Goal: Check status

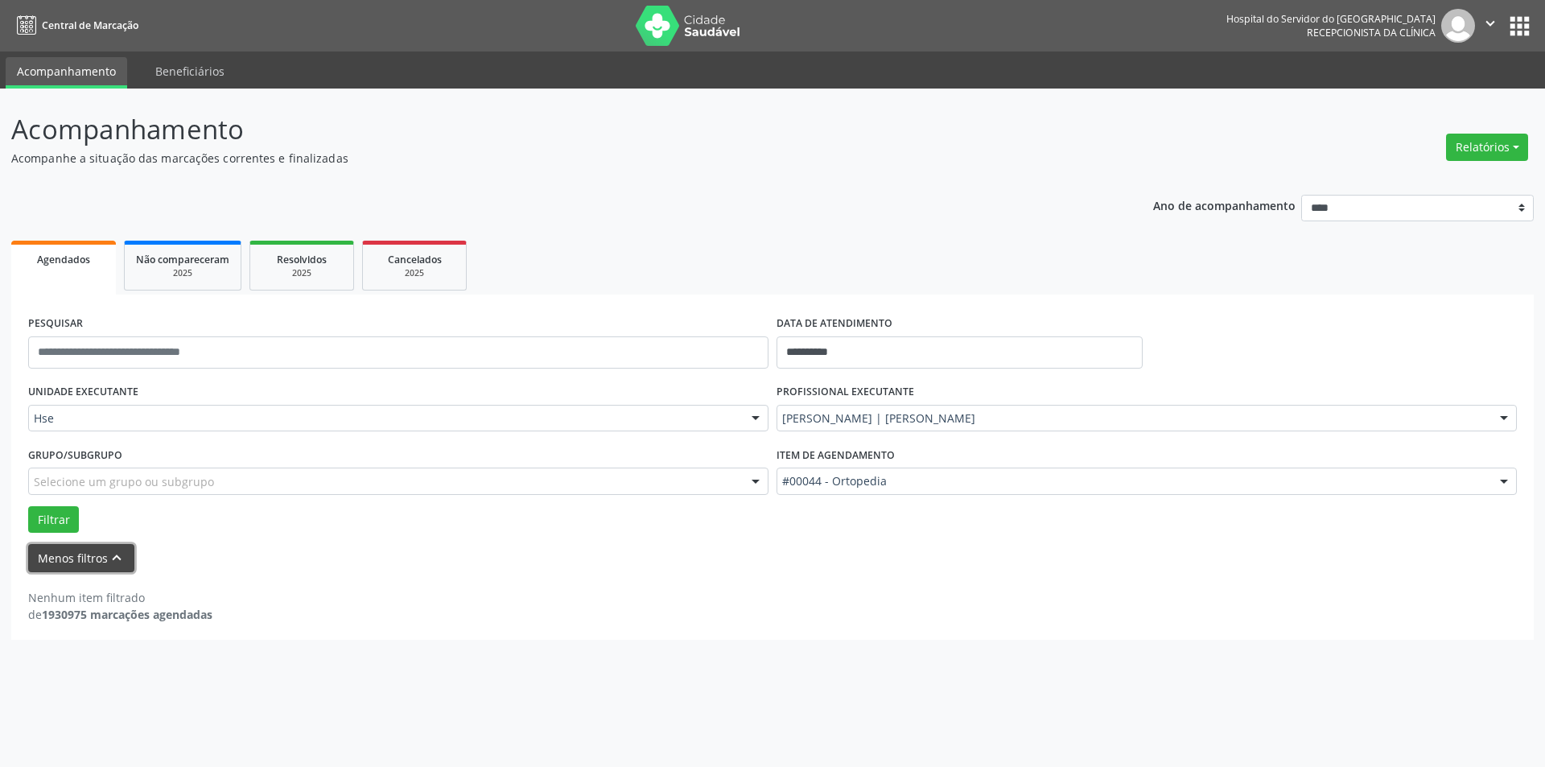
click at [84, 561] on button "Menos filtros keyboard_arrow_up" at bounding box center [81, 558] width 106 height 28
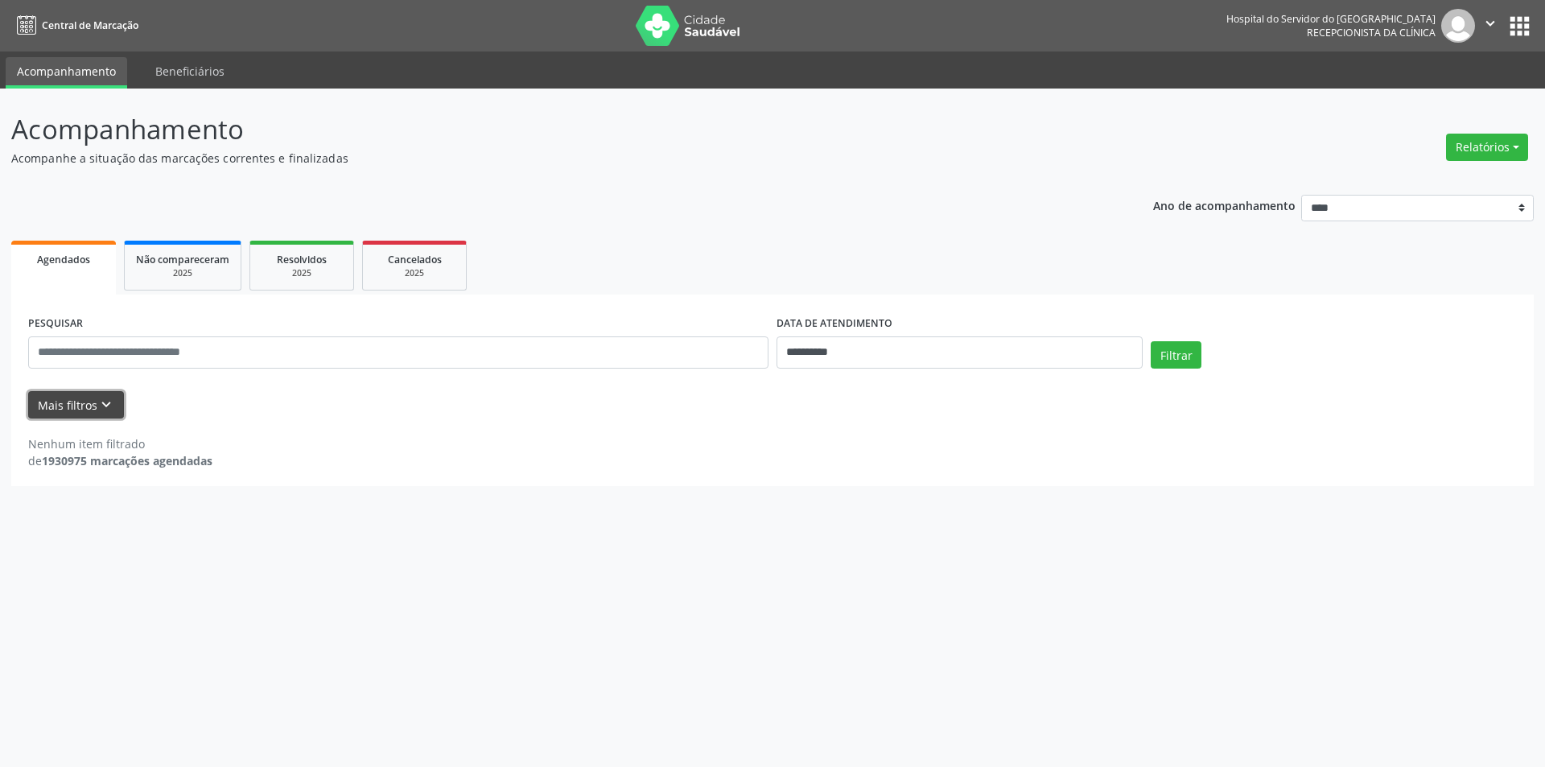
click at [75, 409] on button "Mais filtros keyboard_arrow_down" at bounding box center [76, 405] width 96 height 28
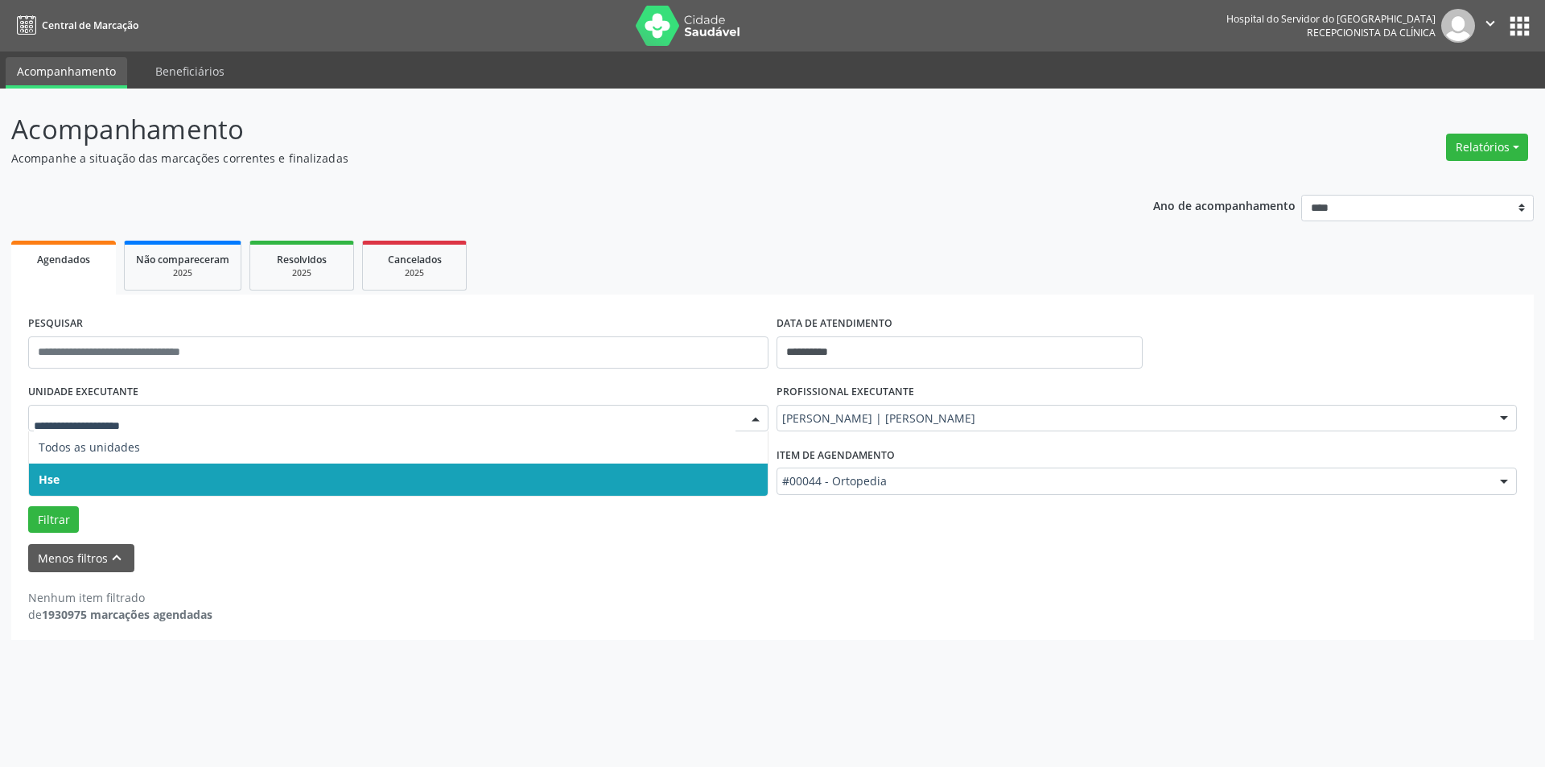
click at [761, 418] on div at bounding box center [756, 419] width 24 height 27
click at [752, 475] on span "Hse" at bounding box center [398, 479] width 739 height 32
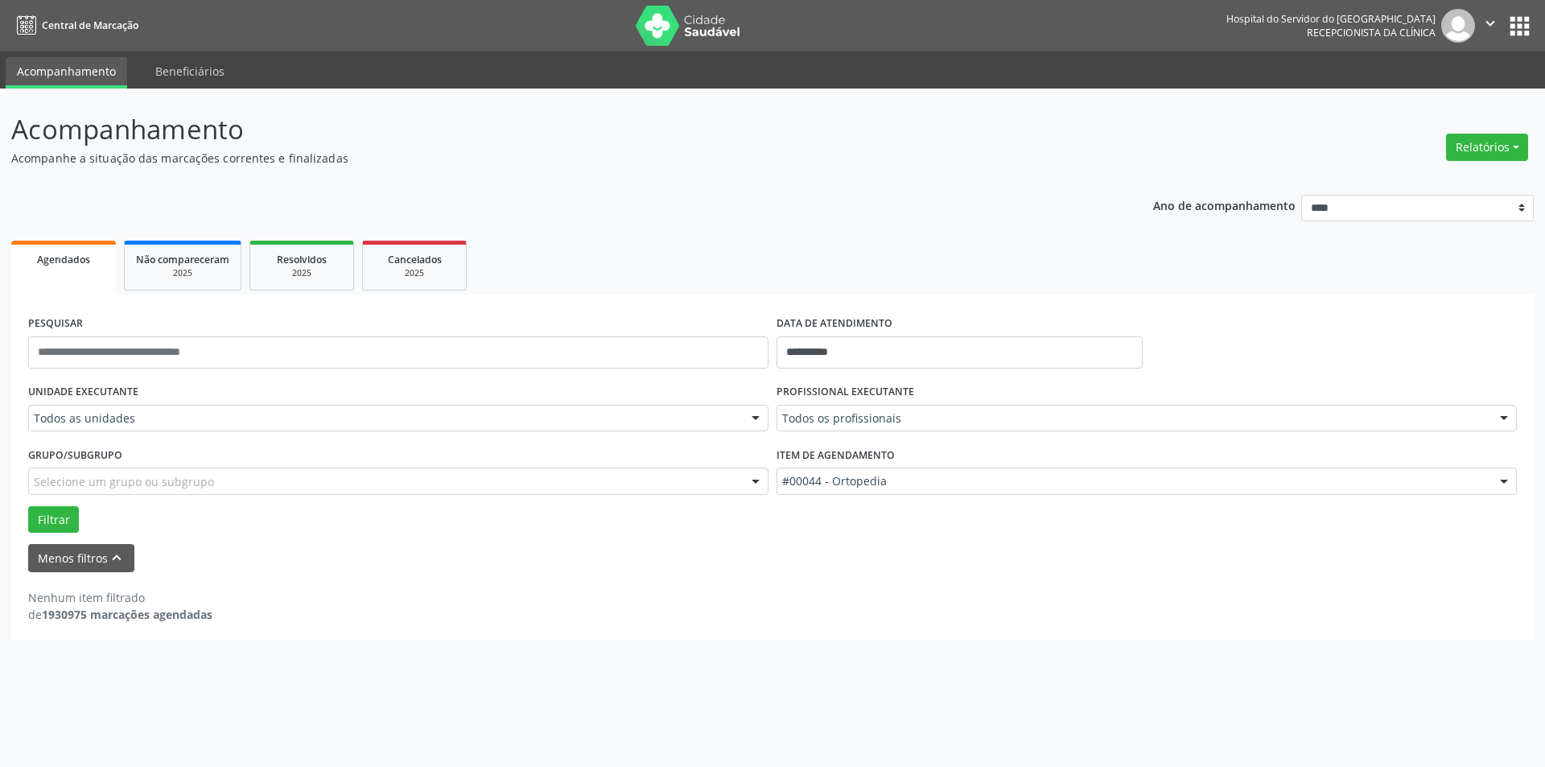
click at [759, 418] on div at bounding box center [756, 419] width 24 height 27
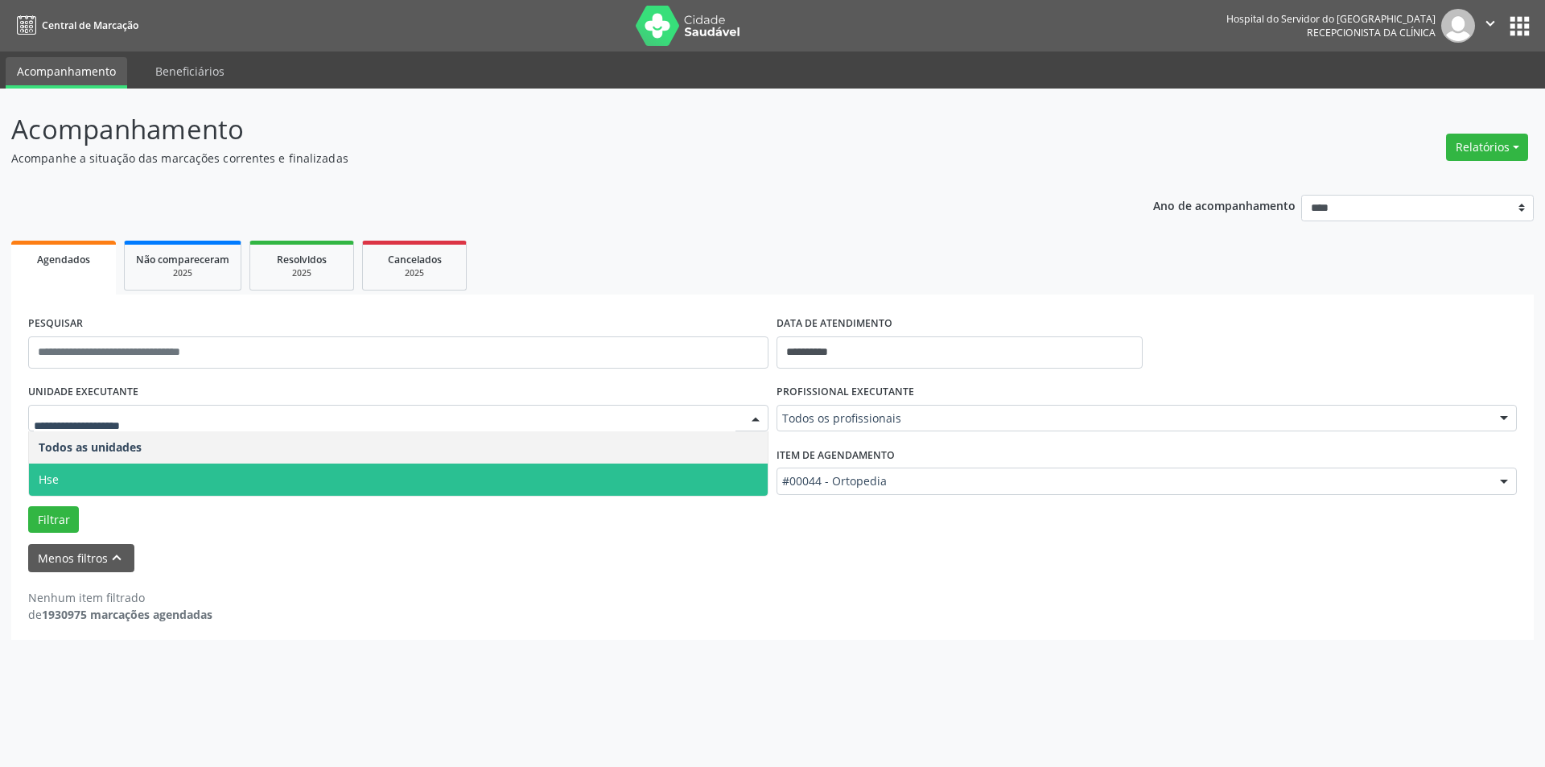
click at [740, 476] on span "Hse" at bounding box center [398, 479] width 739 height 32
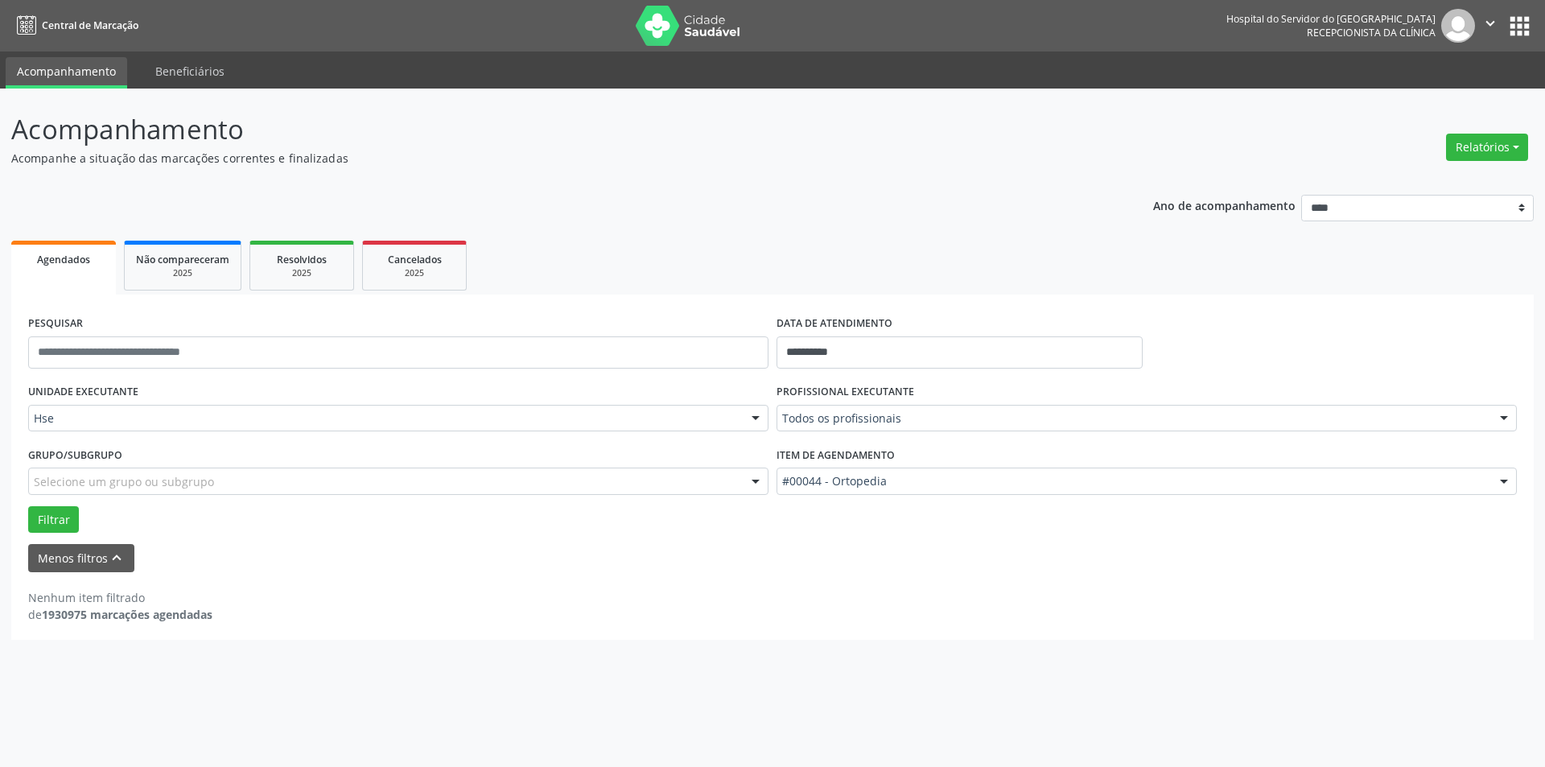
click at [1506, 416] on div at bounding box center [1504, 419] width 24 height 27
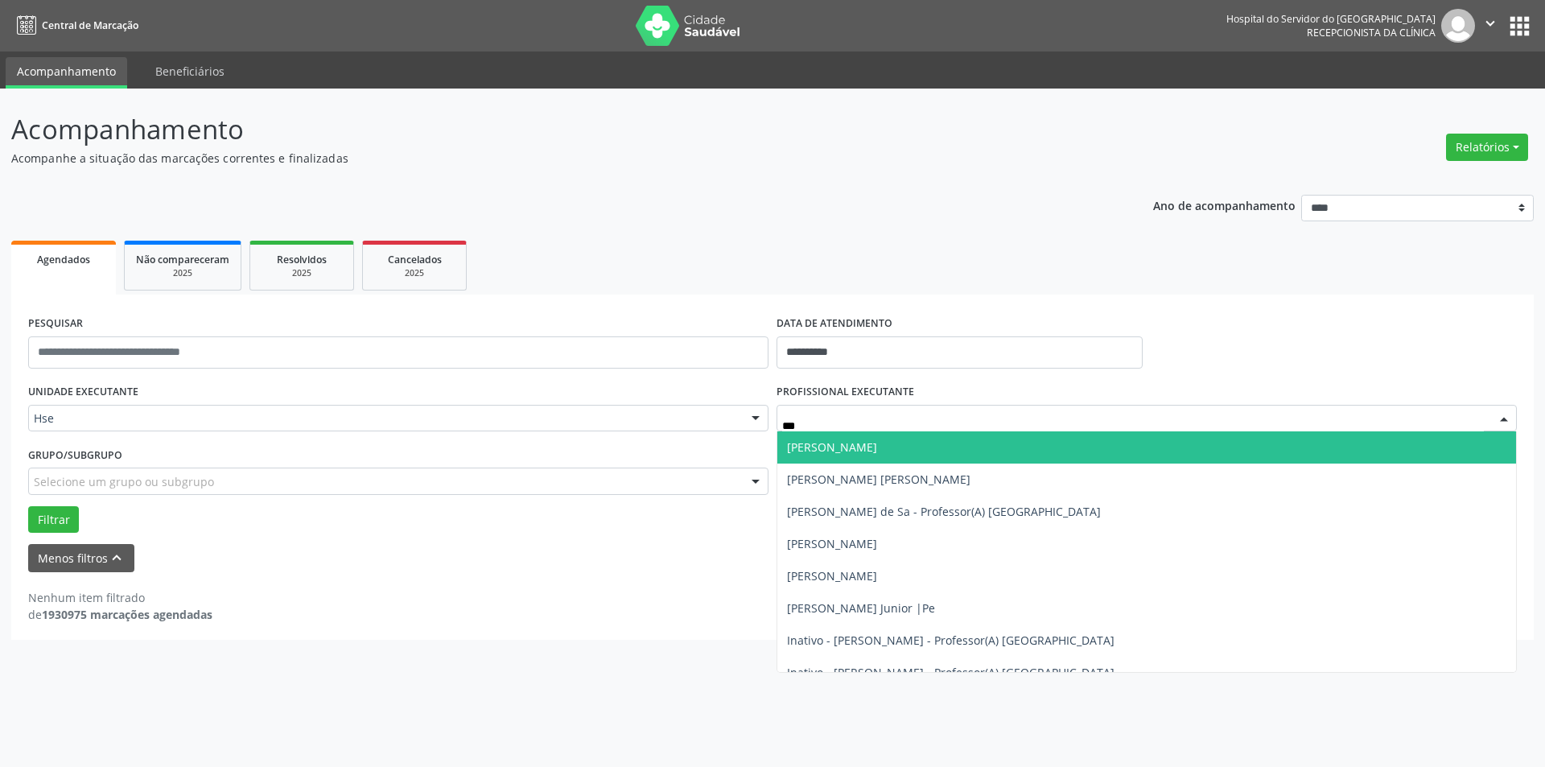
type input "****"
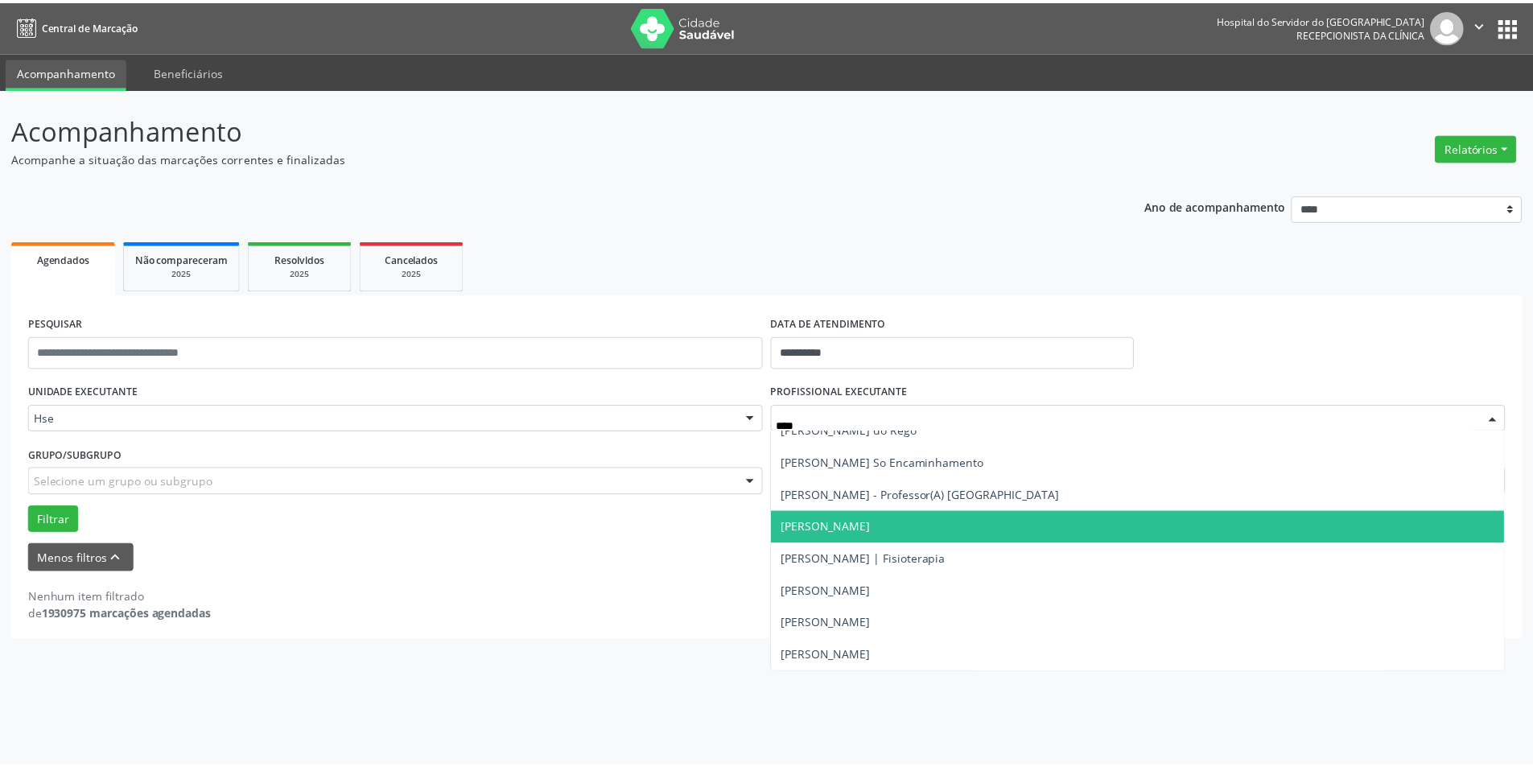
scroll to position [179, 0]
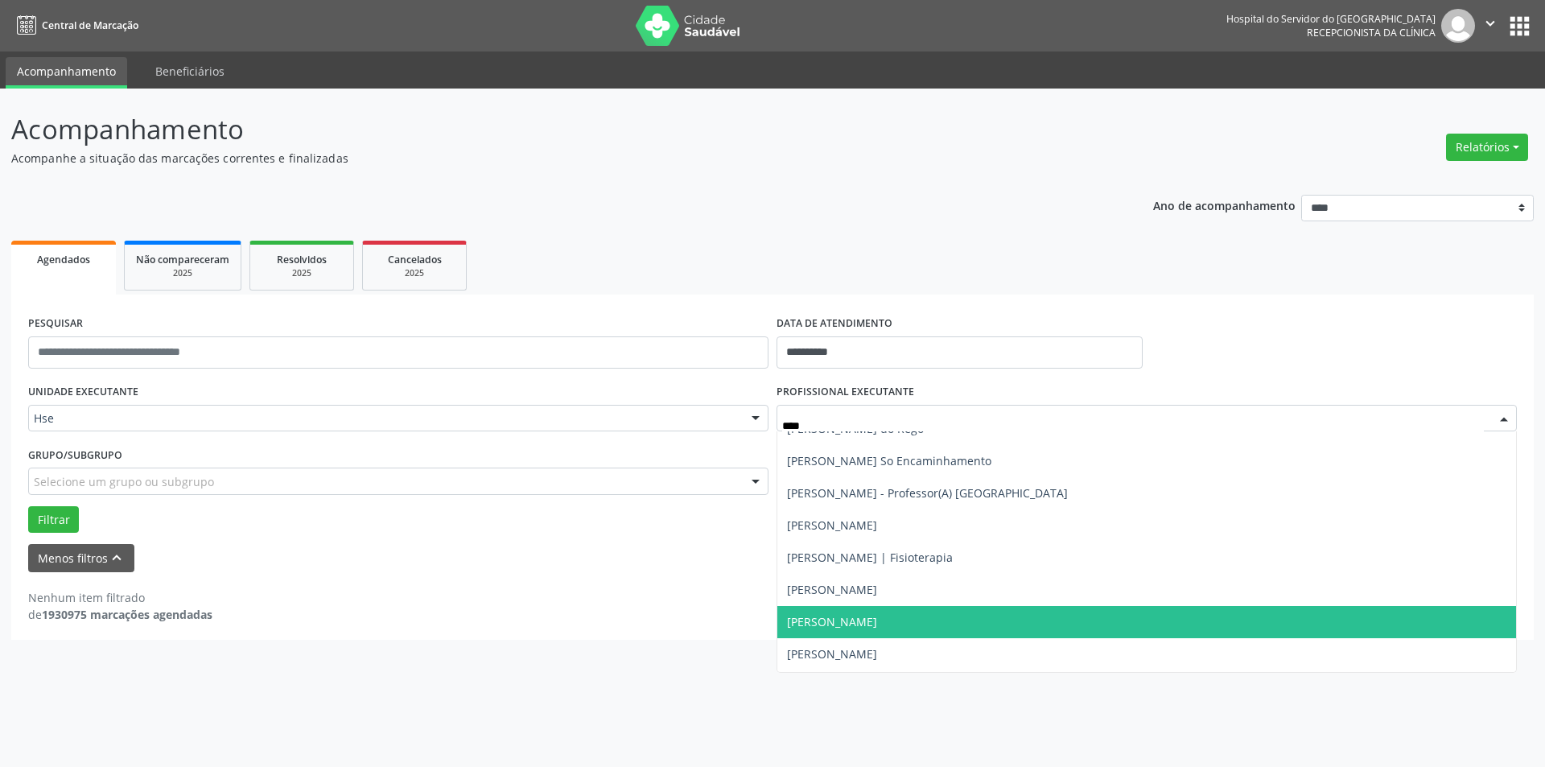
click at [877, 618] on span "[PERSON_NAME]" at bounding box center [832, 621] width 90 height 15
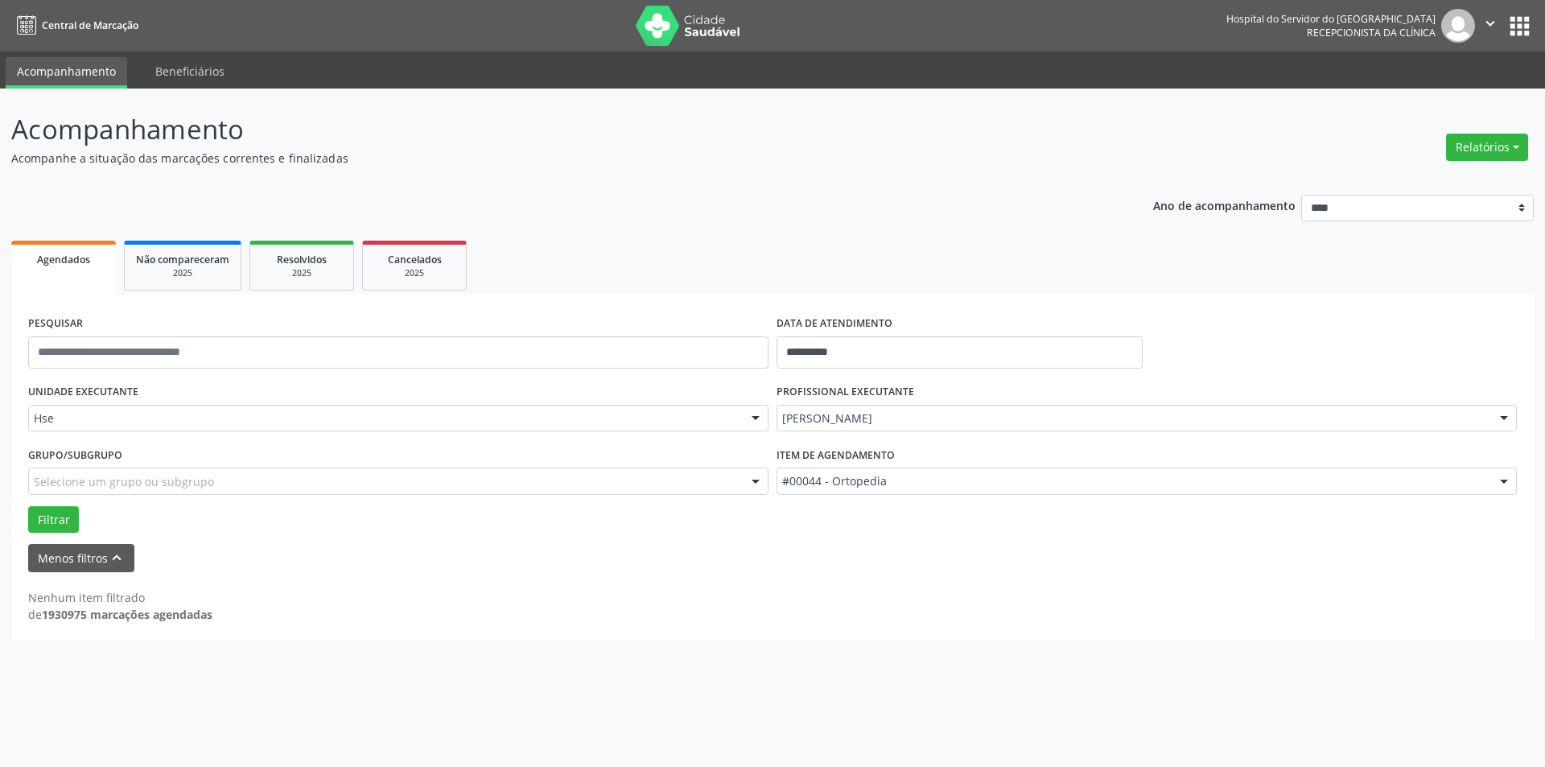
click at [1502, 481] on div at bounding box center [1504, 481] width 24 height 27
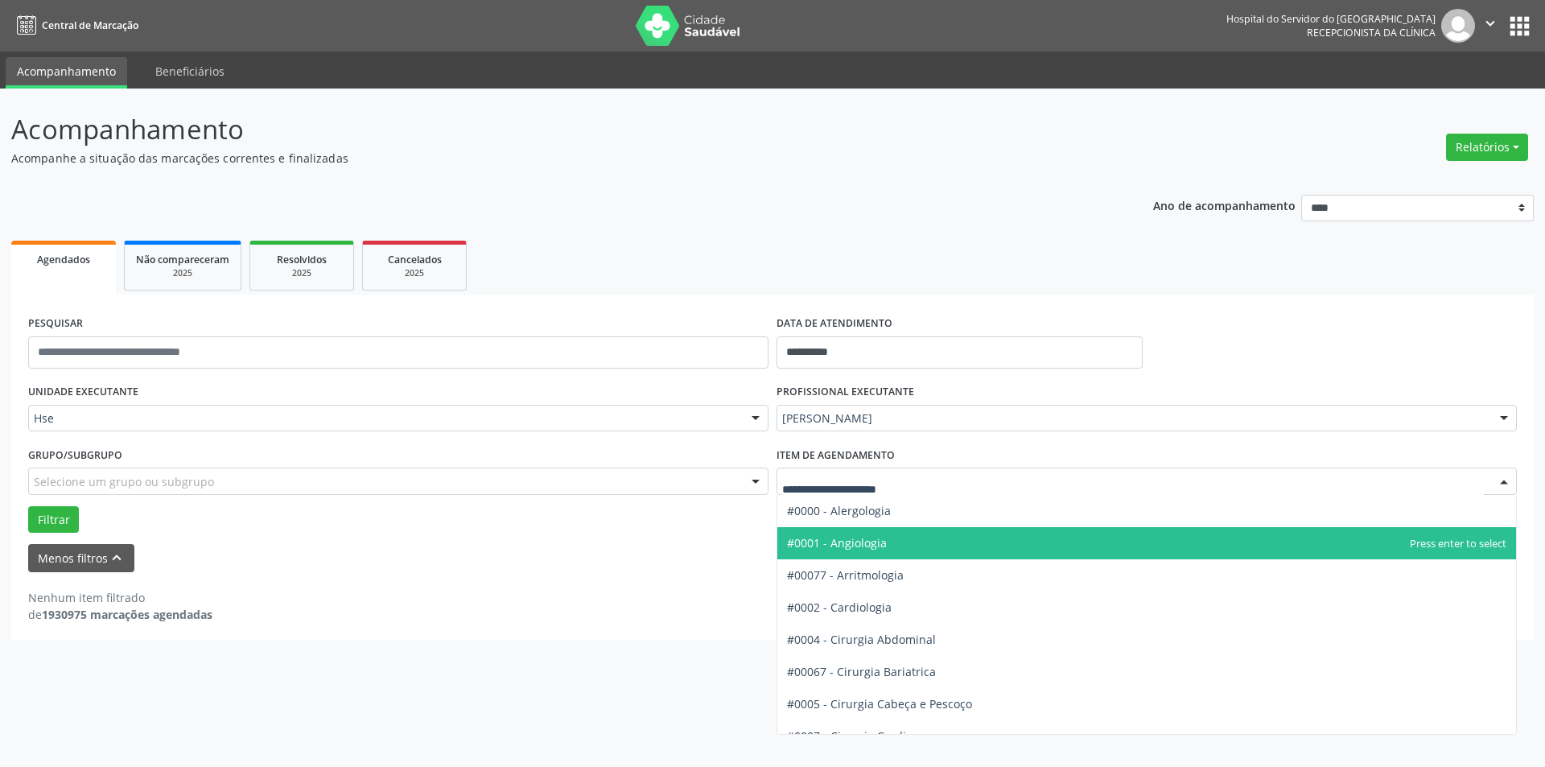
click at [872, 542] on span "#0001 - Angiologia" at bounding box center [837, 542] width 100 height 15
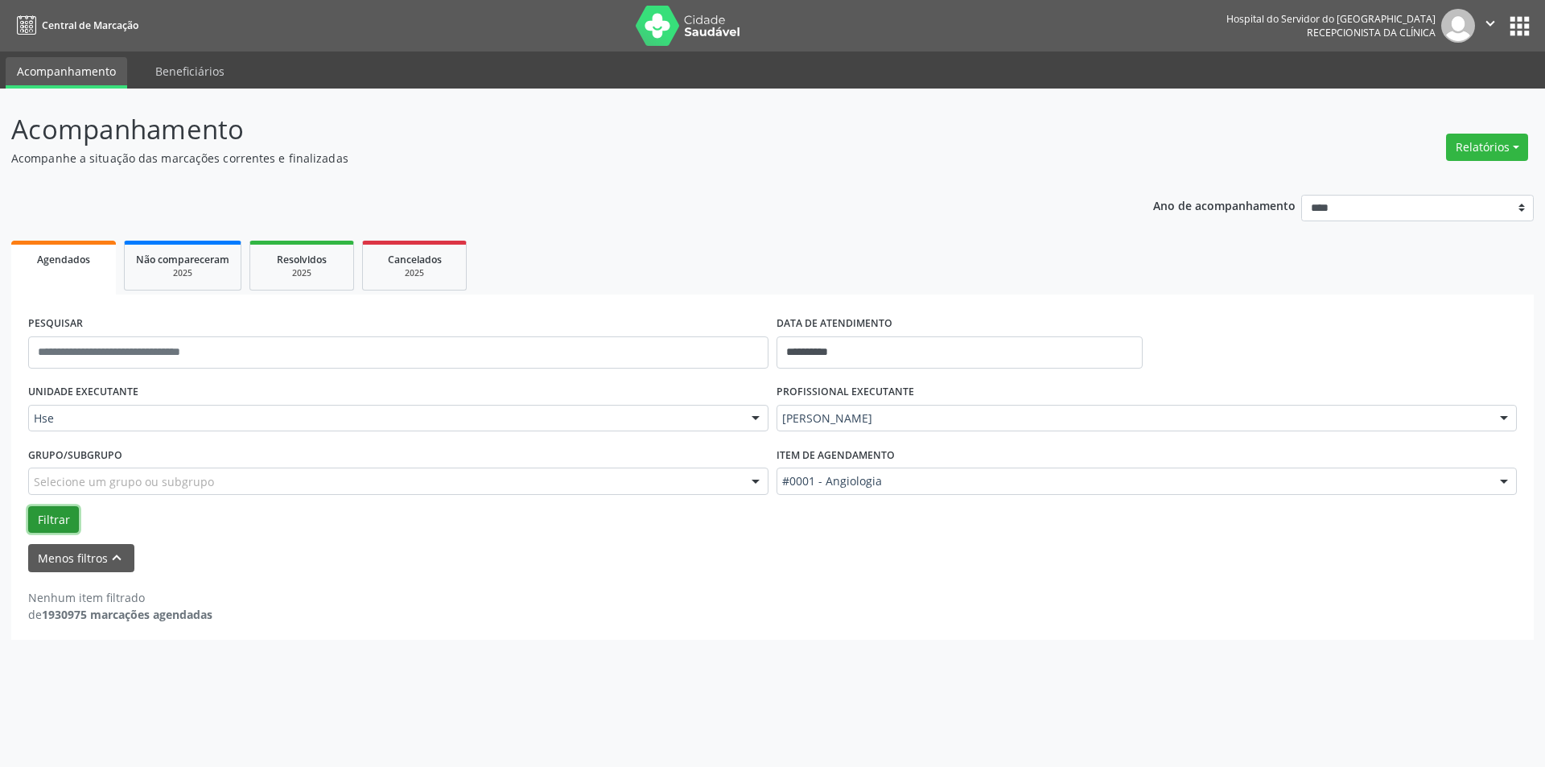
click at [51, 516] on button "Filtrar" at bounding box center [53, 519] width 51 height 27
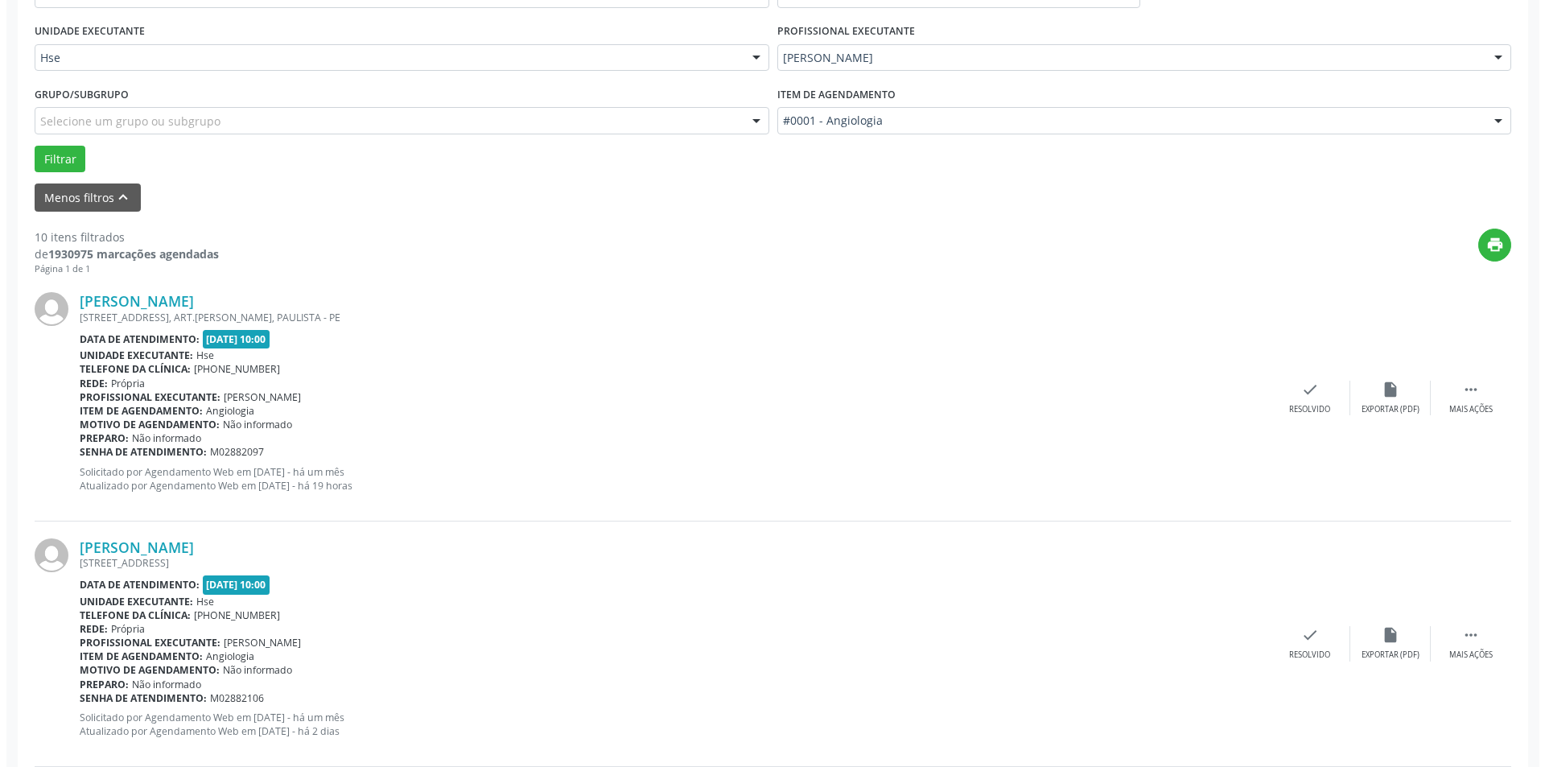
scroll to position [368, 0]
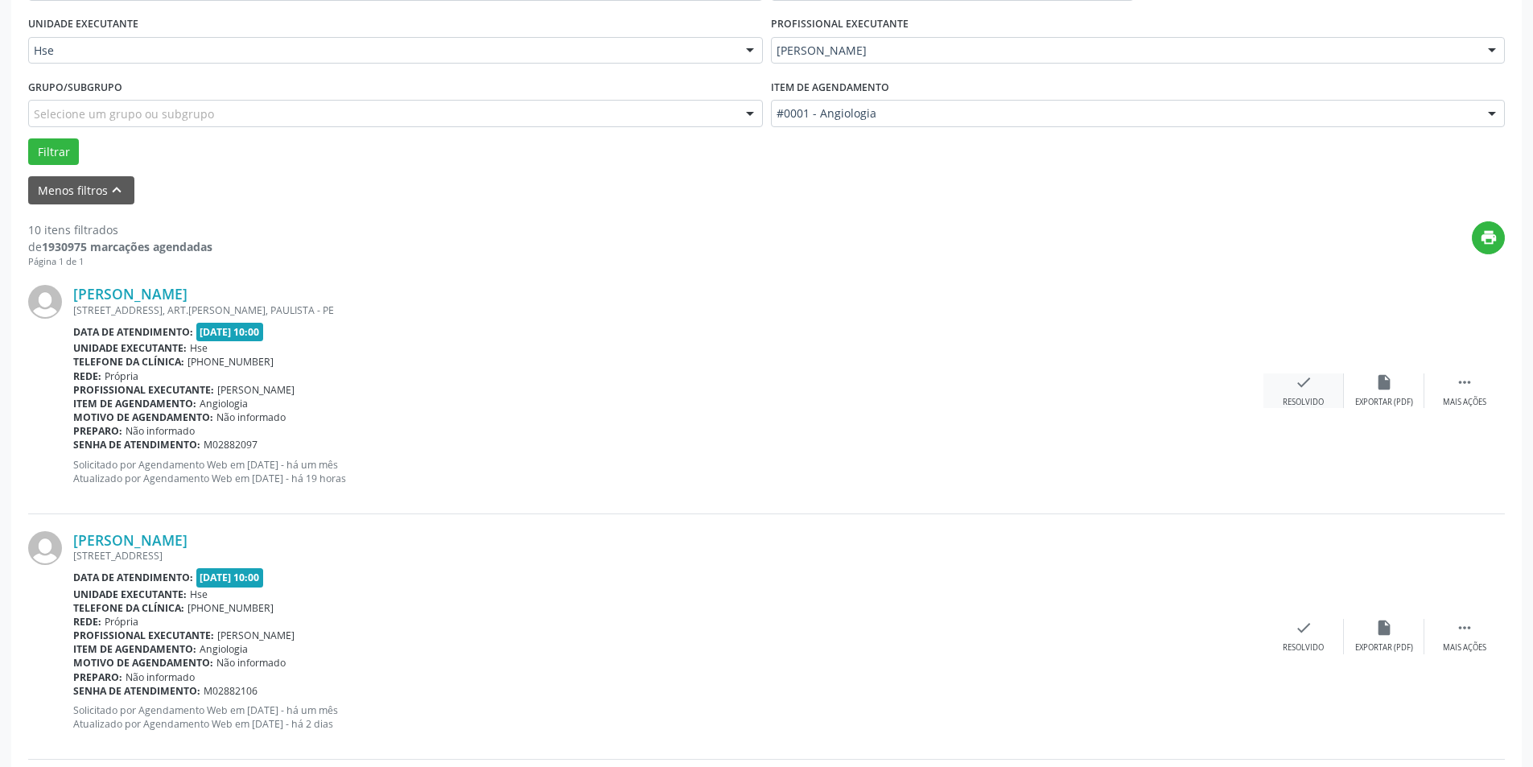
click at [1314, 386] on div "check Resolvido" at bounding box center [1303, 390] width 80 height 35
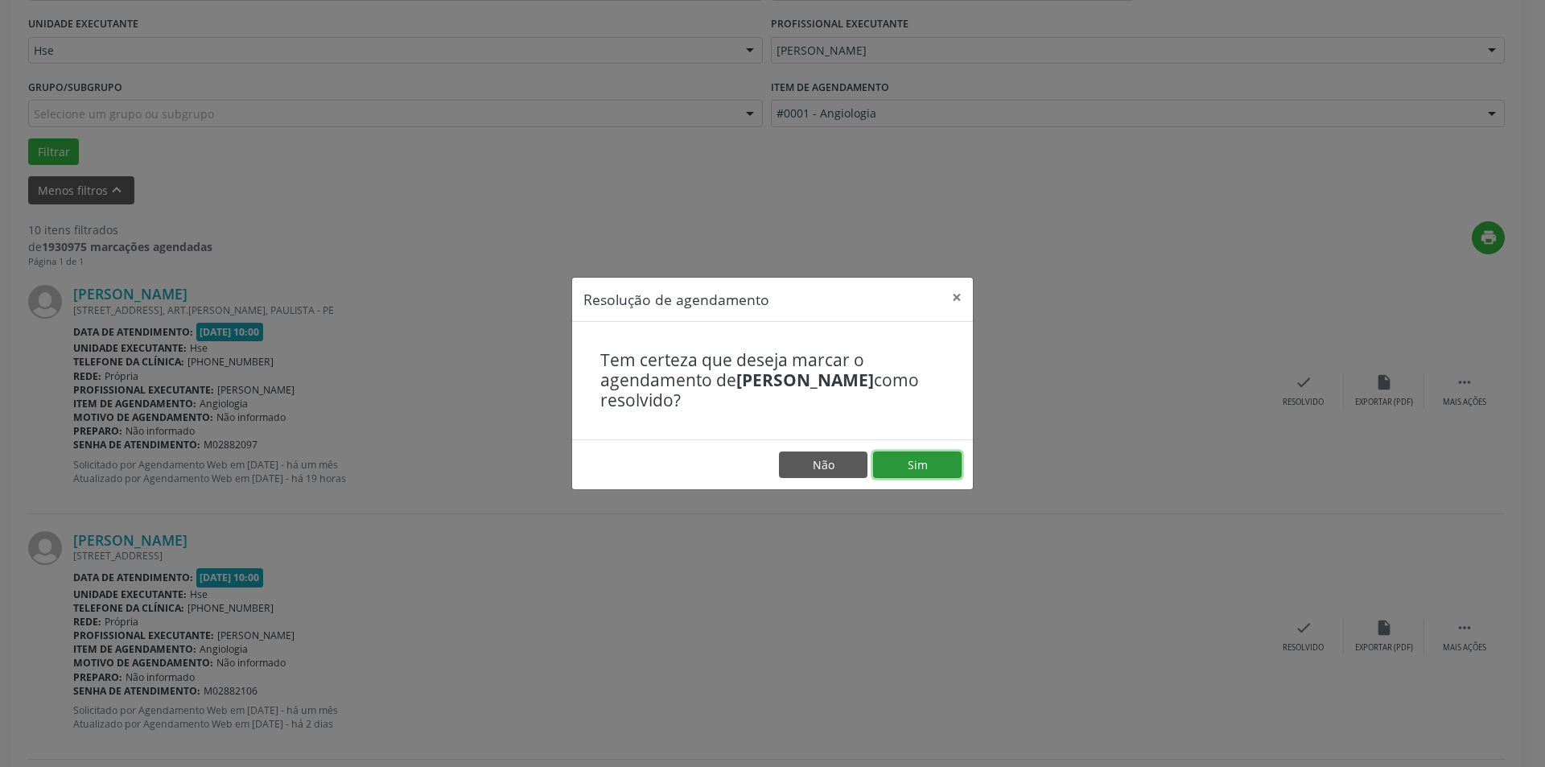
click at [923, 461] on button "Sim" at bounding box center [917, 464] width 89 height 27
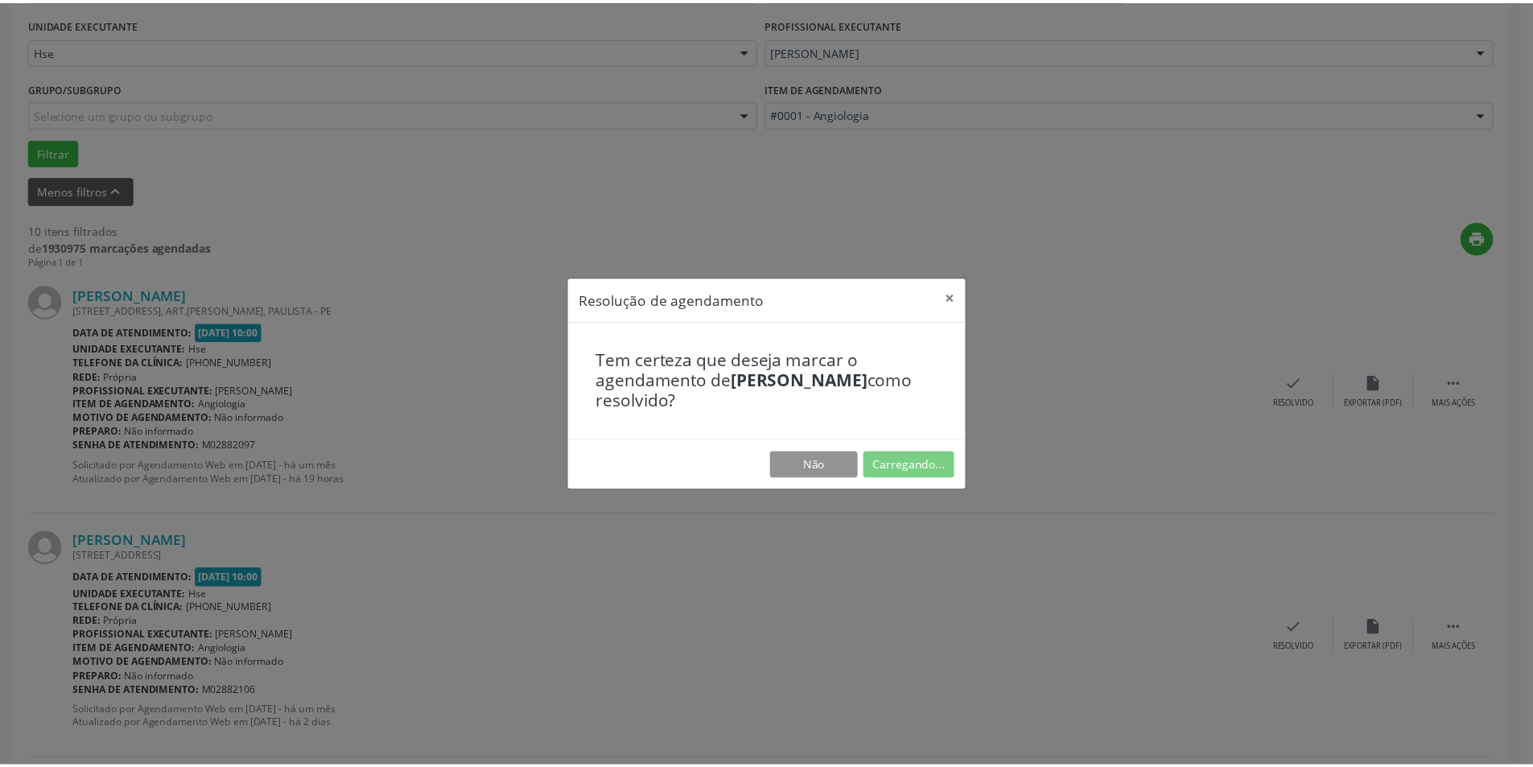
scroll to position [0, 0]
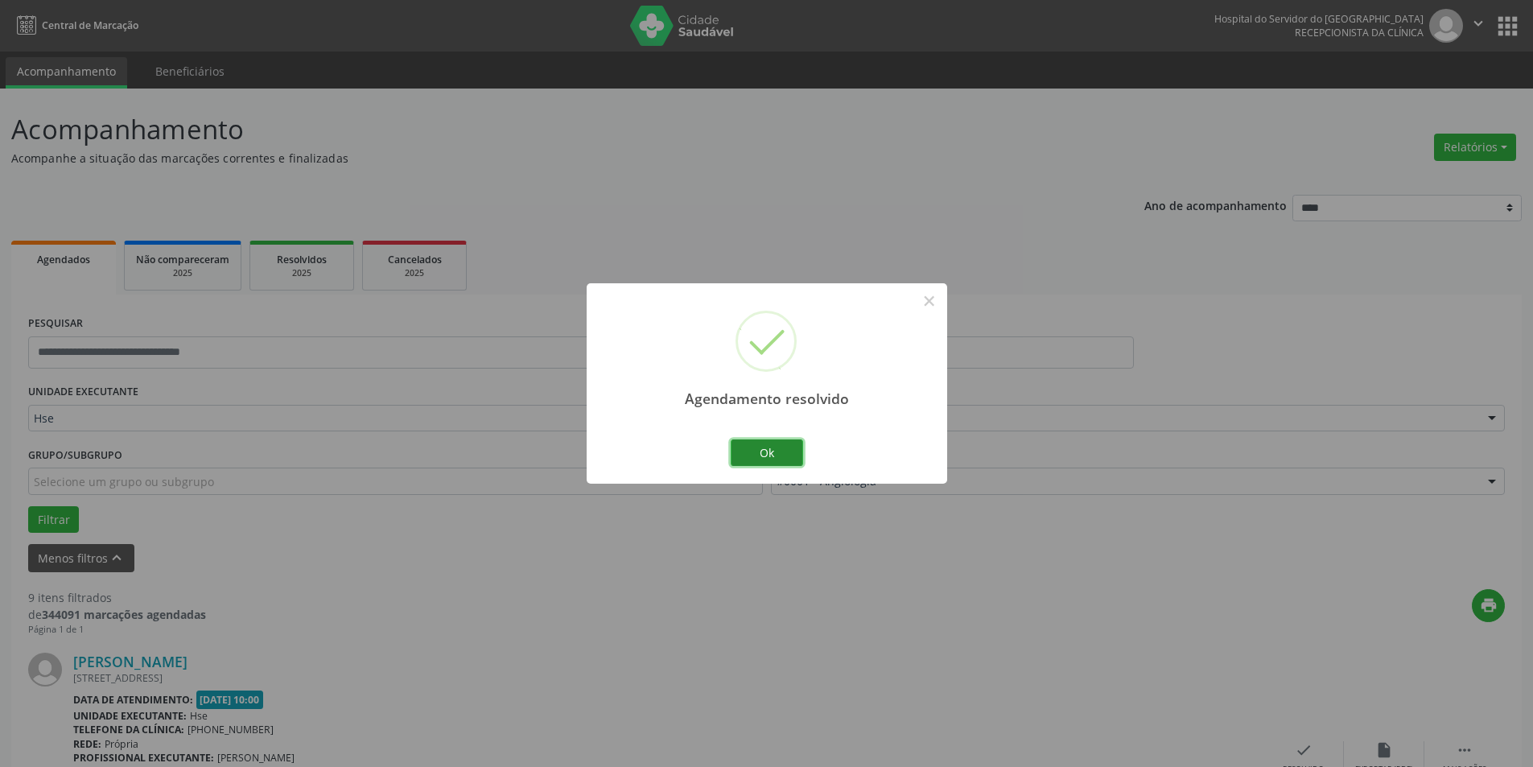
click at [785, 443] on button "Ok" at bounding box center [767, 452] width 72 height 27
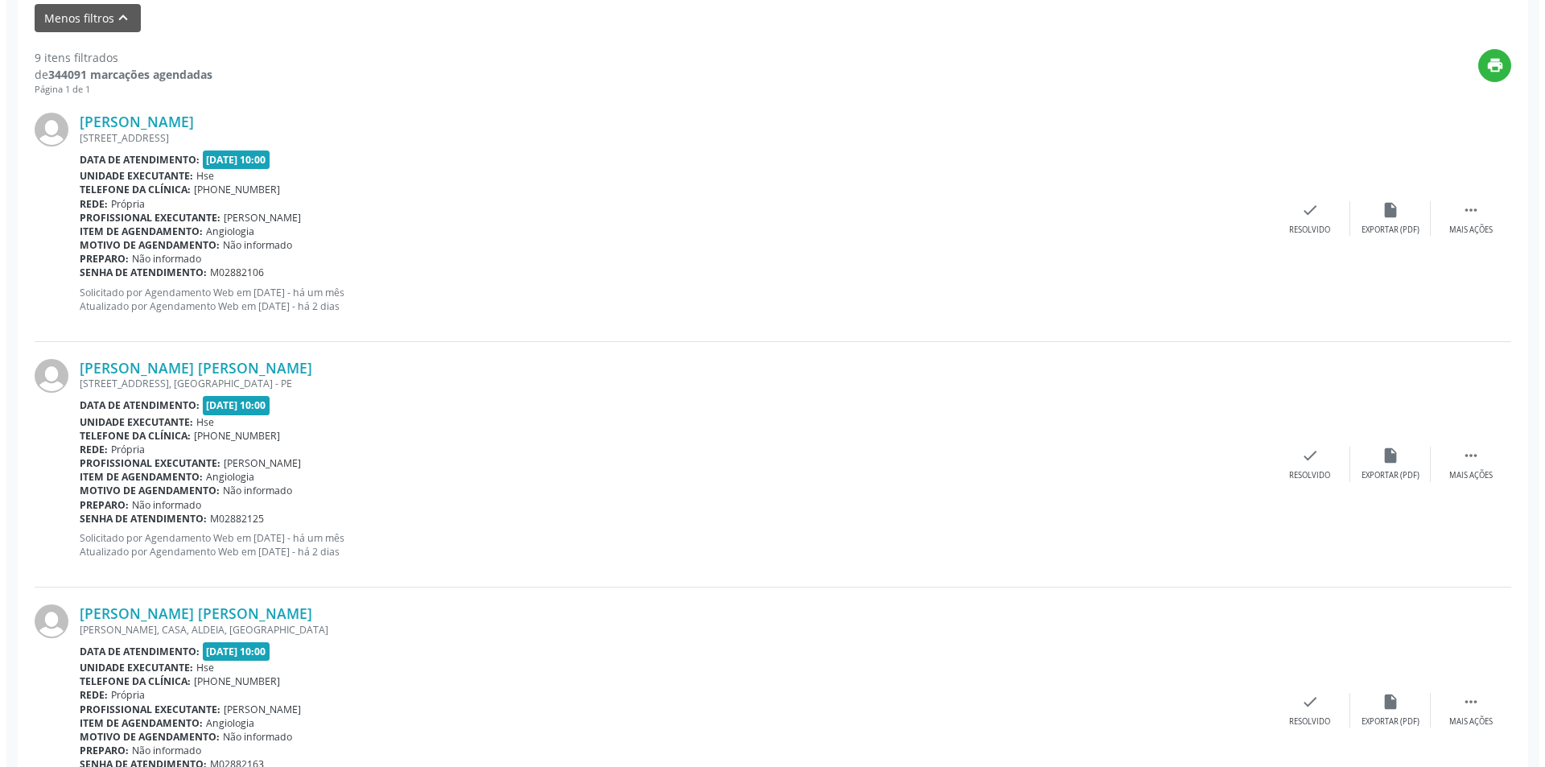
scroll to position [580, 0]
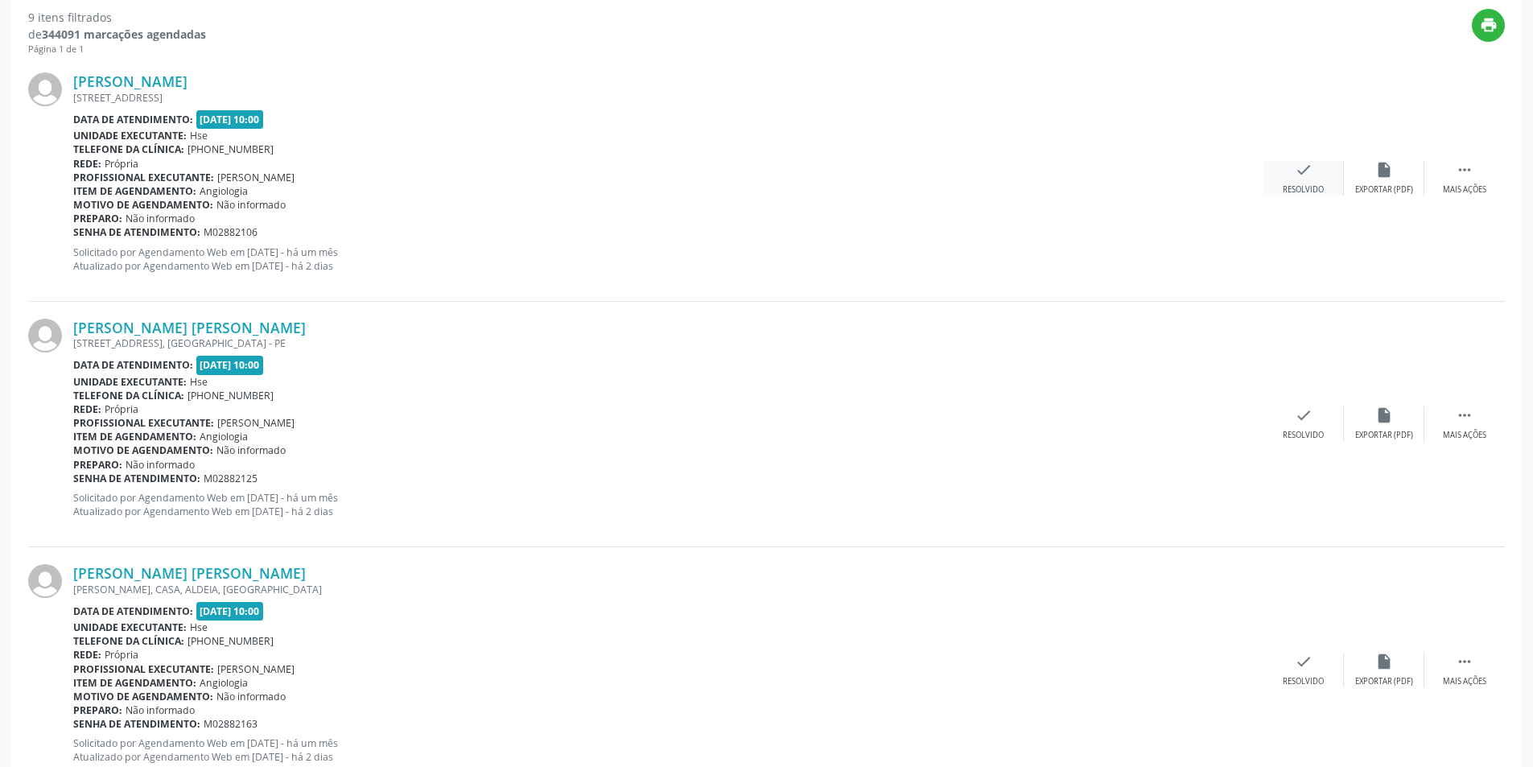
click at [1308, 174] on icon "check" at bounding box center [1304, 170] width 18 height 18
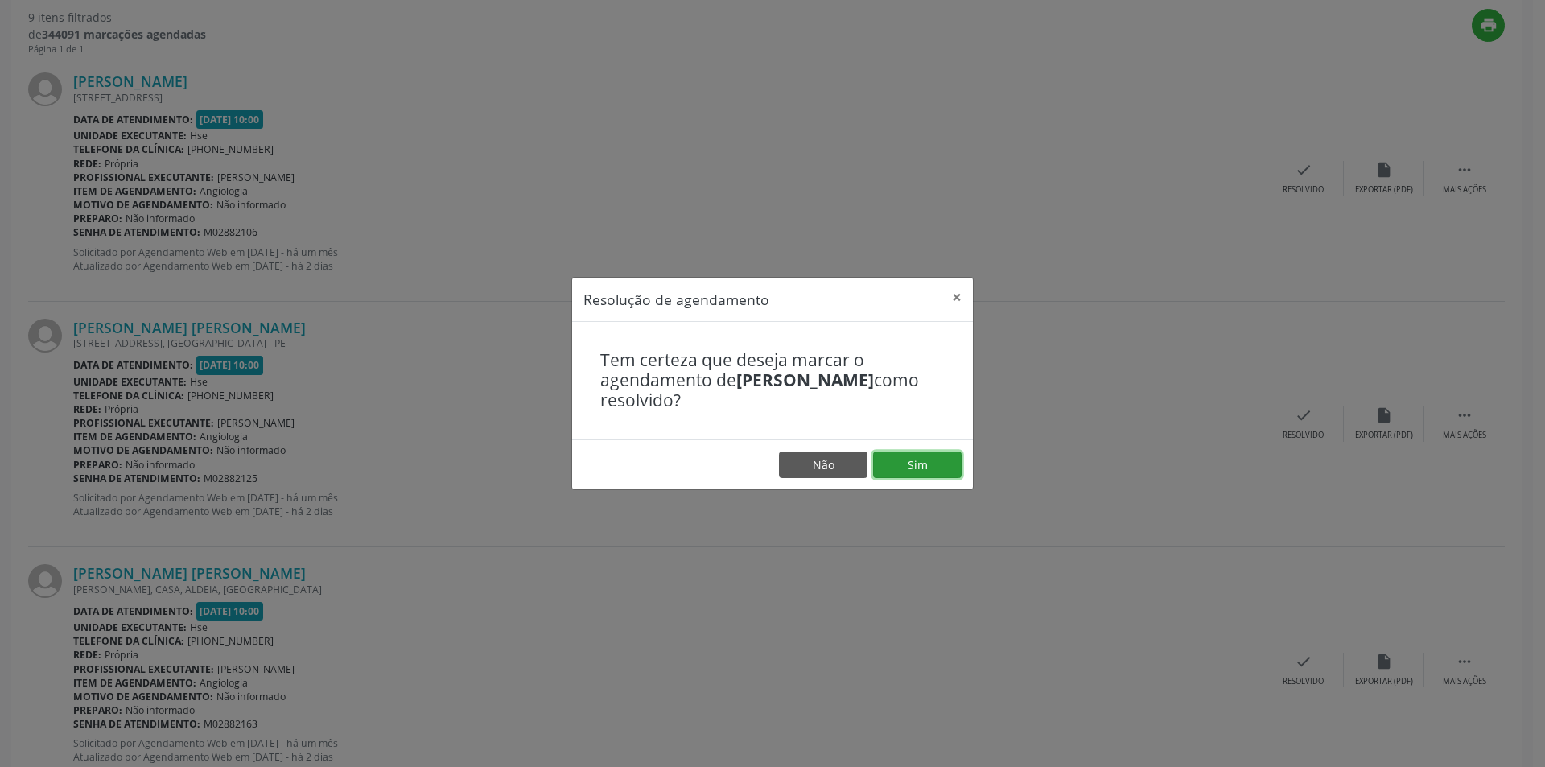
click at [929, 456] on button "Sim" at bounding box center [917, 464] width 89 height 27
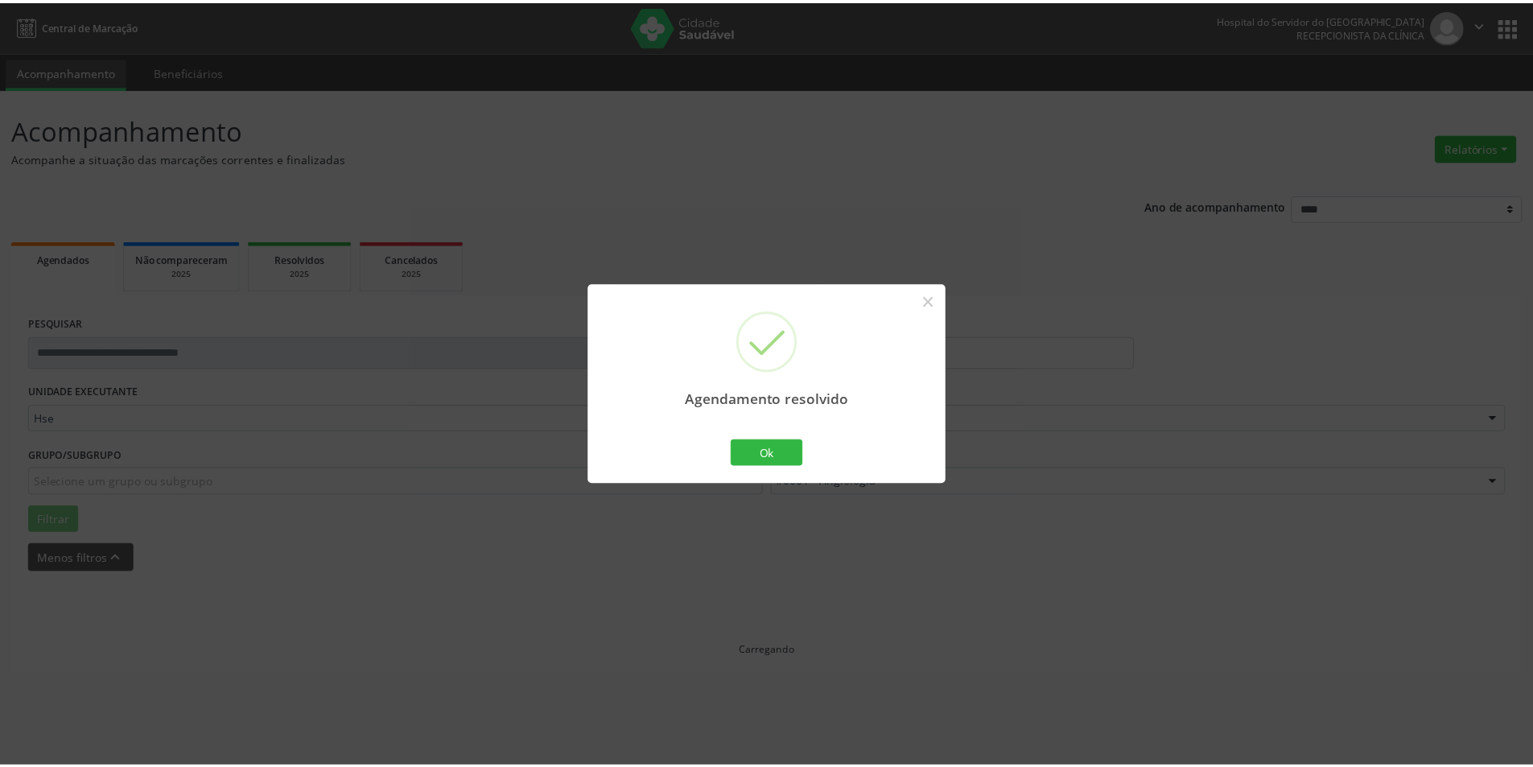
scroll to position [0, 0]
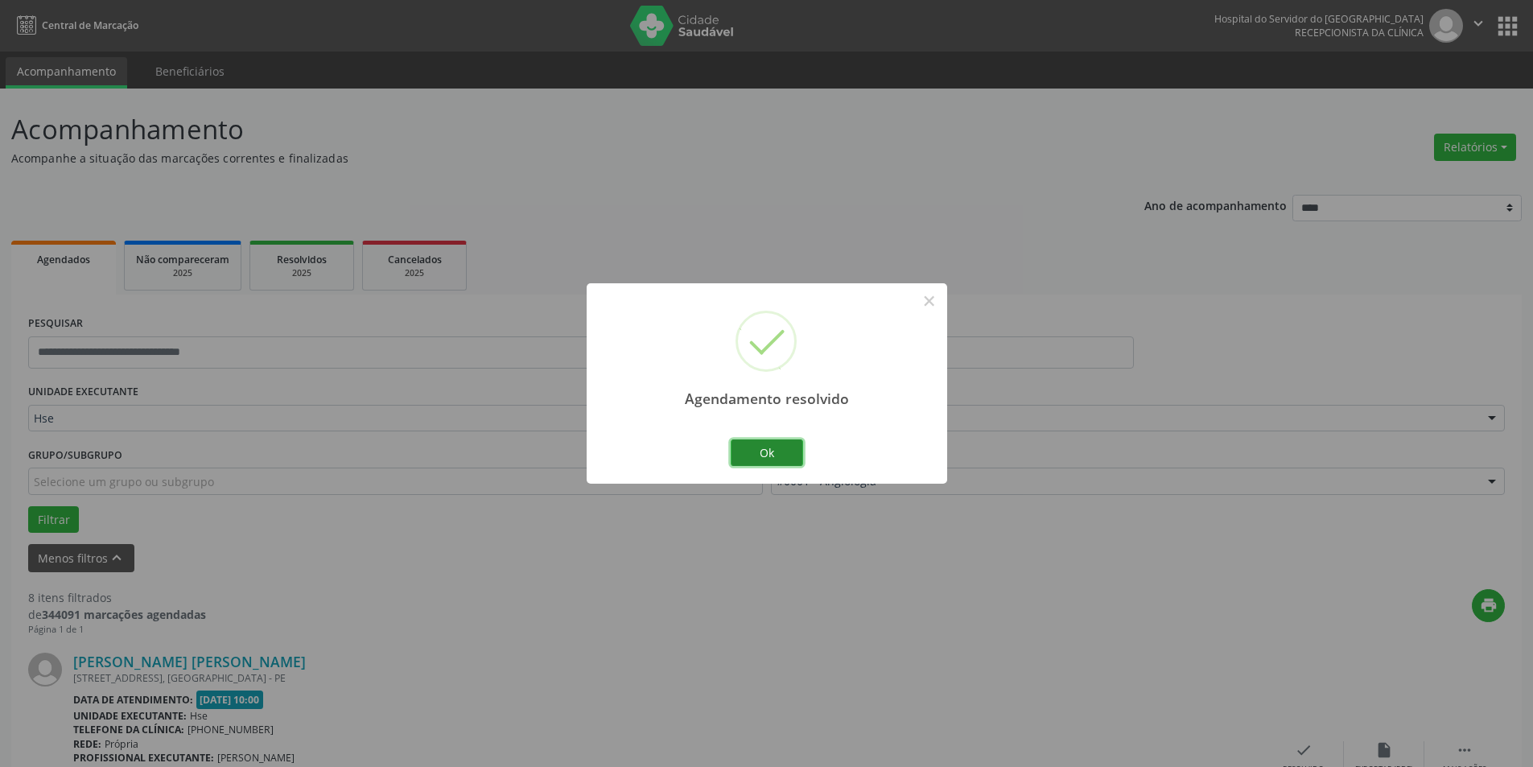
click at [770, 450] on button "Ok" at bounding box center [767, 452] width 72 height 27
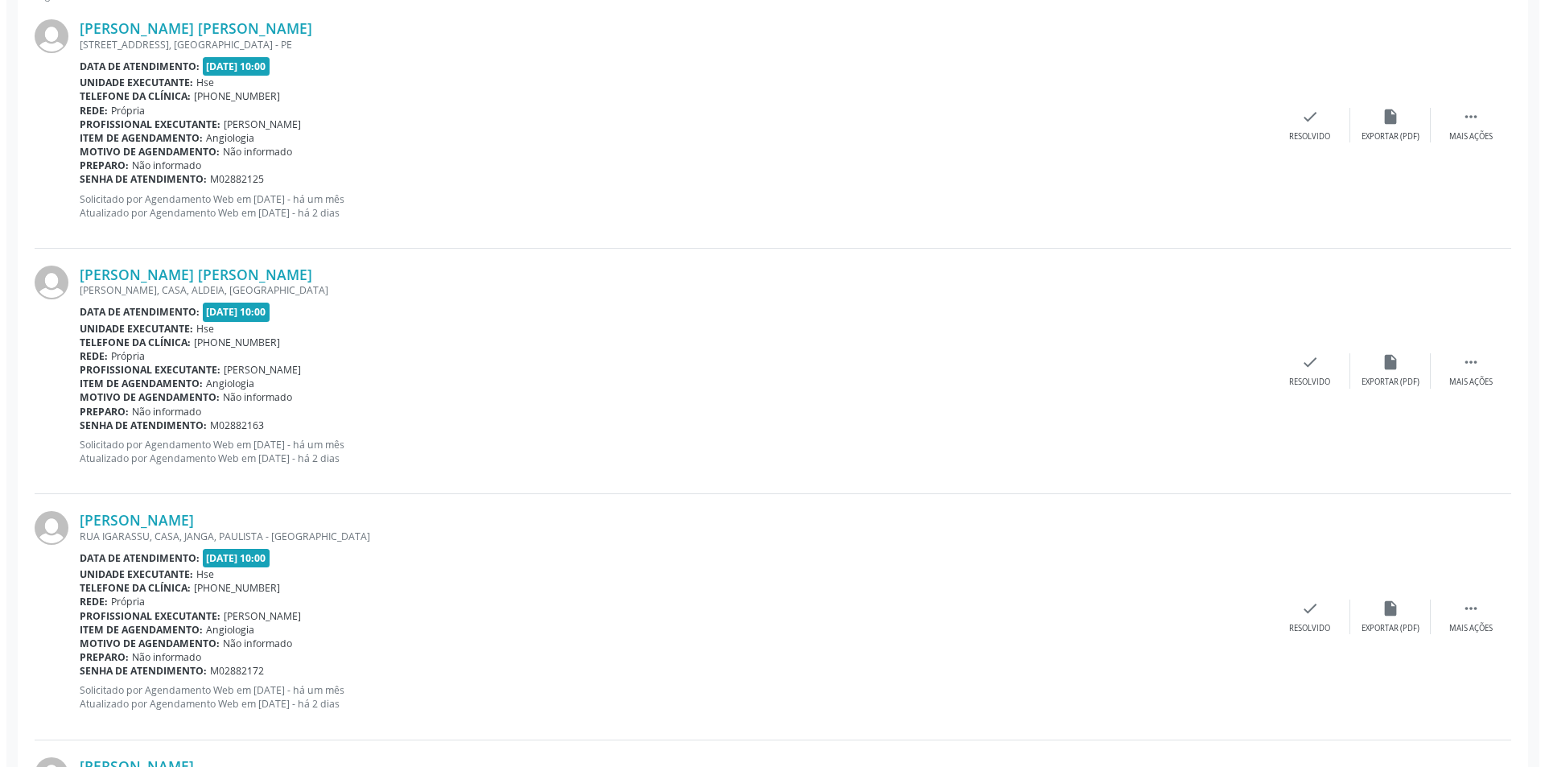
scroll to position [639, 0]
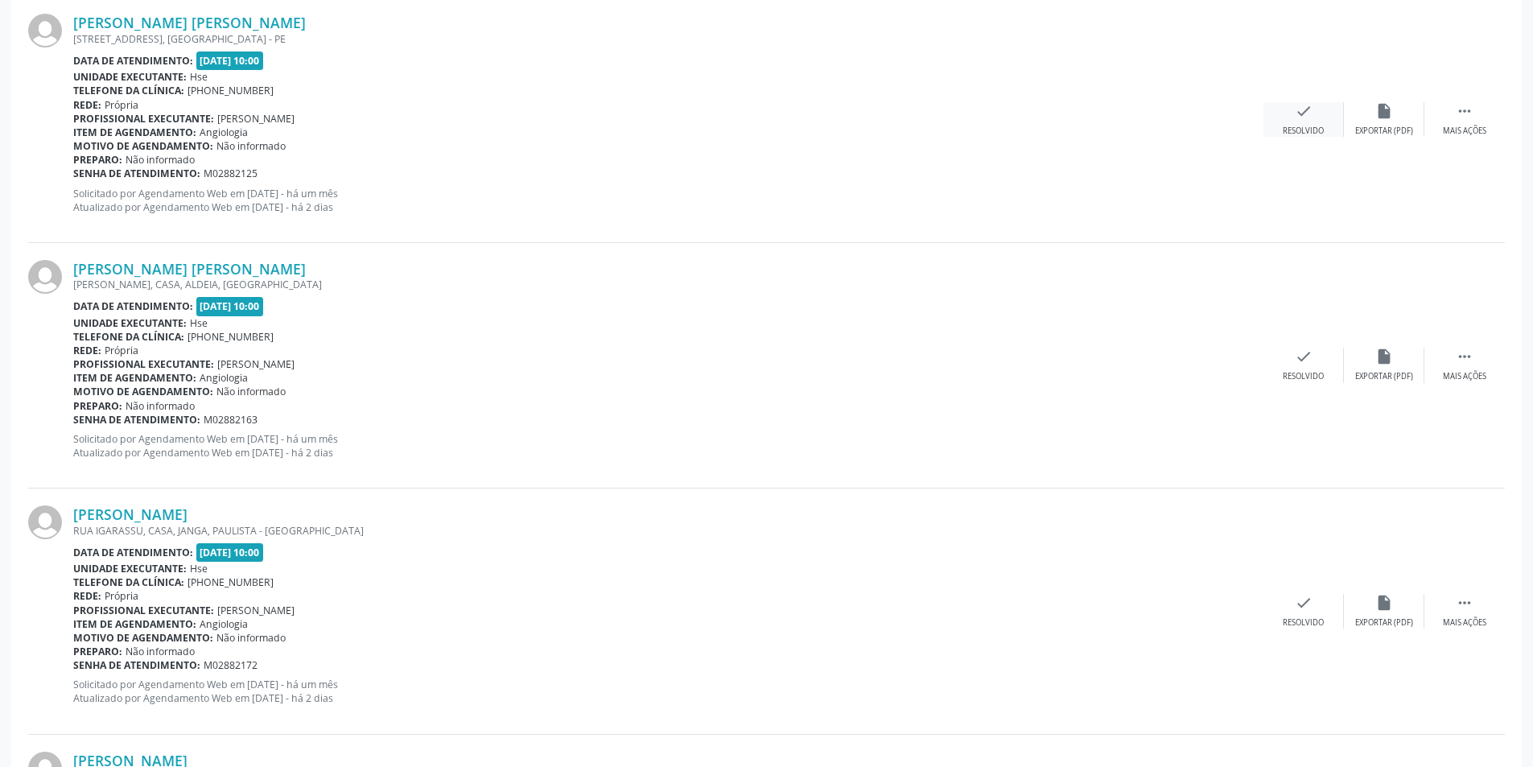
click at [1302, 123] on div "check Resolvido" at bounding box center [1303, 119] width 80 height 35
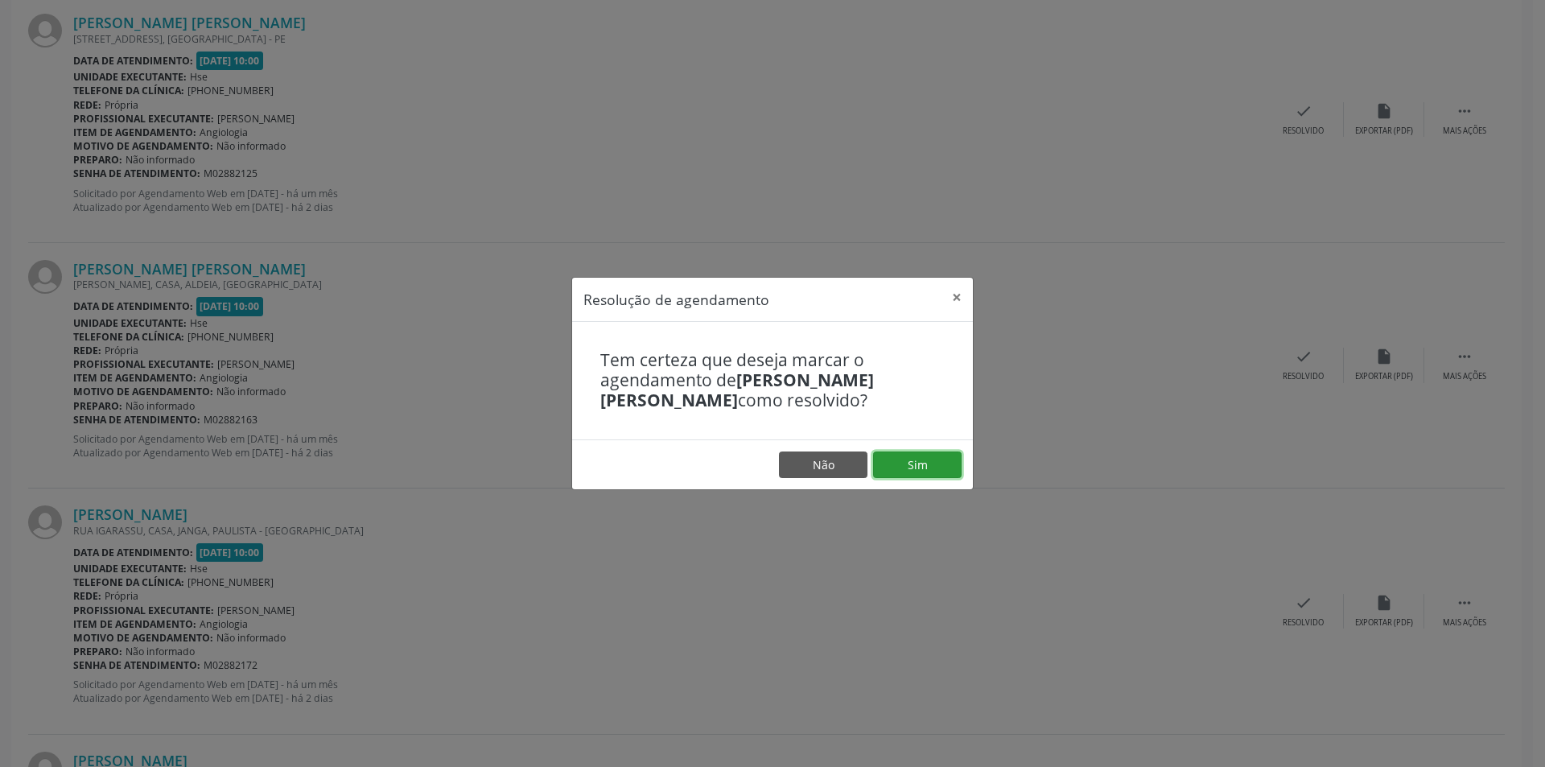
click at [917, 463] on button "Sim" at bounding box center [917, 464] width 89 height 27
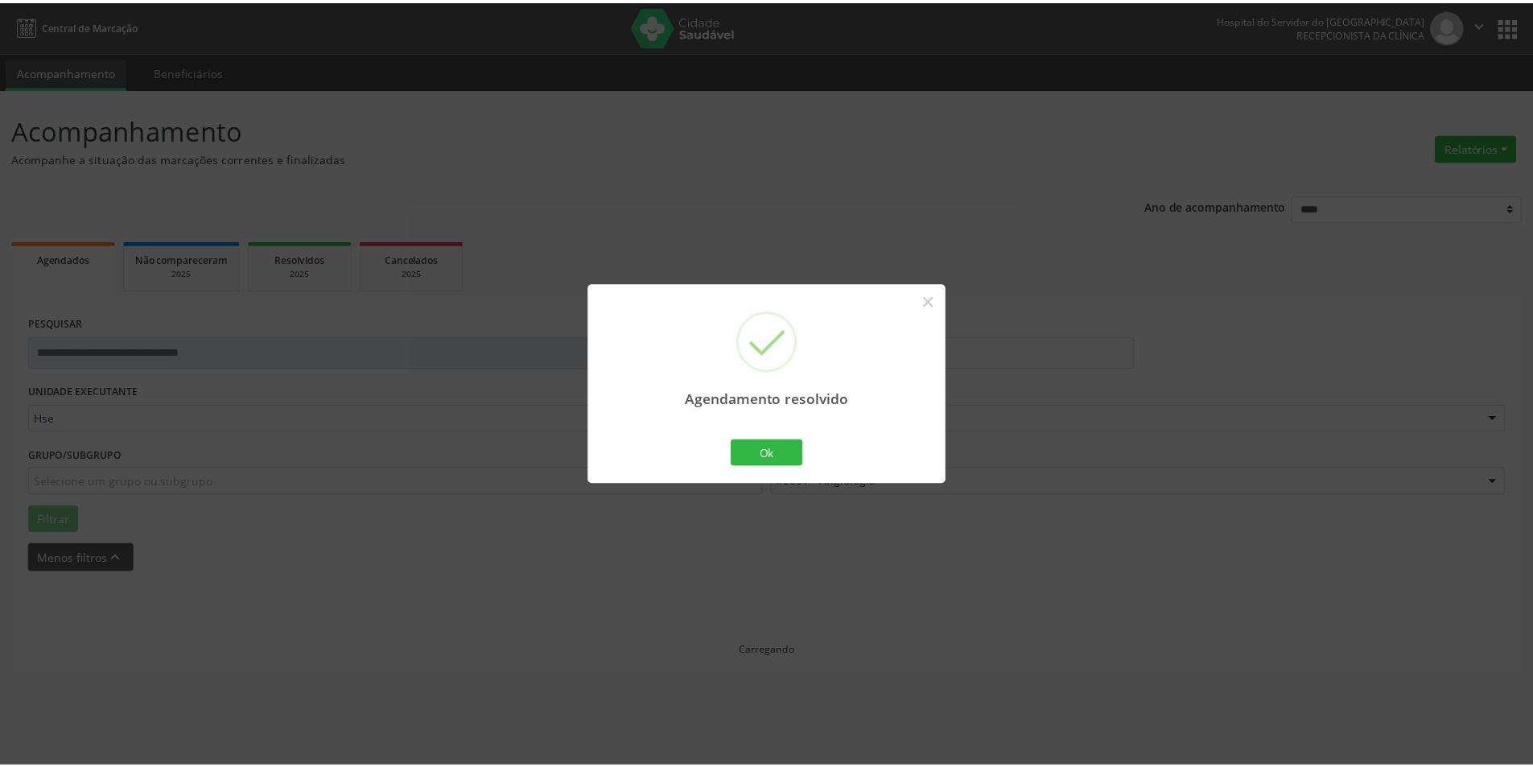
scroll to position [0, 0]
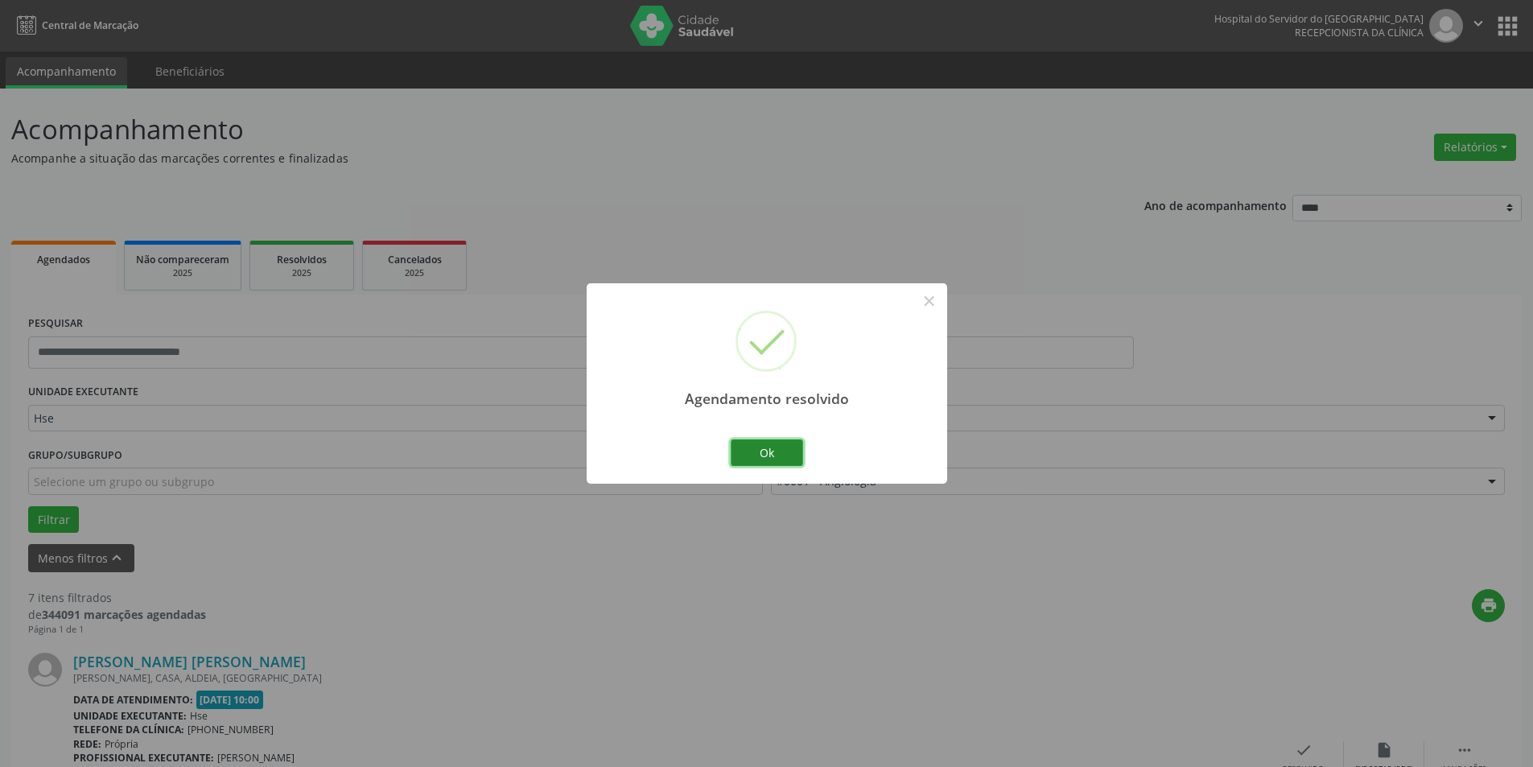
click at [780, 445] on button "Ok" at bounding box center [767, 452] width 72 height 27
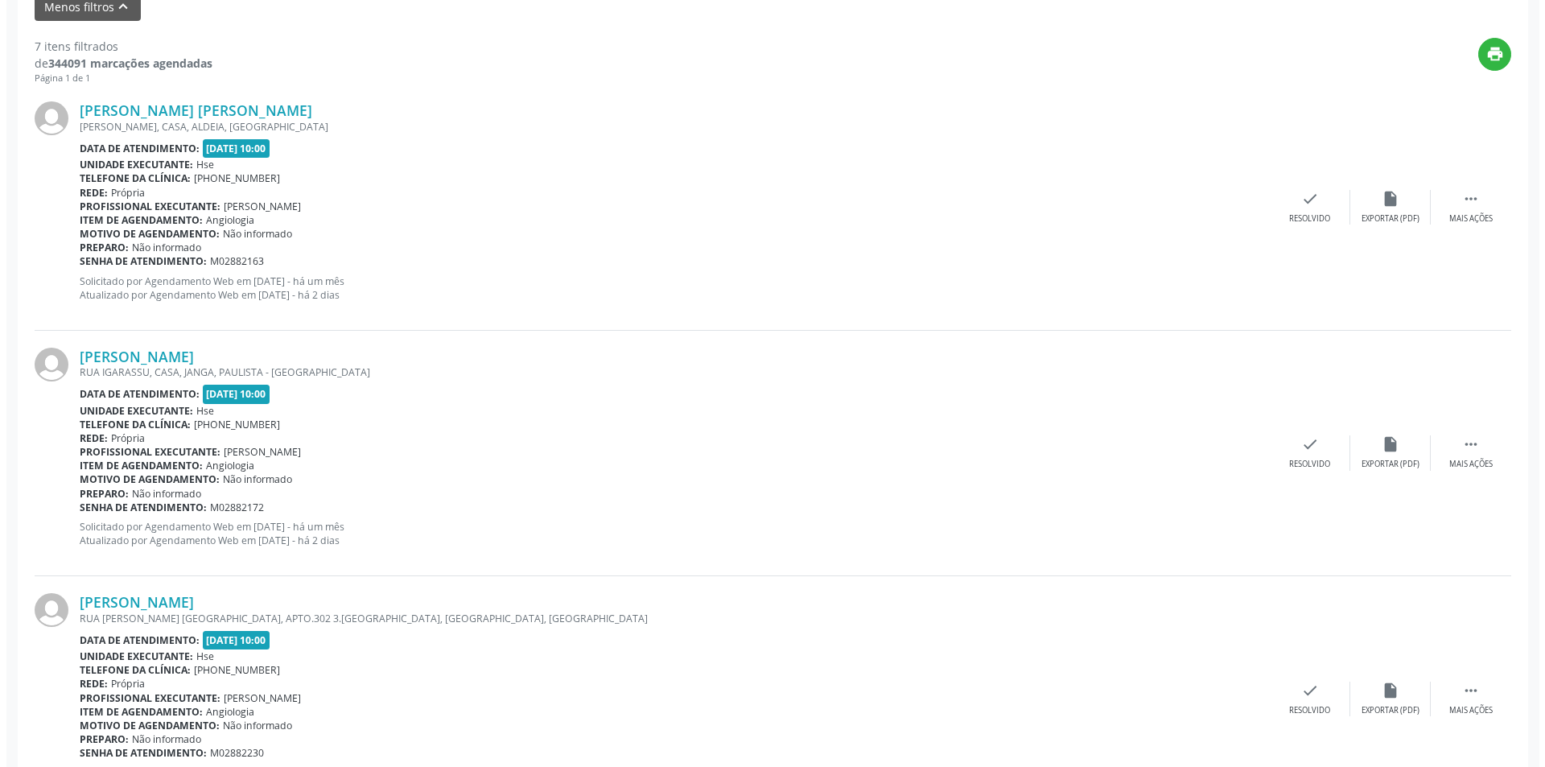
scroll to position [577, 0]
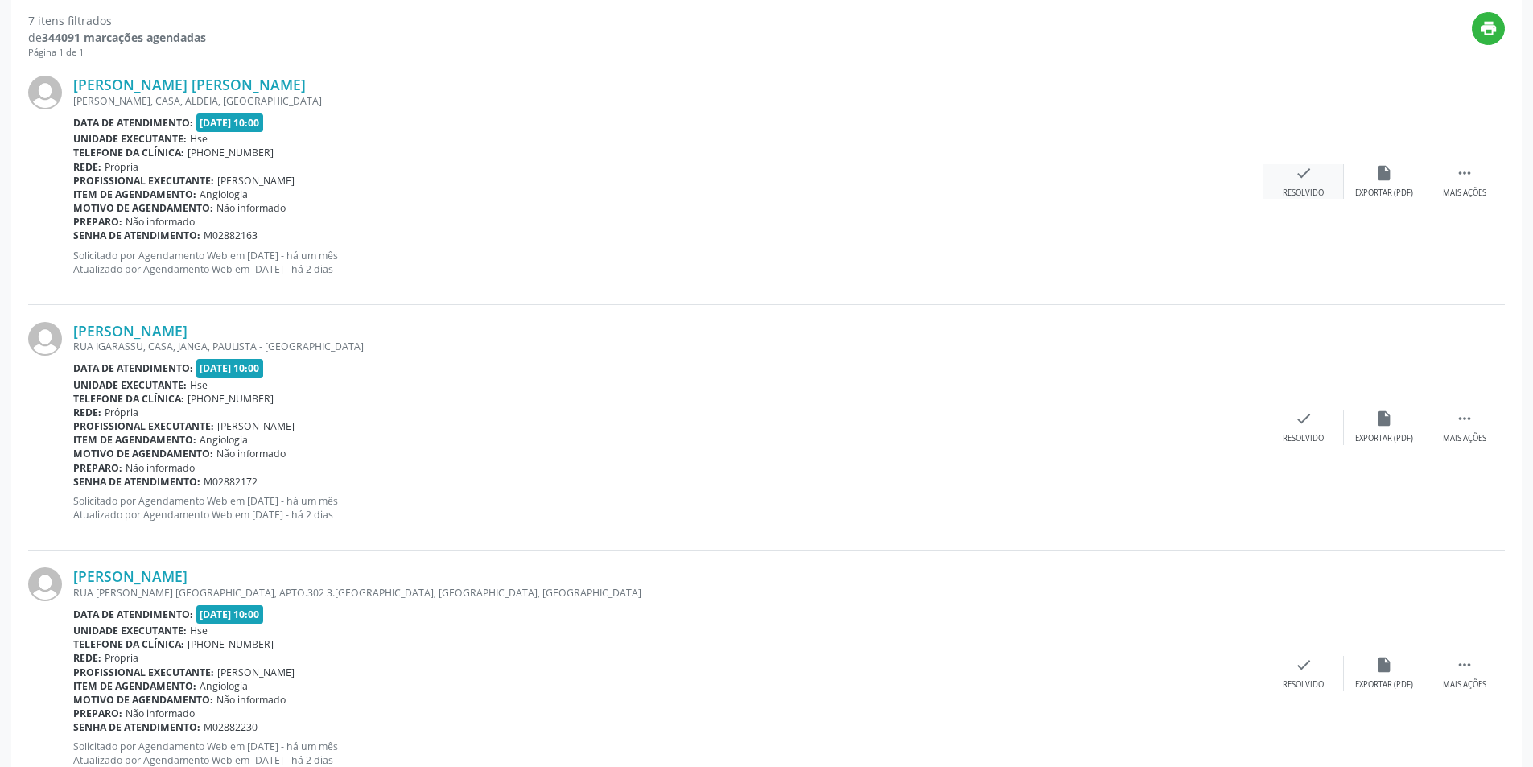
click at [1313, 189] on div "Resolvido" at bounding box center [1303, 192] width 41 height 11
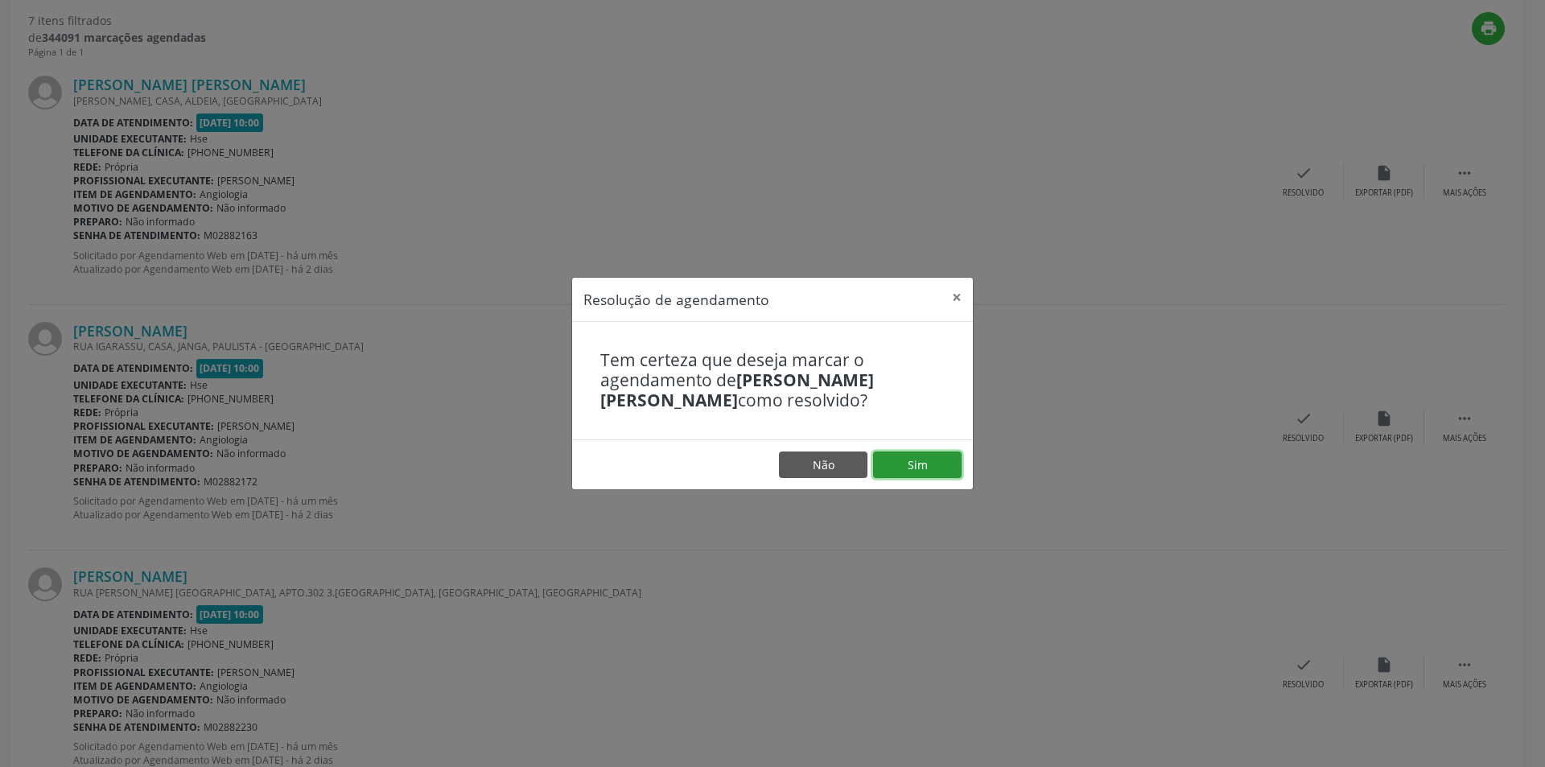
click at [927, 463] on button "Sim" at bounding box center [917, 464] width 89 height 27
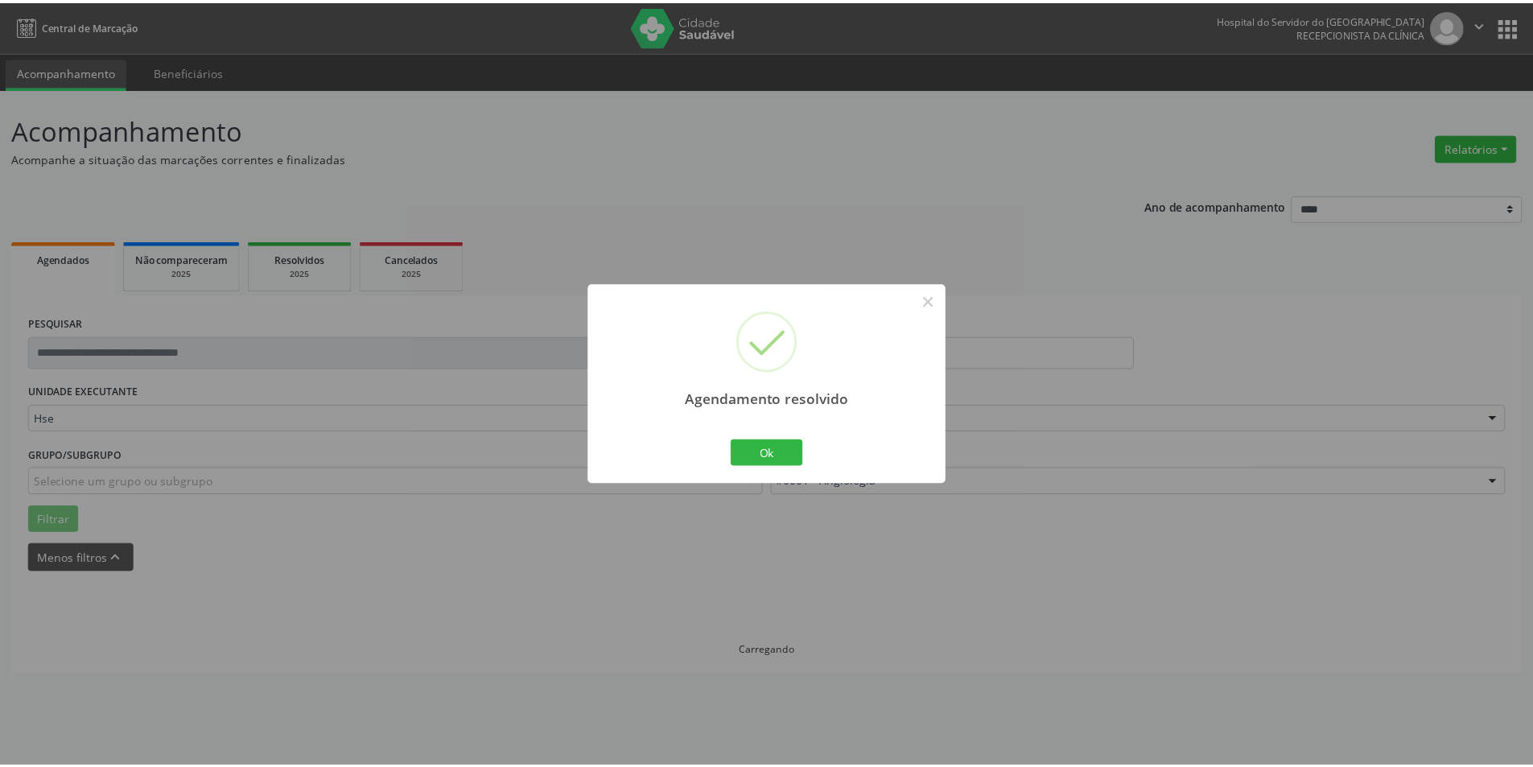
scroll to position [0, 0]
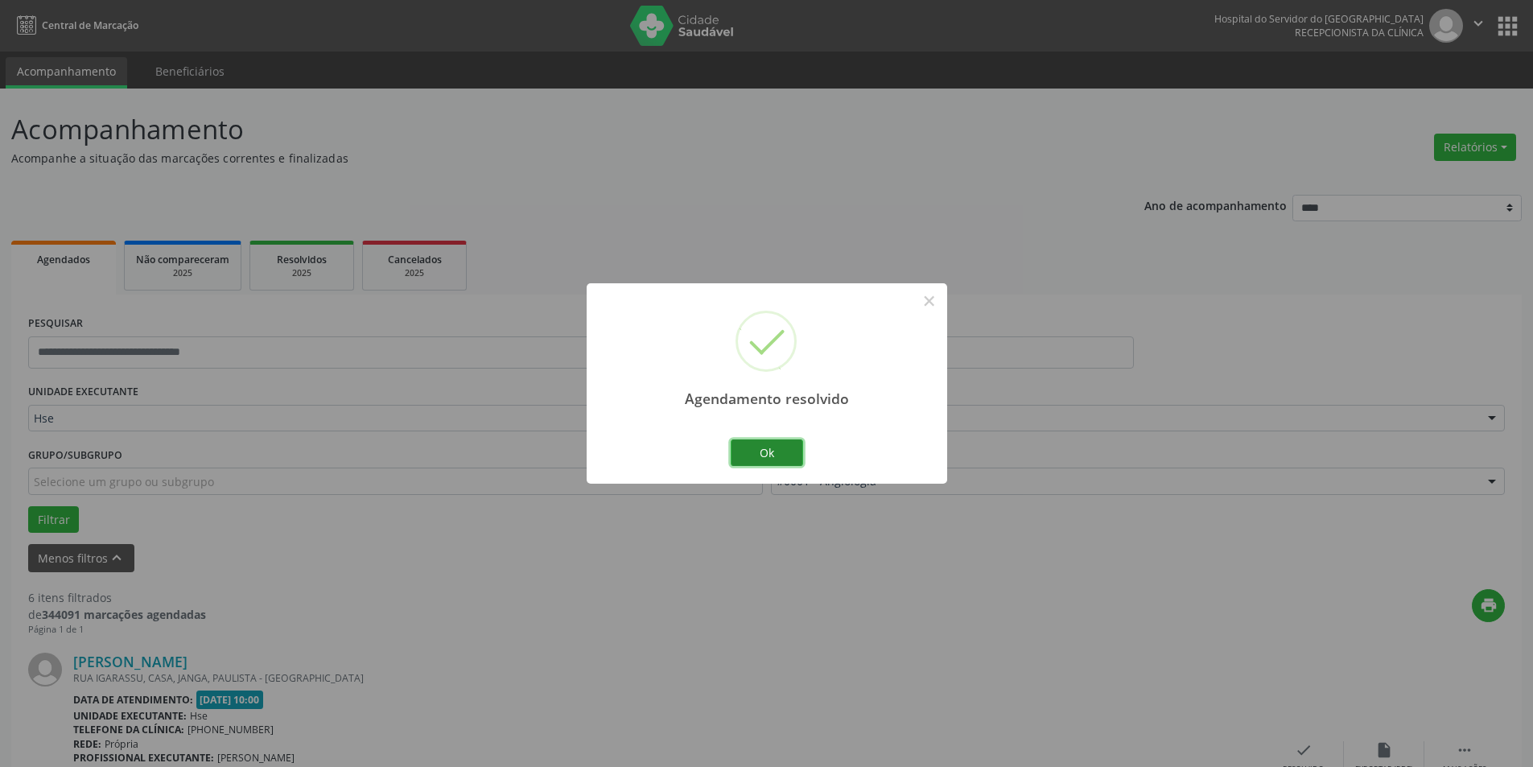
click at [780, 446] on button "Ok" at bounding box center [767, 452] width 72 height 27
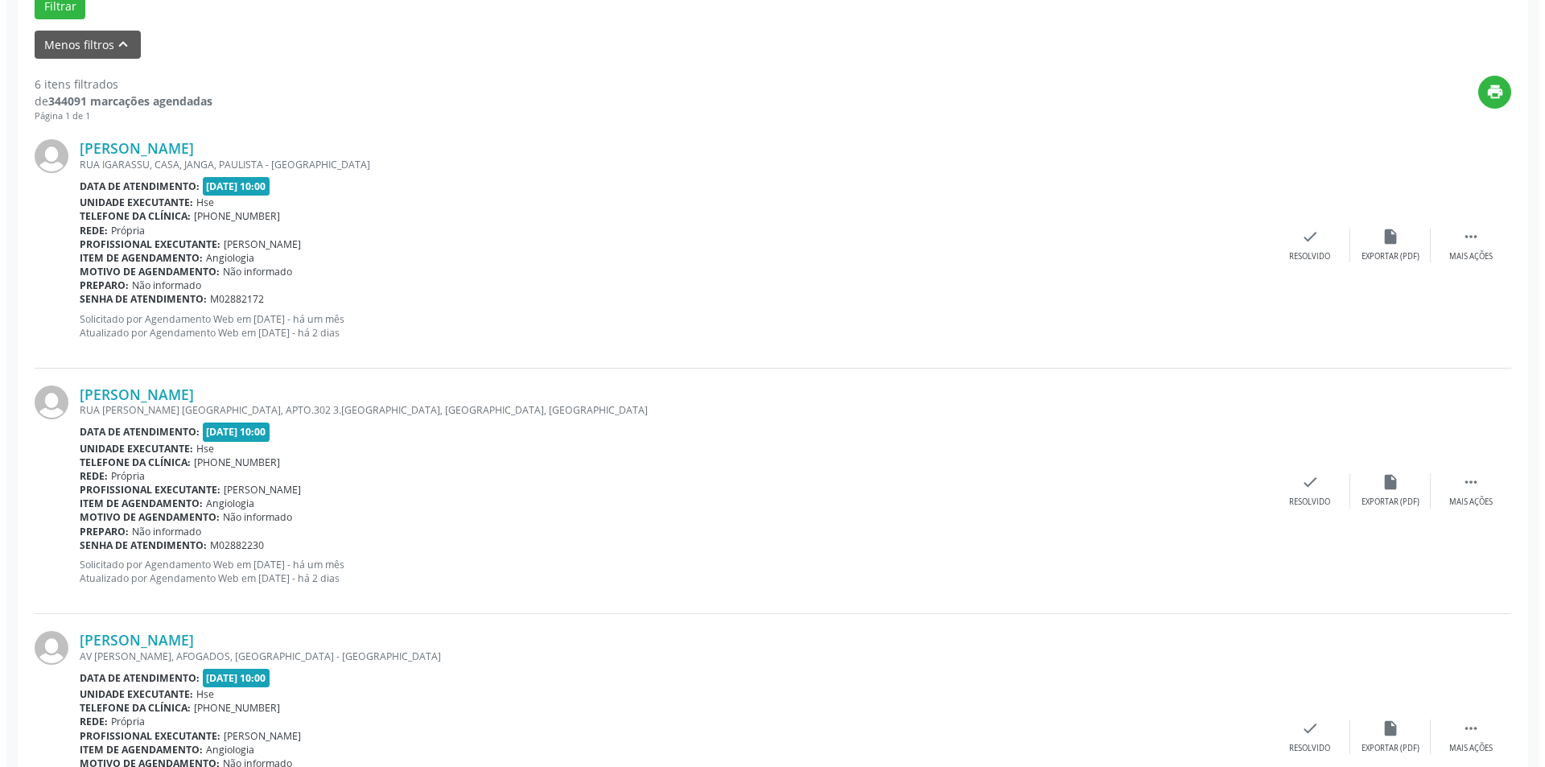
scroll to position [504, 0]
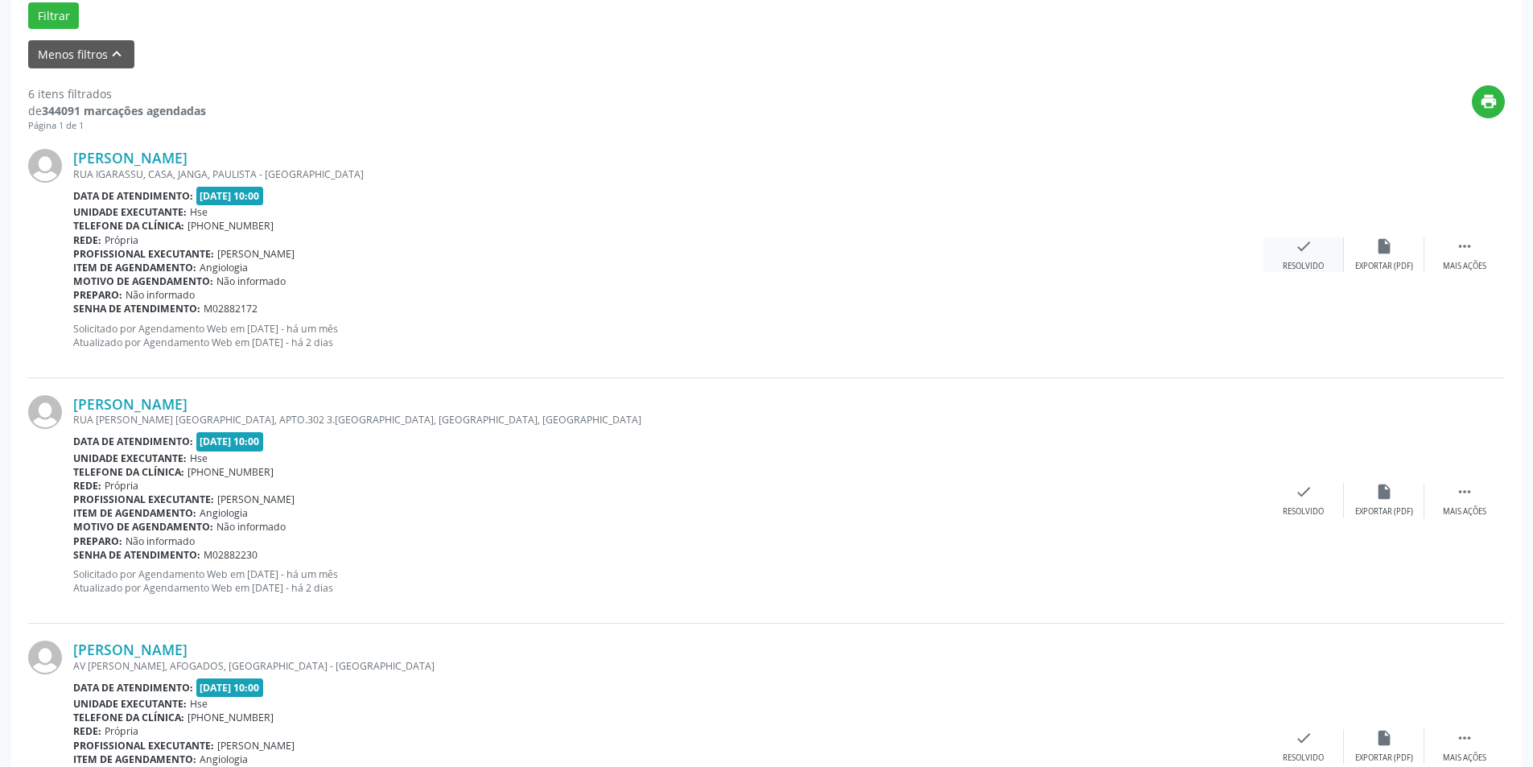
click at [1285, 248] on div "check Resolvido" at bounding box center [1303, 254] width 80 height 35
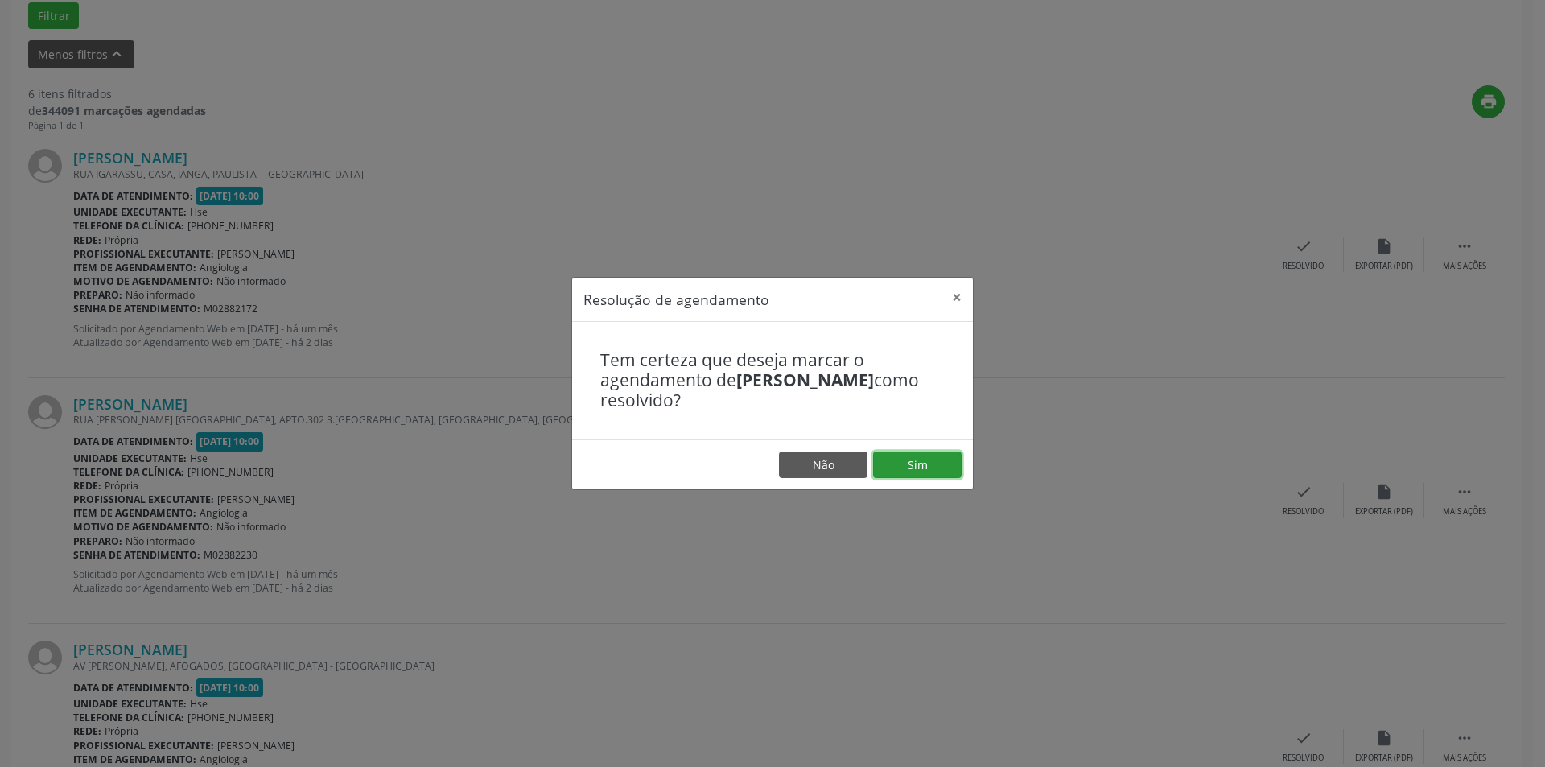
click at [917, 455] on button "Sim" at bounding box center [917, 464] width 89 height 27
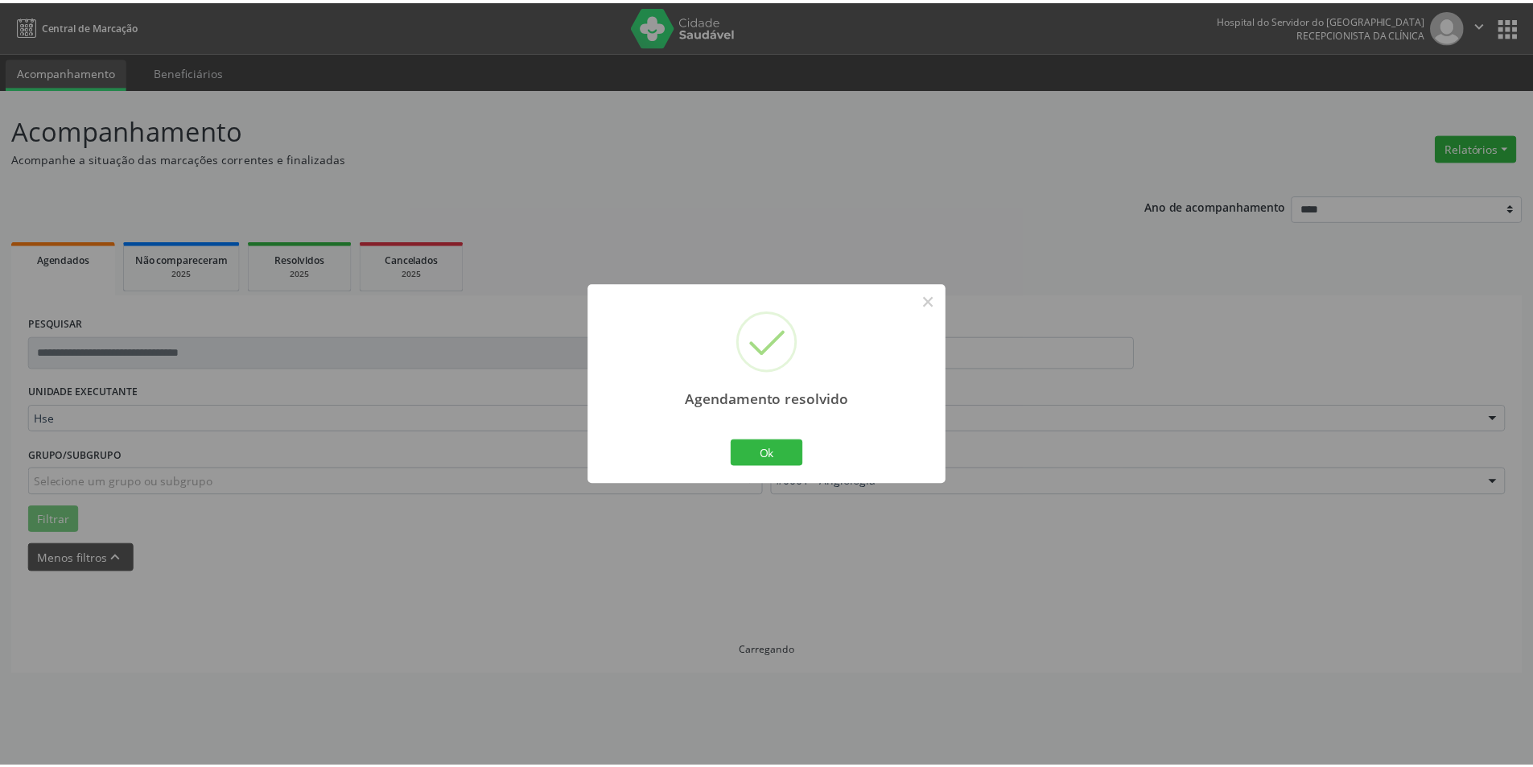
scroll to position [0, 0]
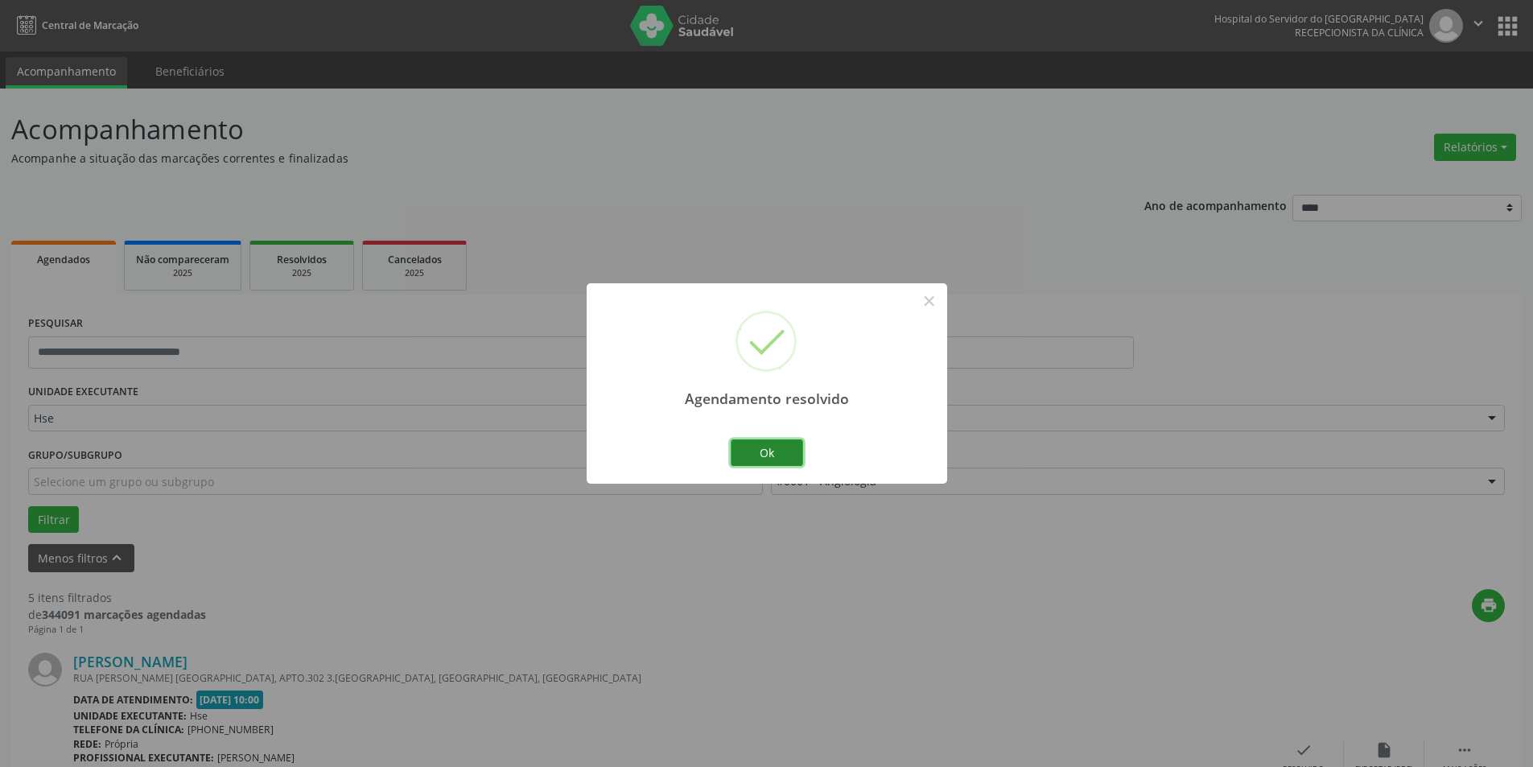
click at [781, 447] on button "Ok" at bounding box center [767, 452] width 72 height 27
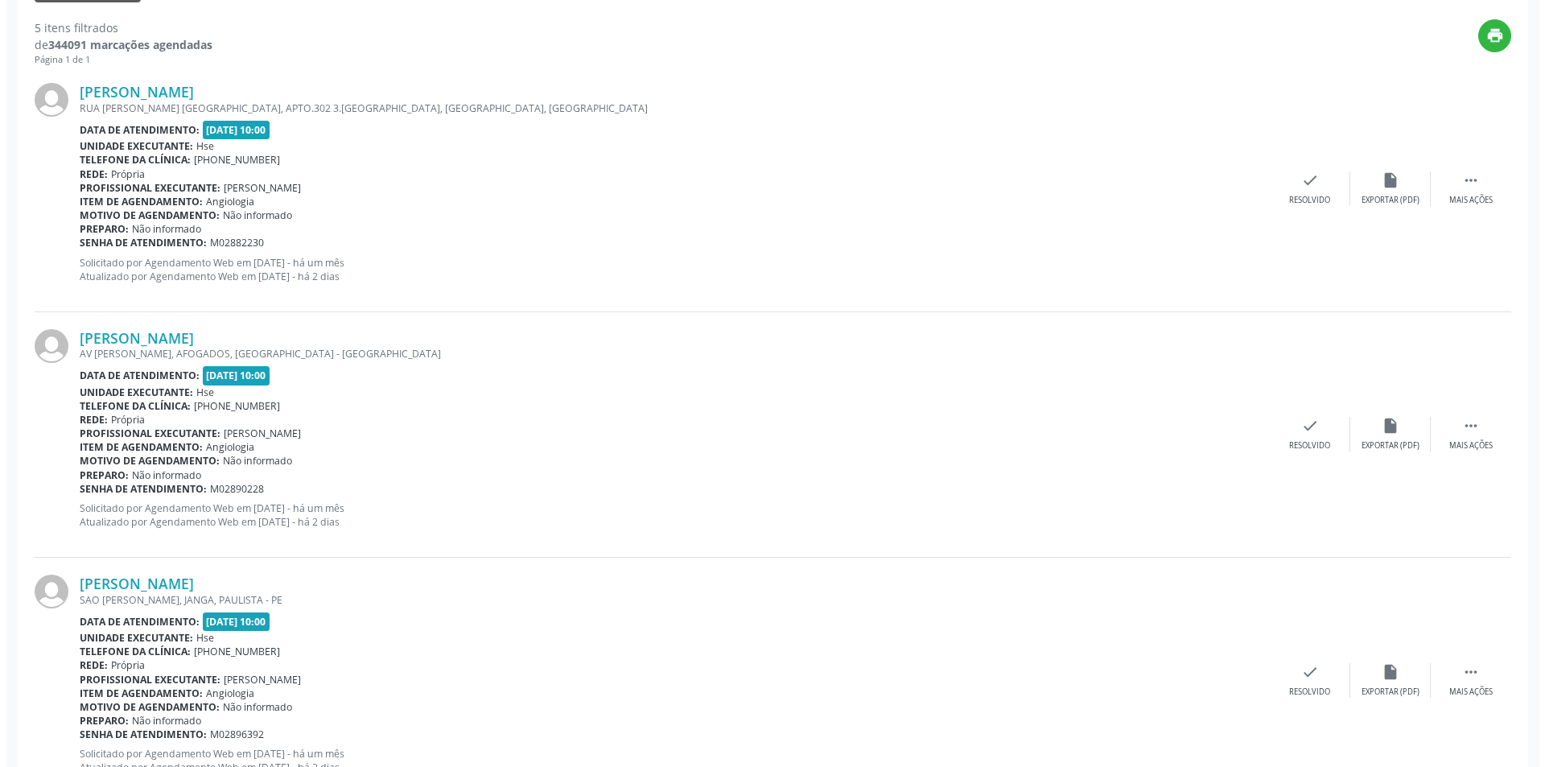
scroll to position [525, 0]
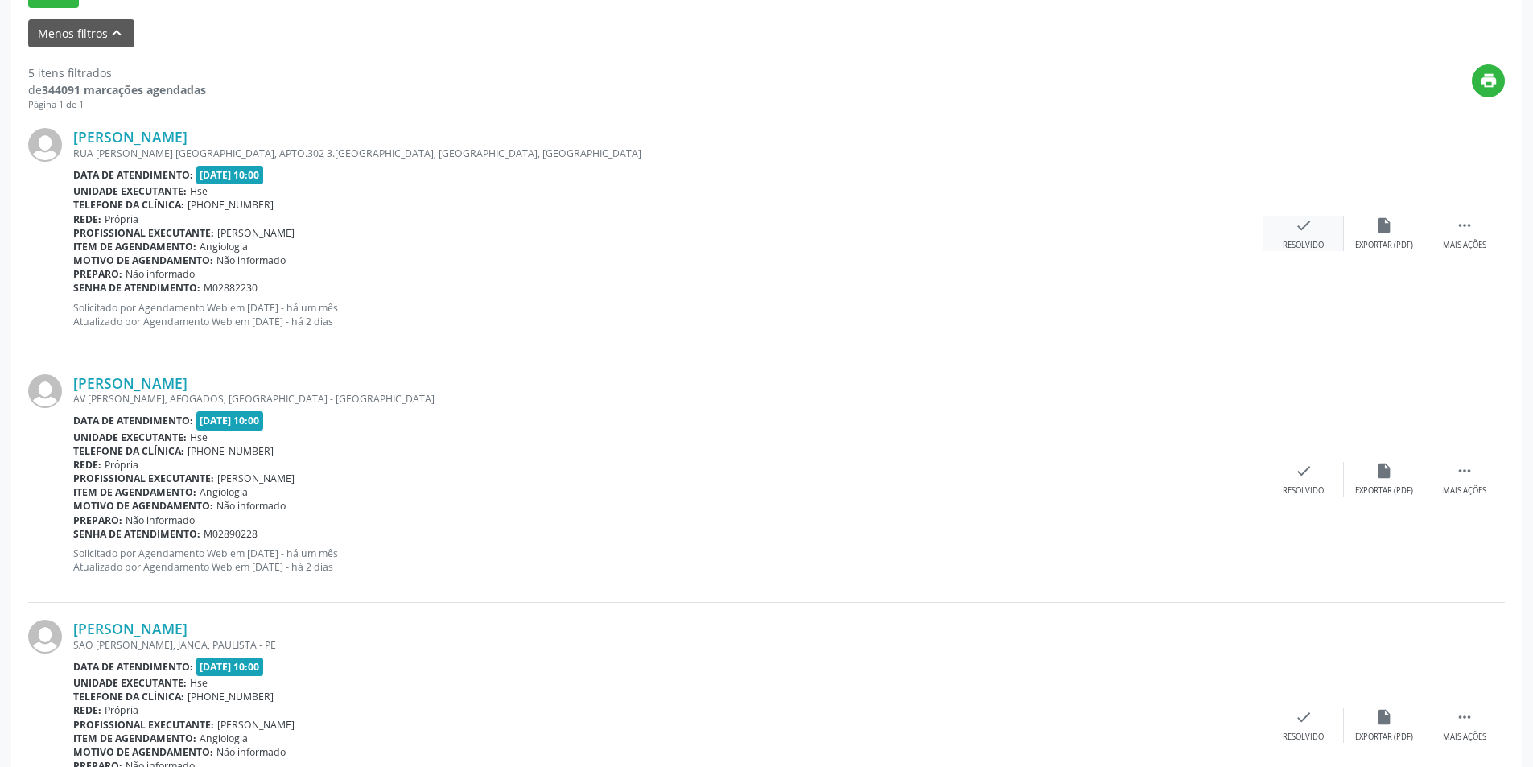
click at [1302, 231] on icon "check" at bounding box center [1304, 225] width 18 height 18
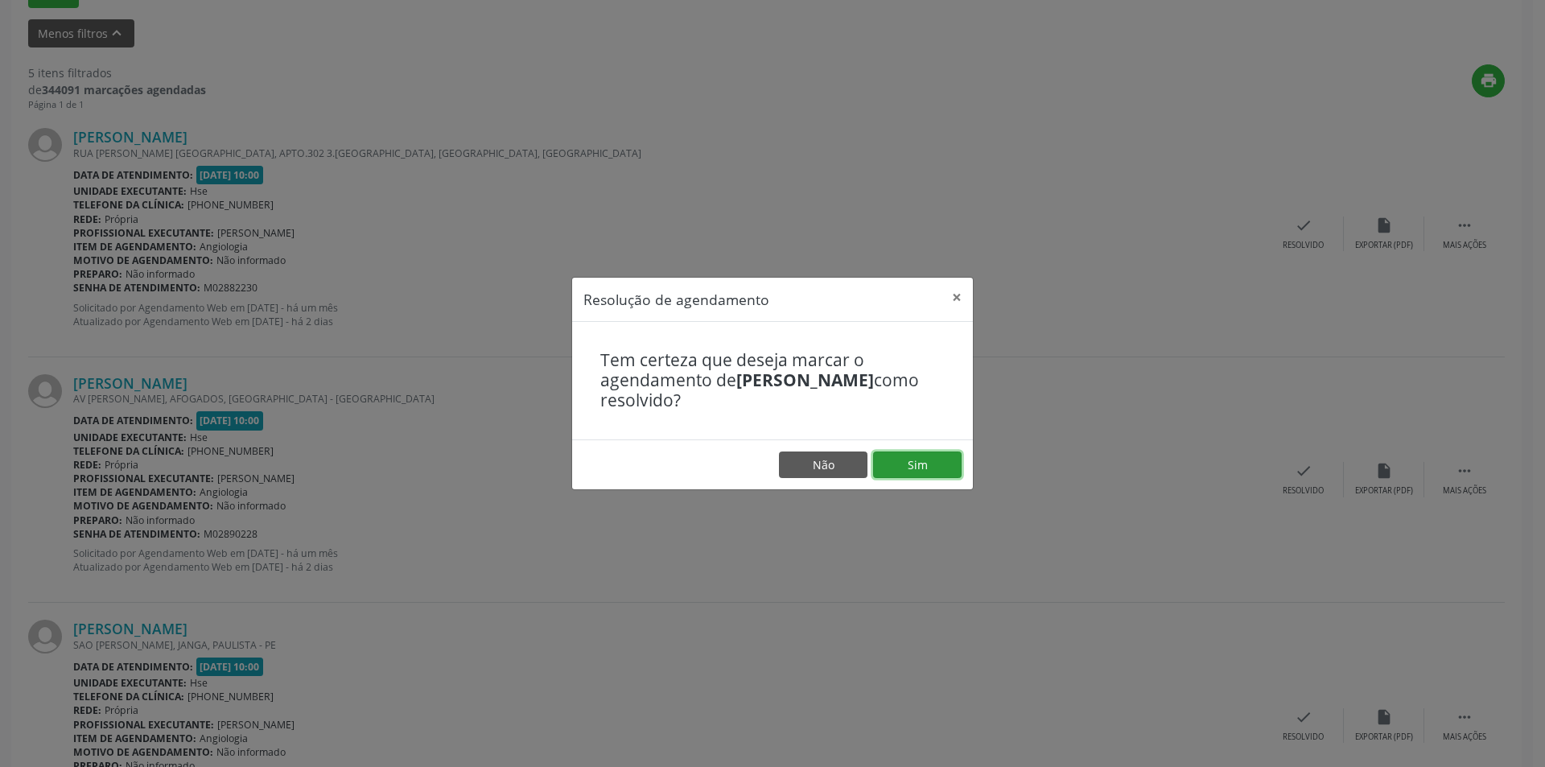
click at [937, 459] on button "Sim" at bounding box center [917, 464] width 89 height 27
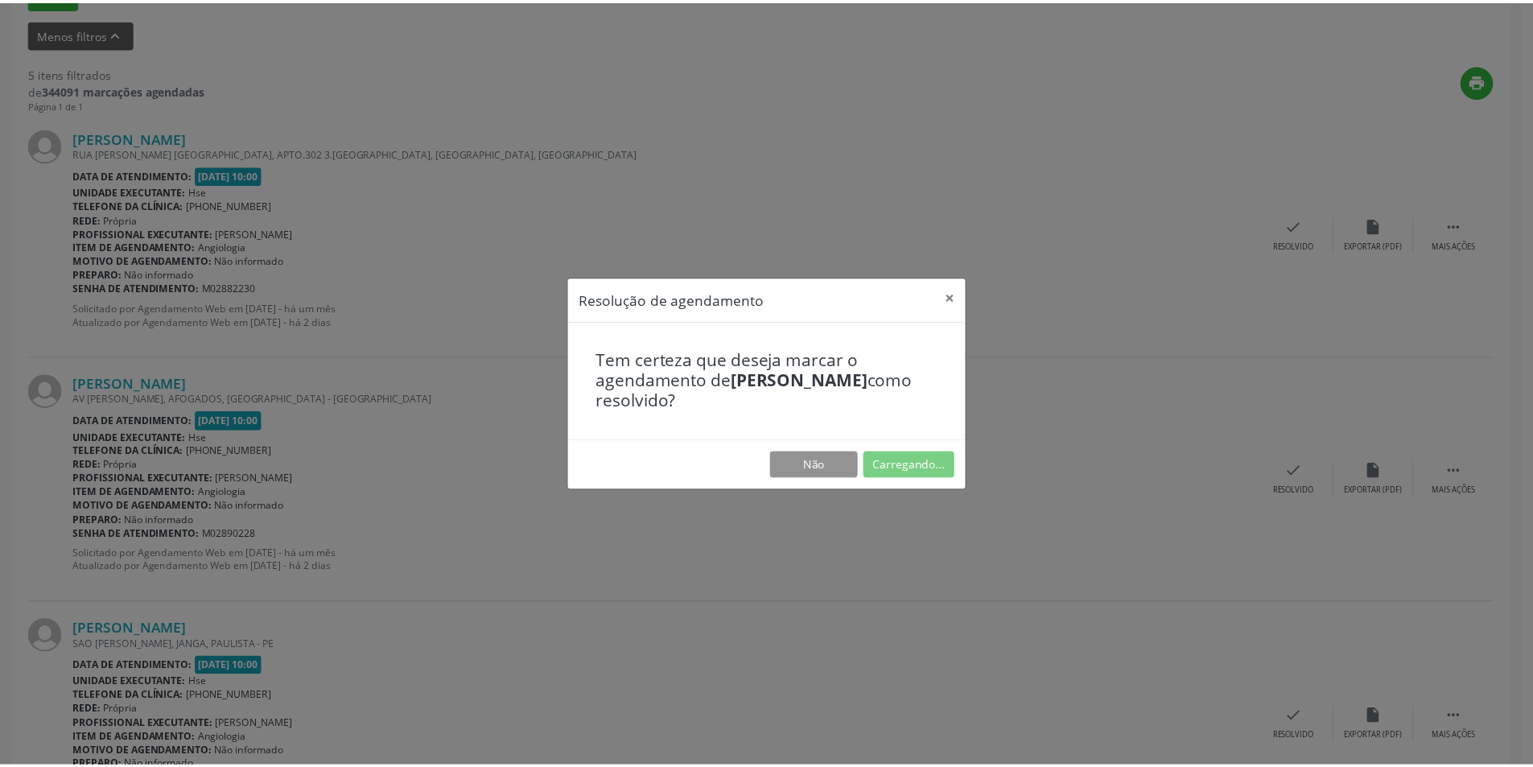
scroll to position [0, 0]
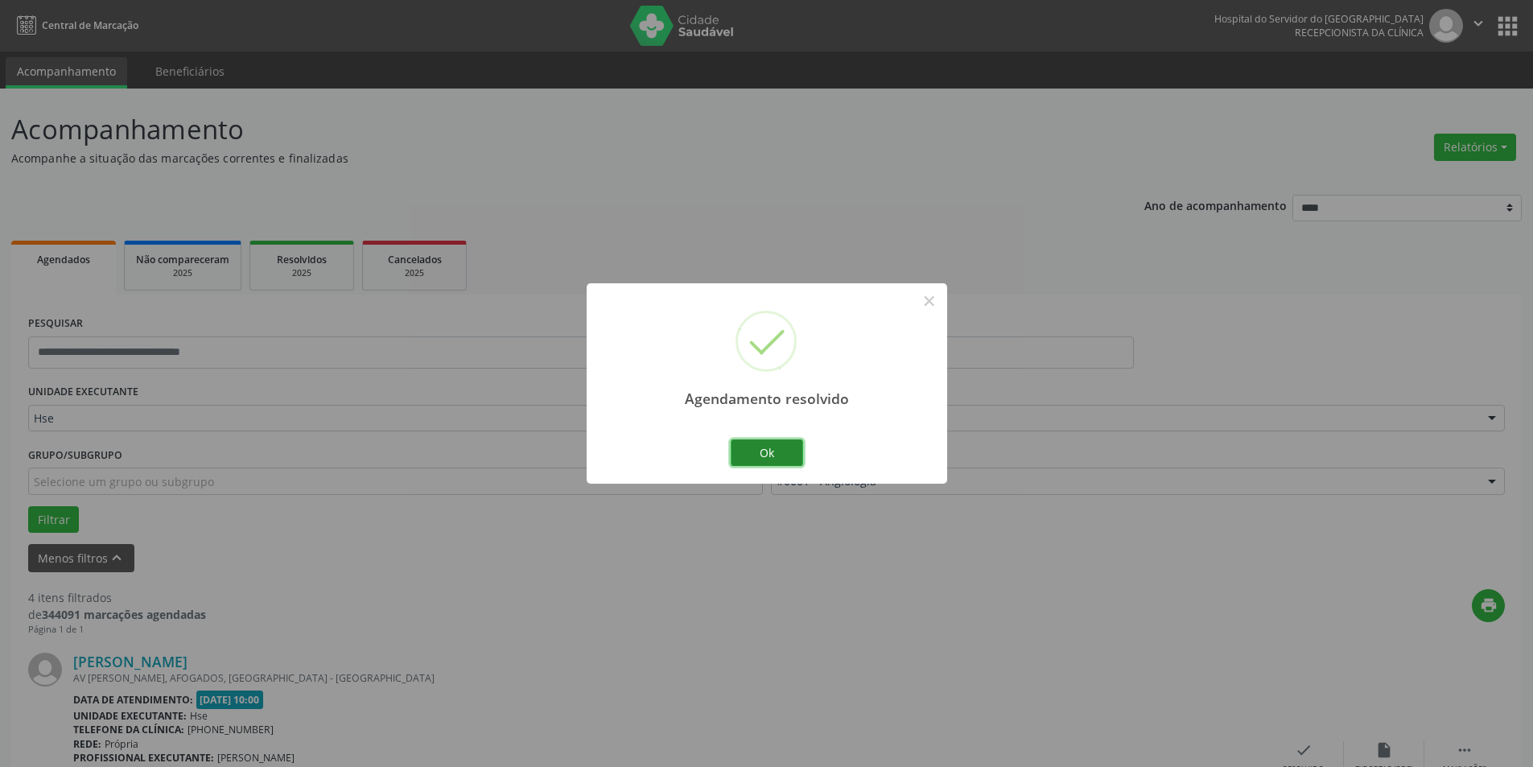
click at [781, 443] on button "Ok" at bounding box center [767, 452] width 72 height 27
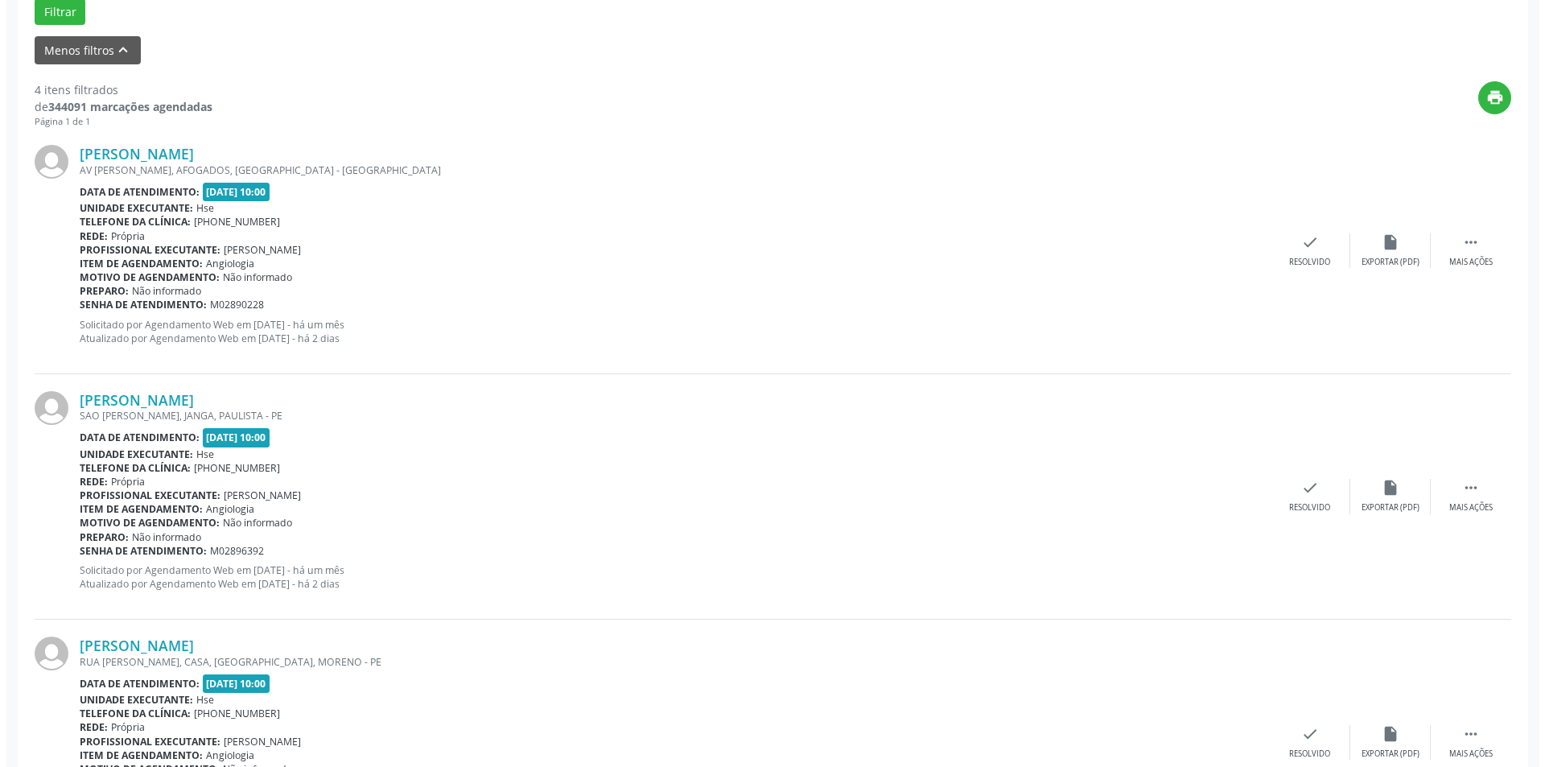
scroll to position [517, 0]
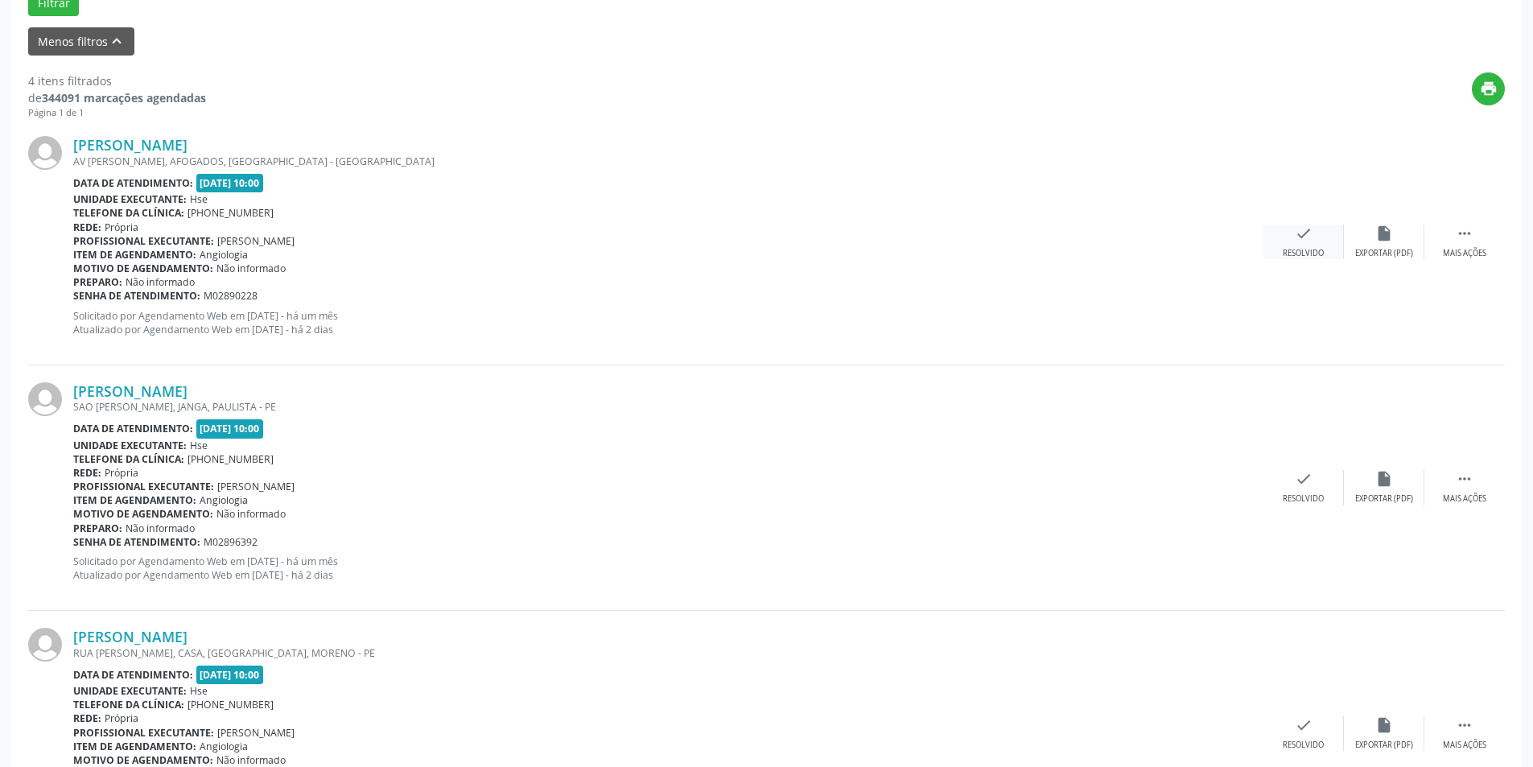
click at [1316, 250] on div "Resolvido" at bounding box center [1303, 253] width 41 height 11
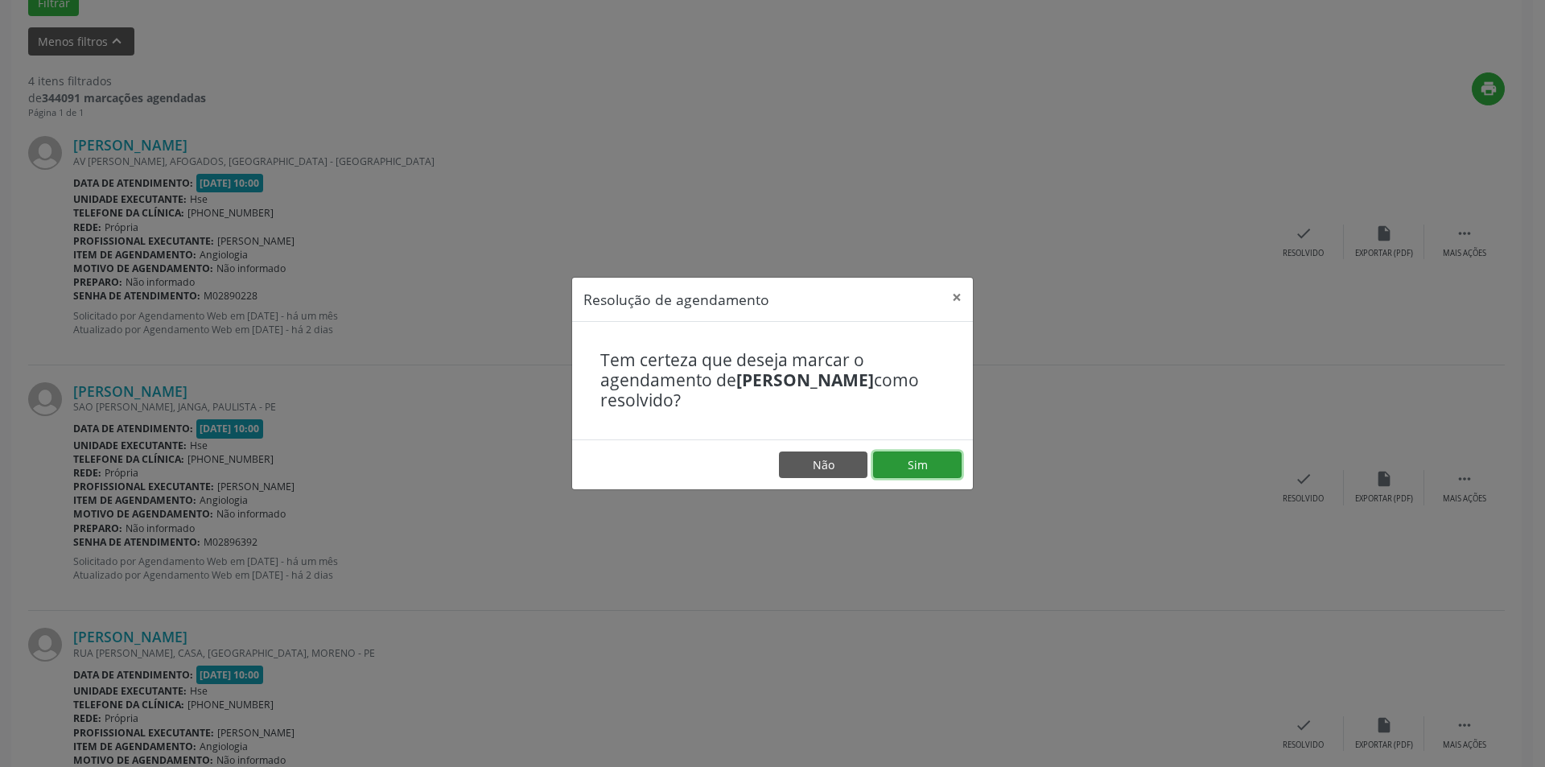
click at [922, 464] on button "Sim" at bounding box center [917, 464] width 89 height 27
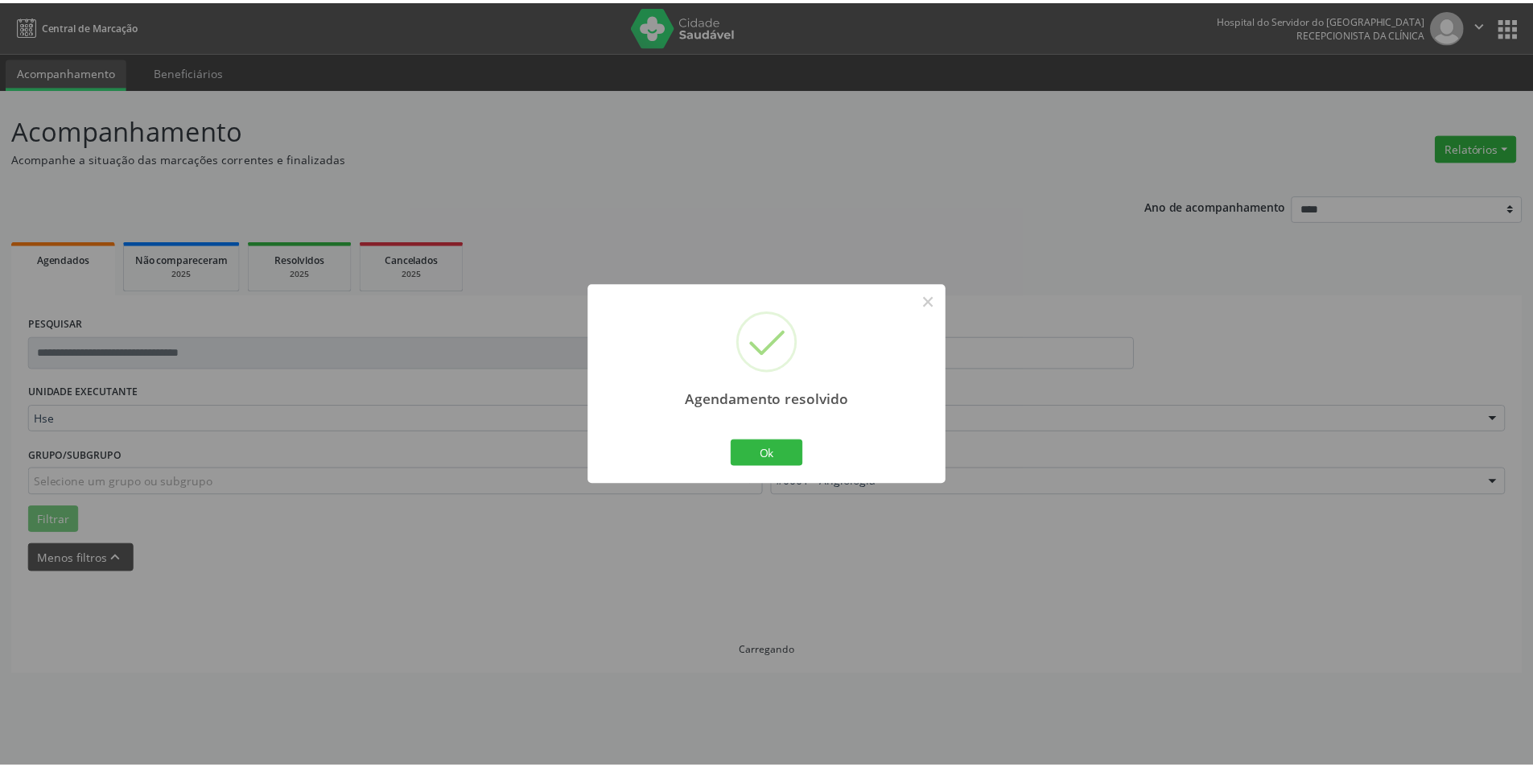
scroll to position [0, 0]
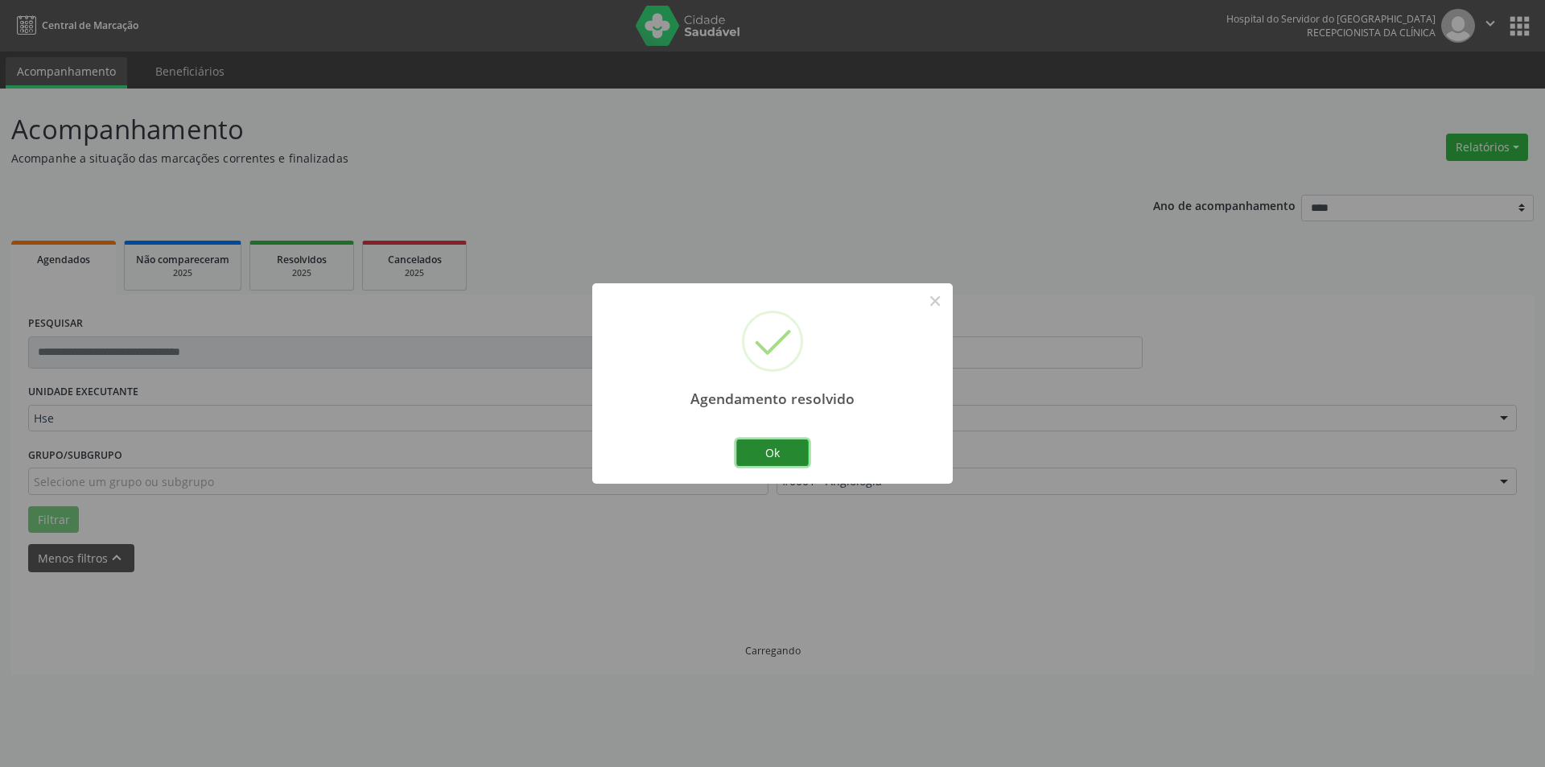
click at [793, 451] on button "Ok" at bounding box center [772, 452] width 72 height 27
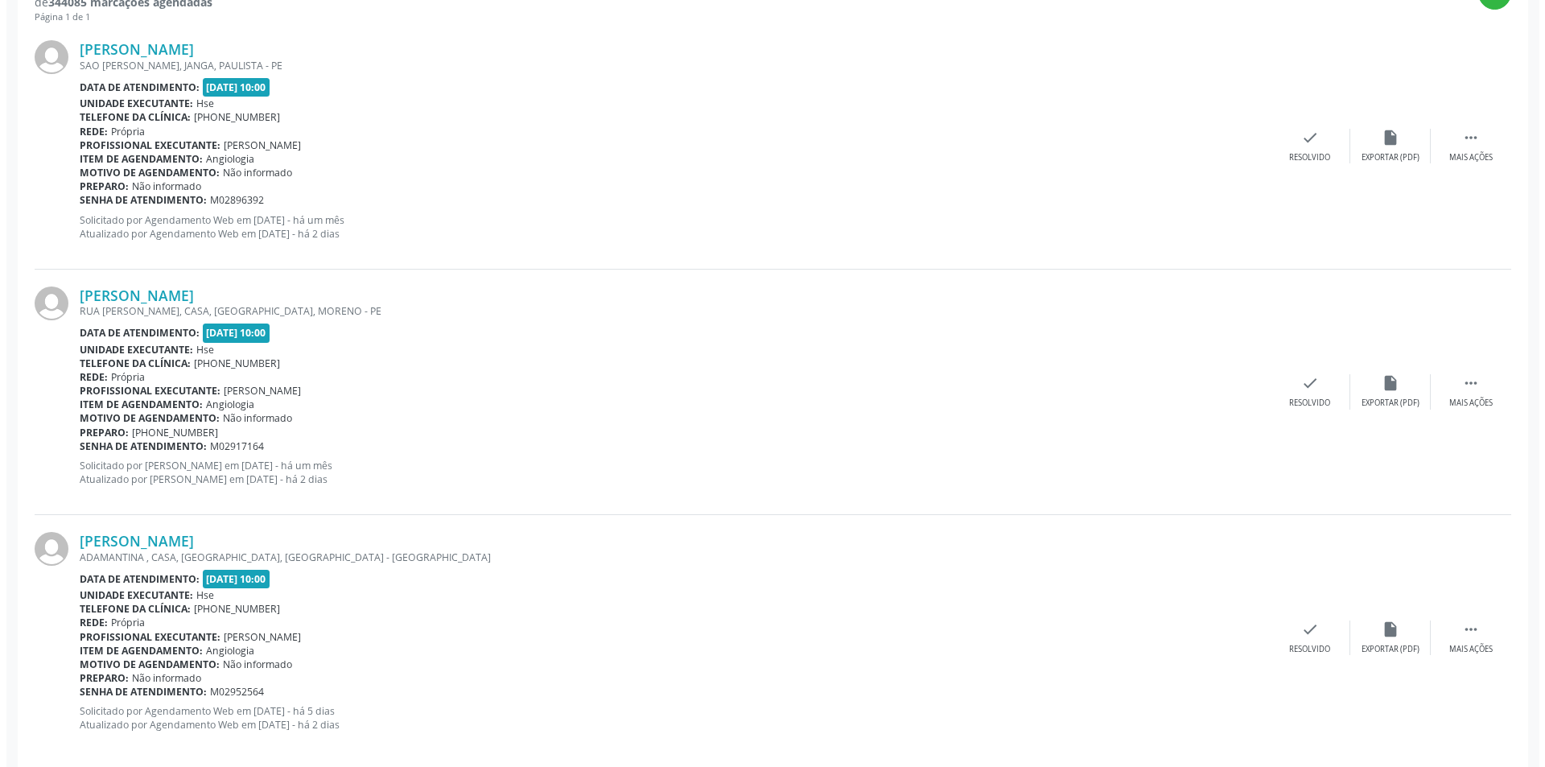
scroll to position [625, 0]
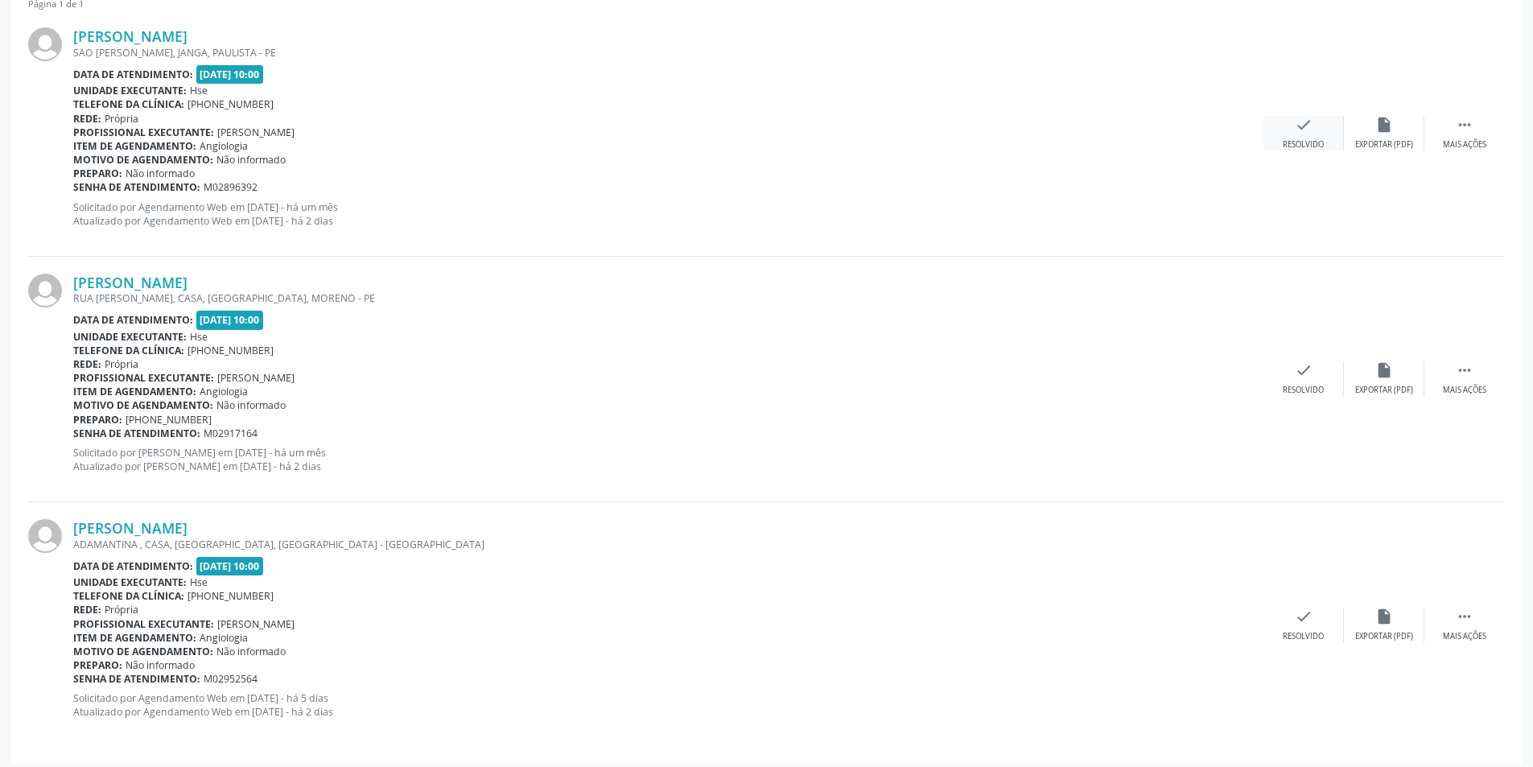
click at [1309, 126] on icon "check" at bounding box center [1304, 125] width 18 height 18
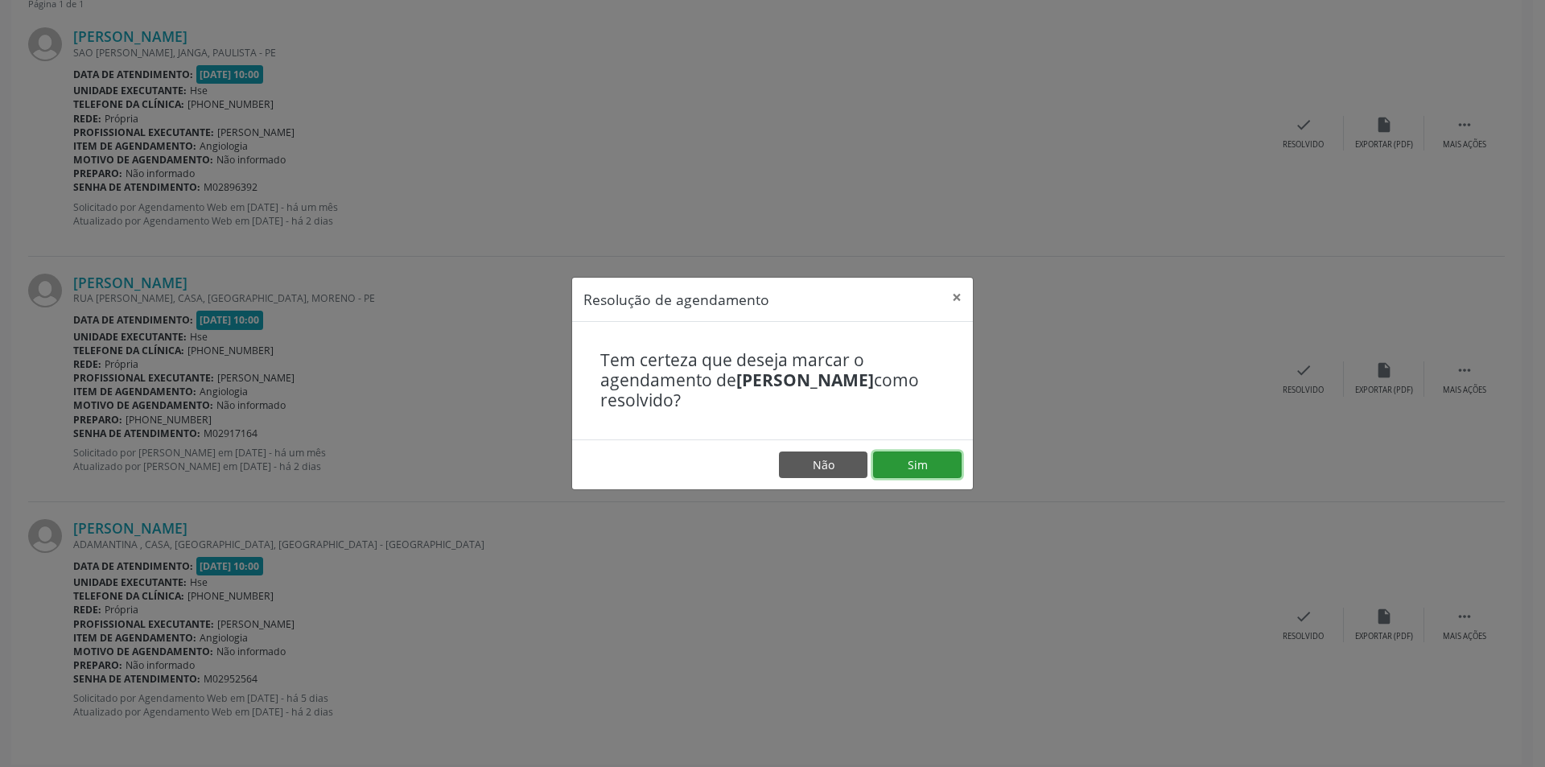
click at [930, 460] on button "Sim" at bounding box center [917, 464] width 89 height 27
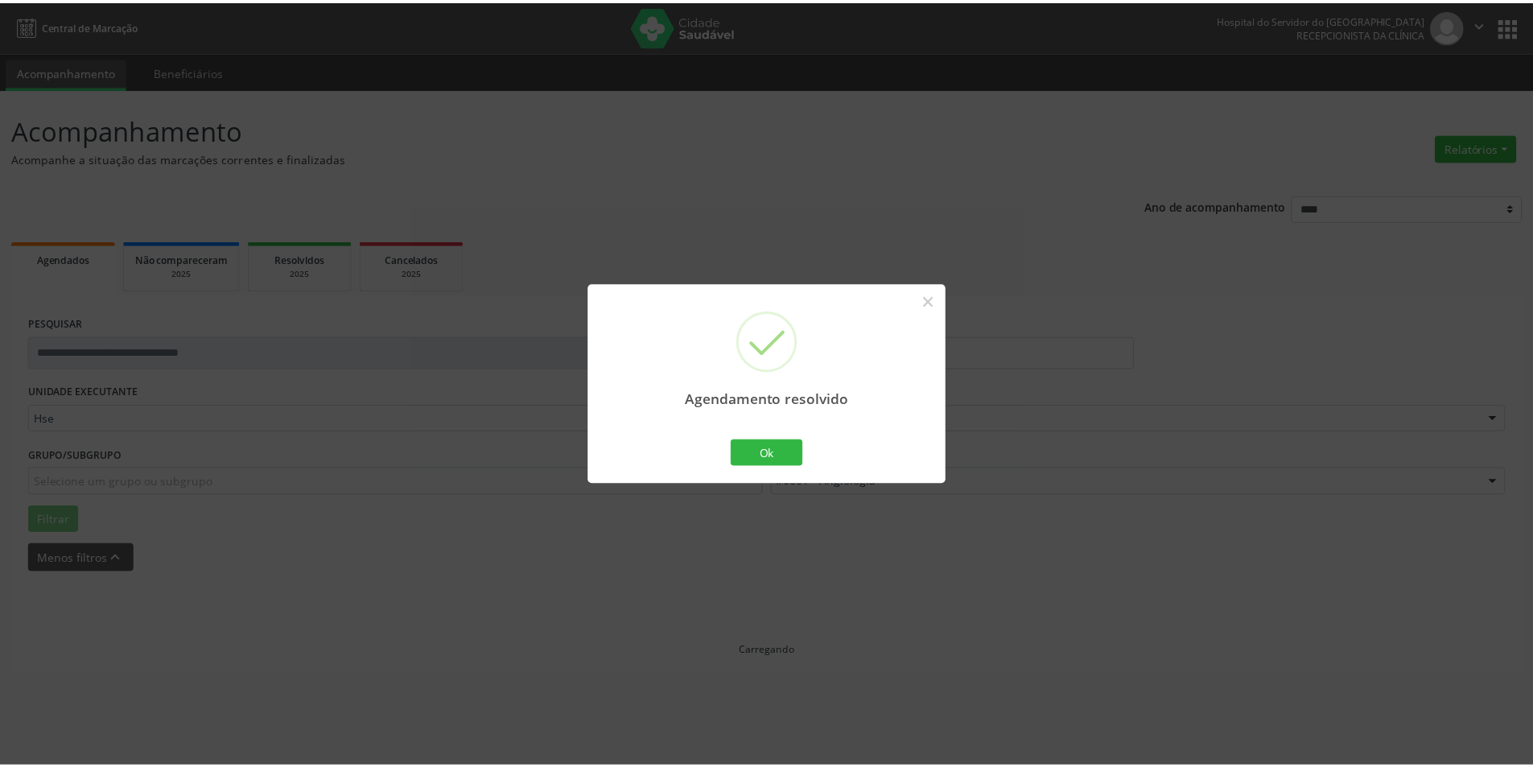
scroll to position [0, 0]
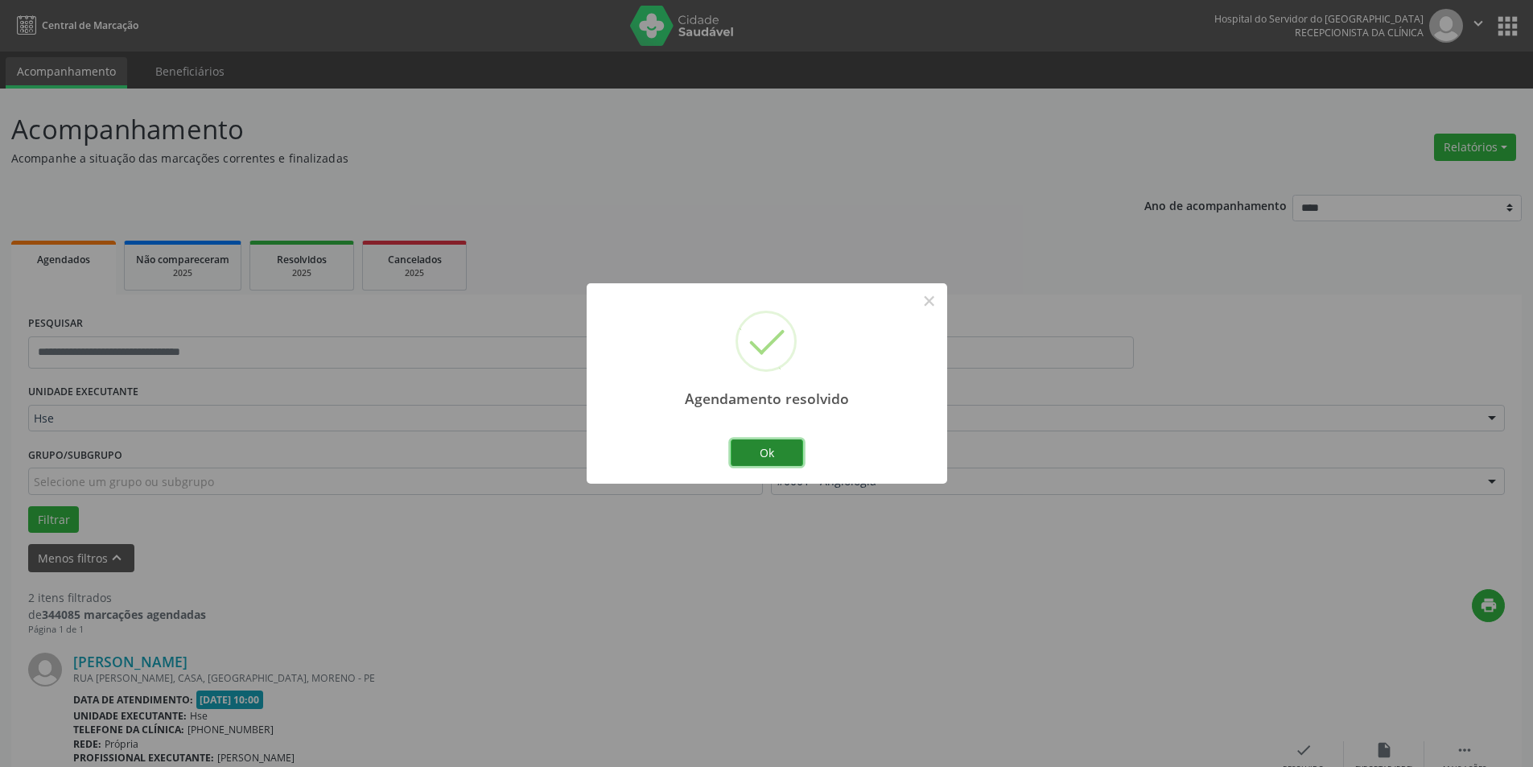
click at [777, 447] on button "Ok" at bounding box center [767, 452] width 72 height 27
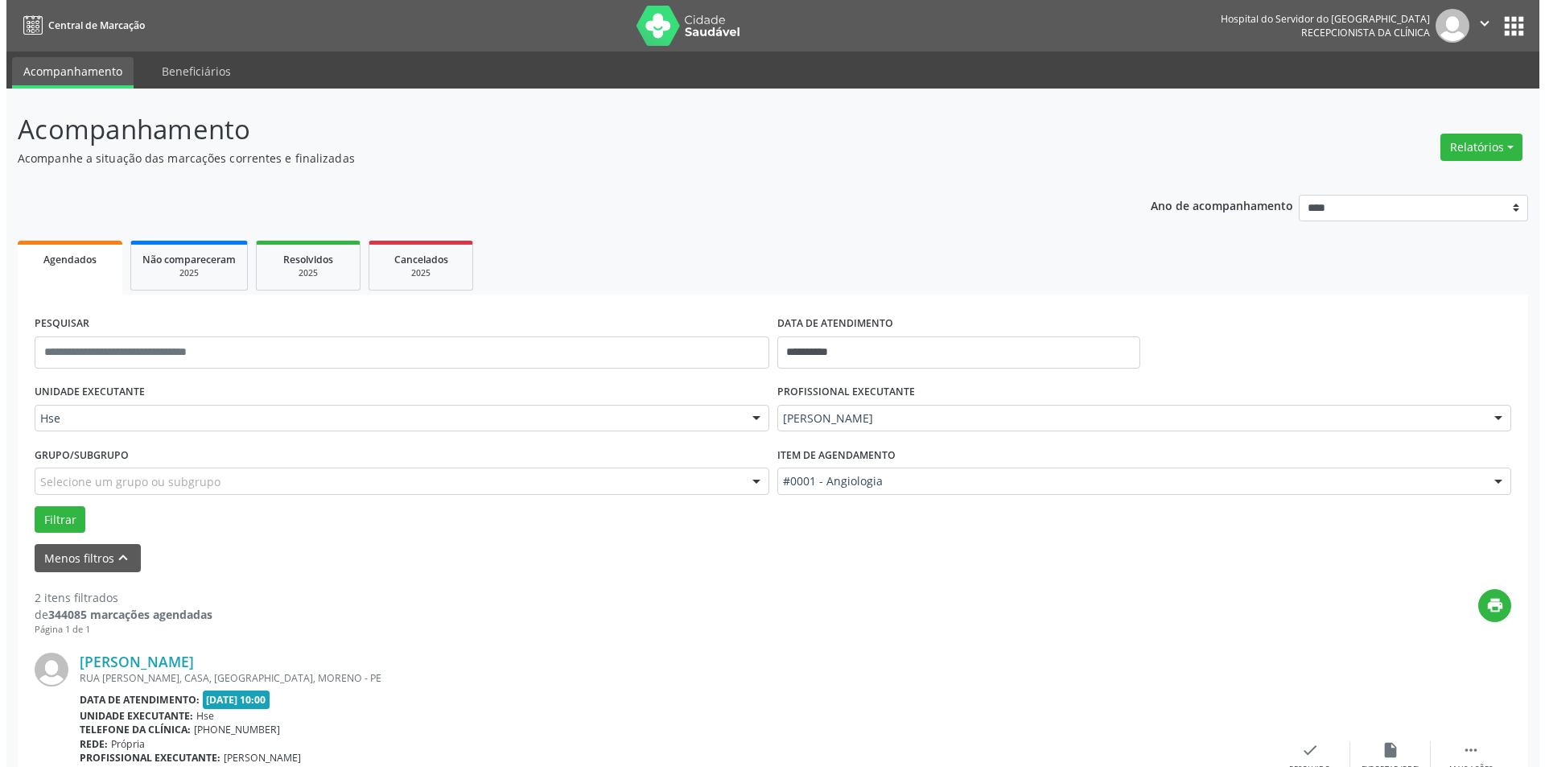
scroll to position [388, 0]
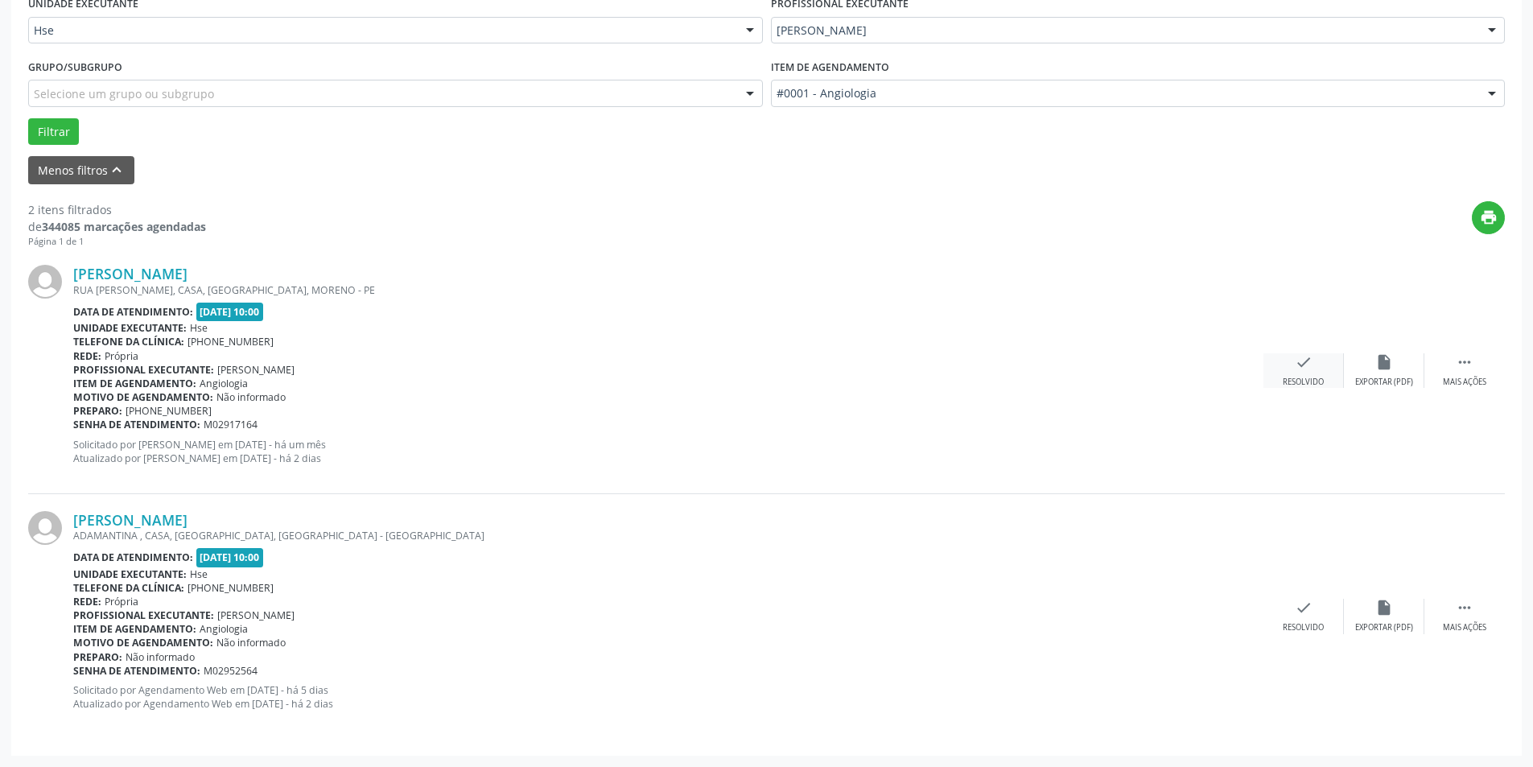
click at [1320, 359] on div "check Resolvido" at bounding box center [1303, 370] width 80 height 35
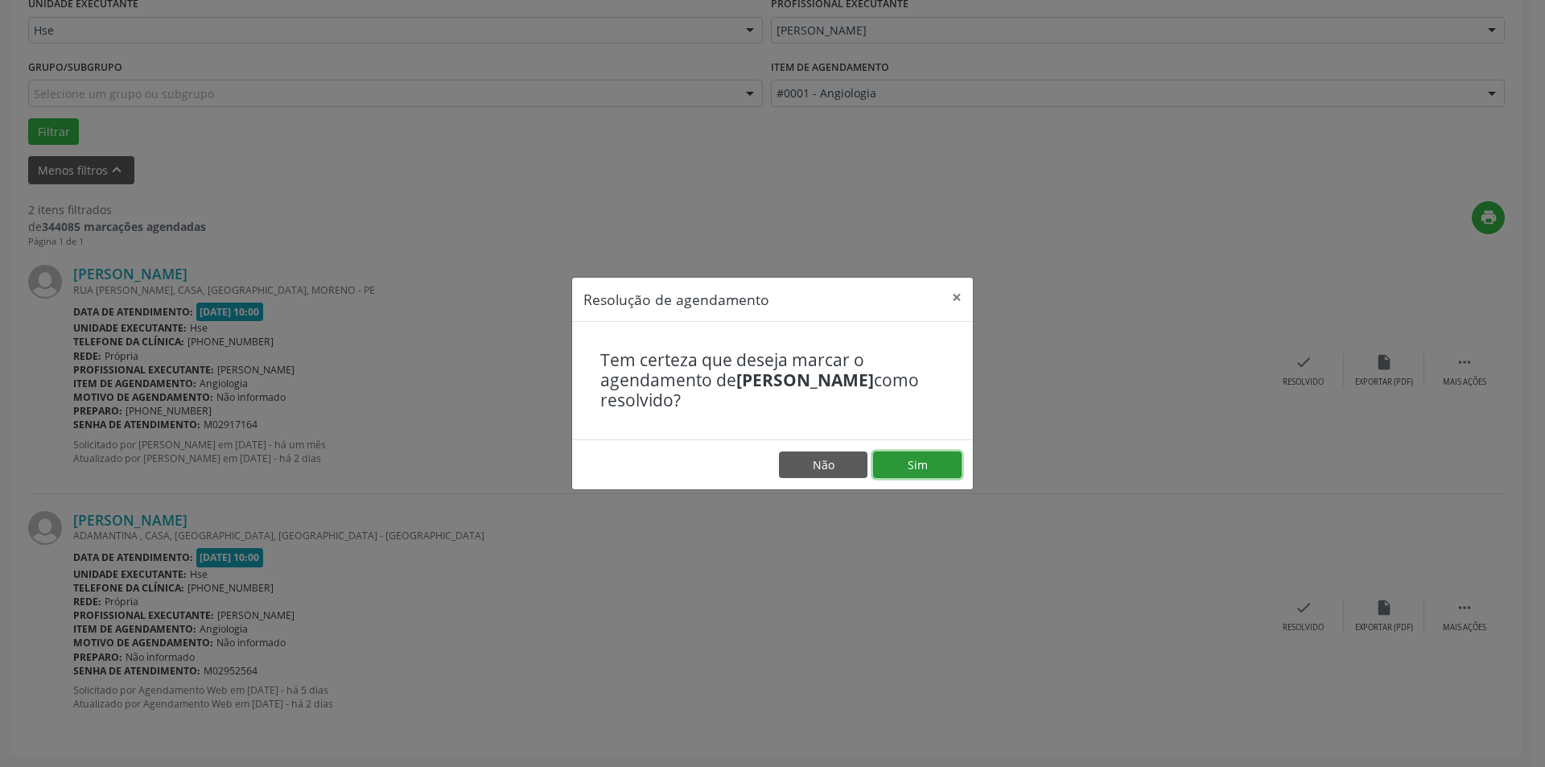
click at [935, 462] on button "Sim" at bounding box center [917, 464] width 89 height 27
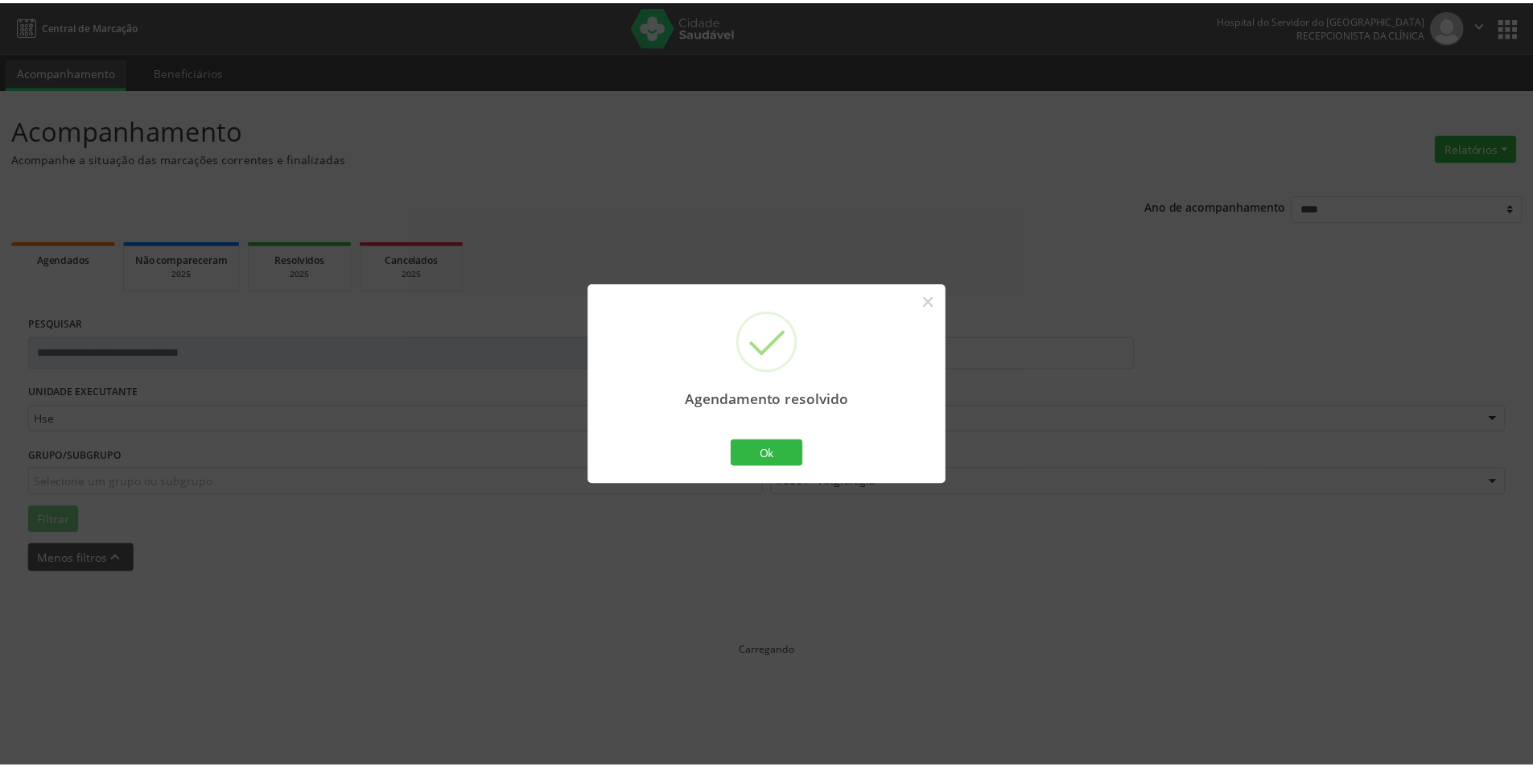
scroll to position [0, 0]
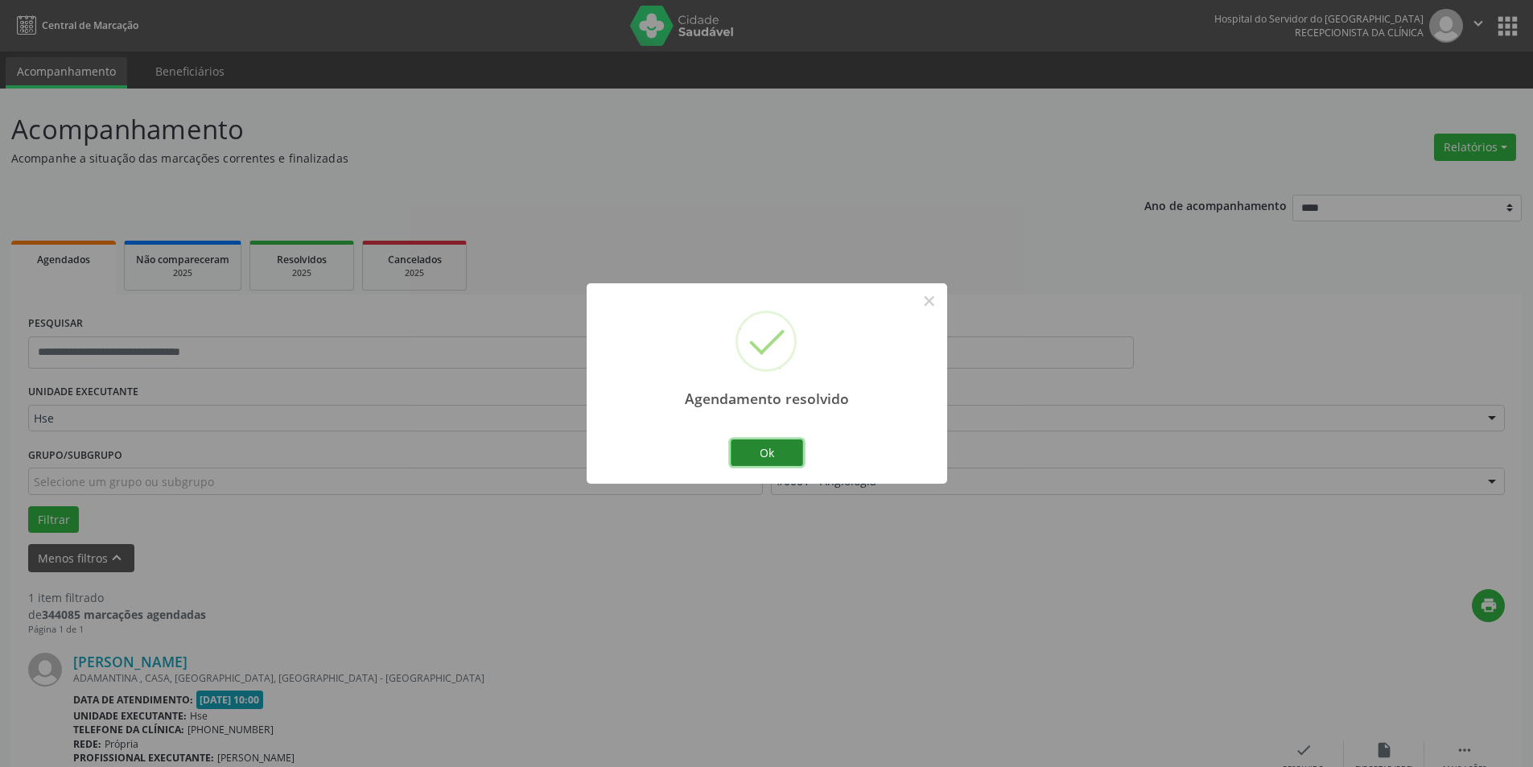
click at [788, 451] on button "Ok" at bounding box center [767, 452] width 72 height 27
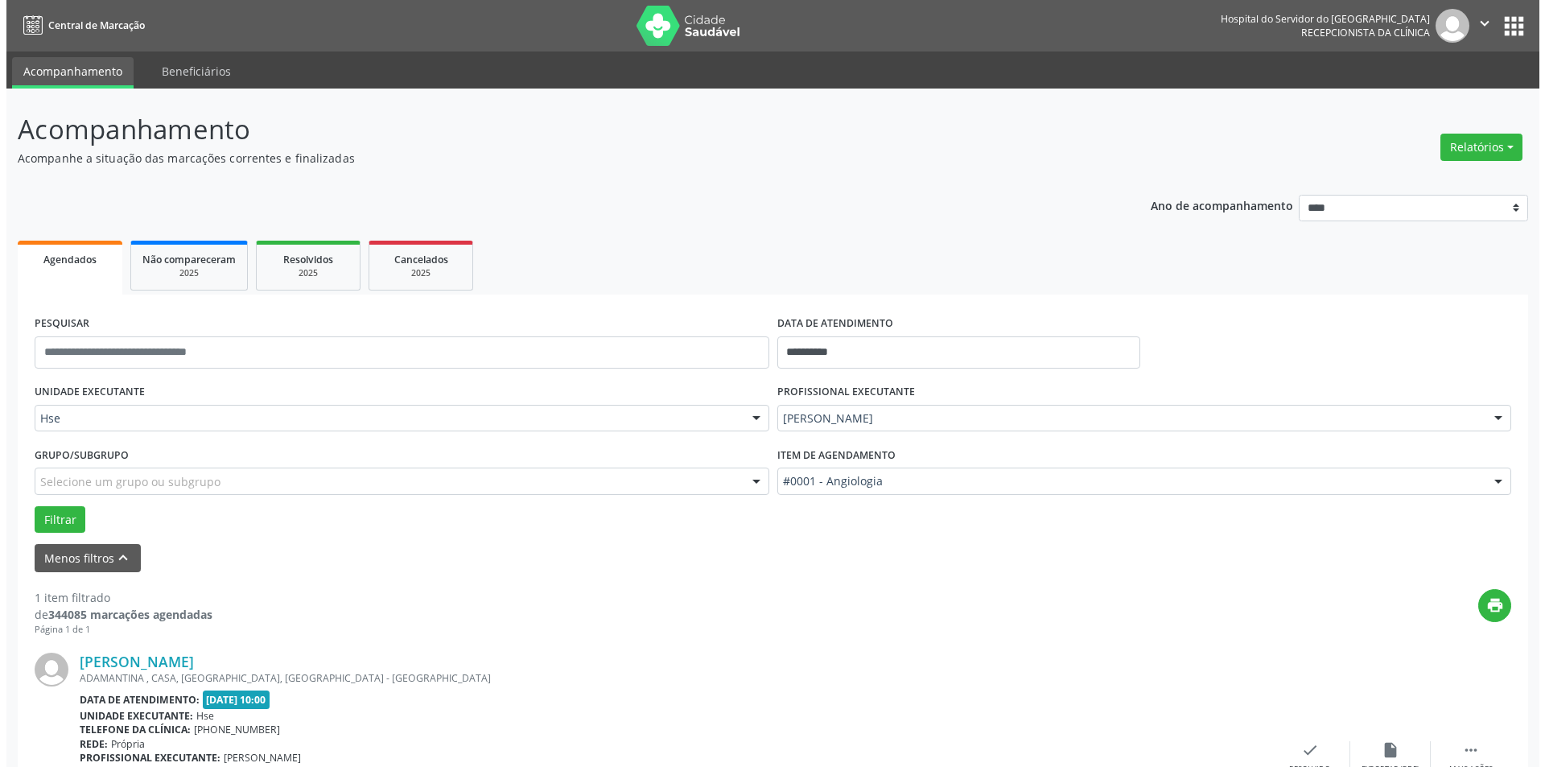
scroll to position [142, 0]
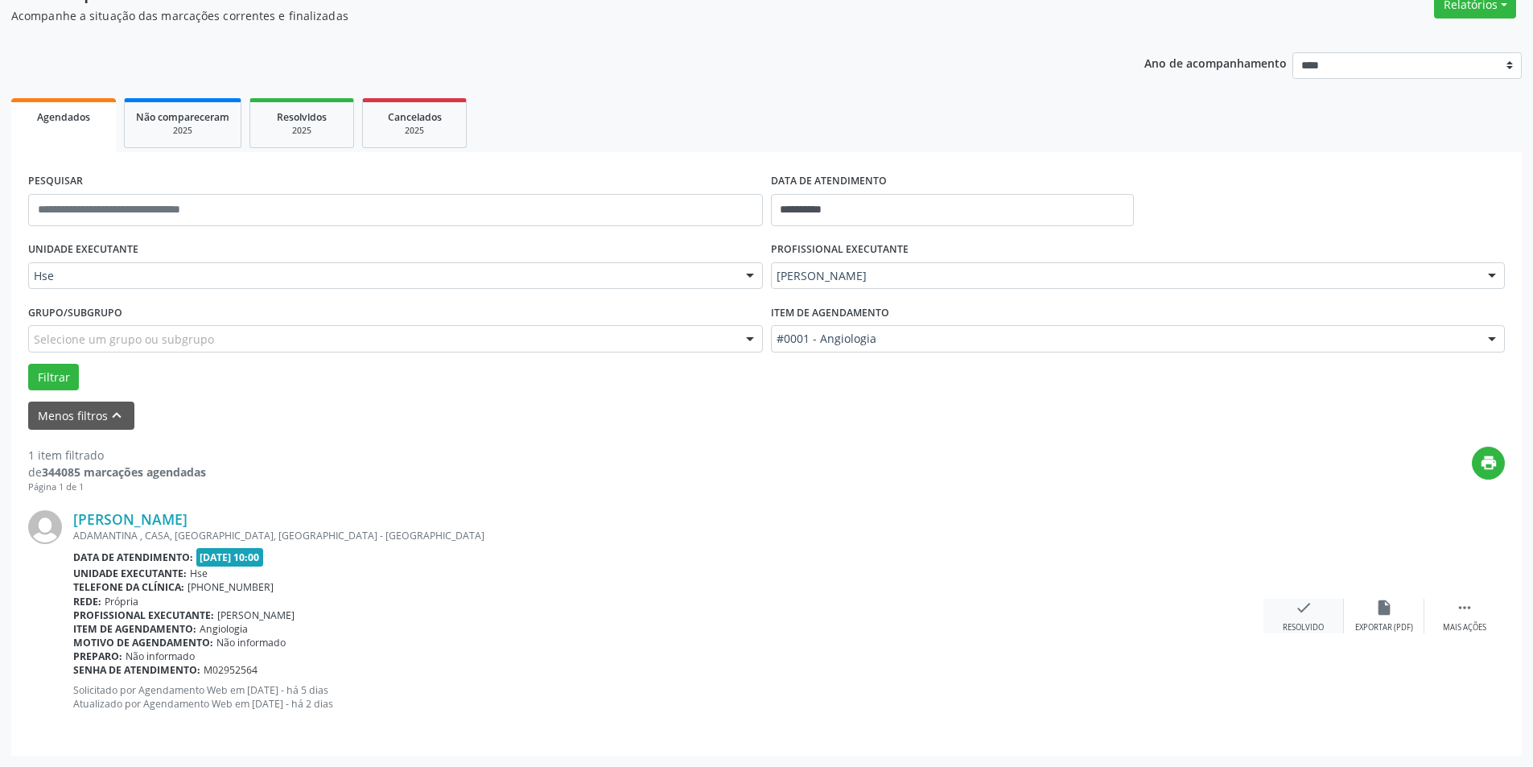
click at [1320, 622] on div "Resolvido" at bounding box center [1303, 627] width 41 height 11
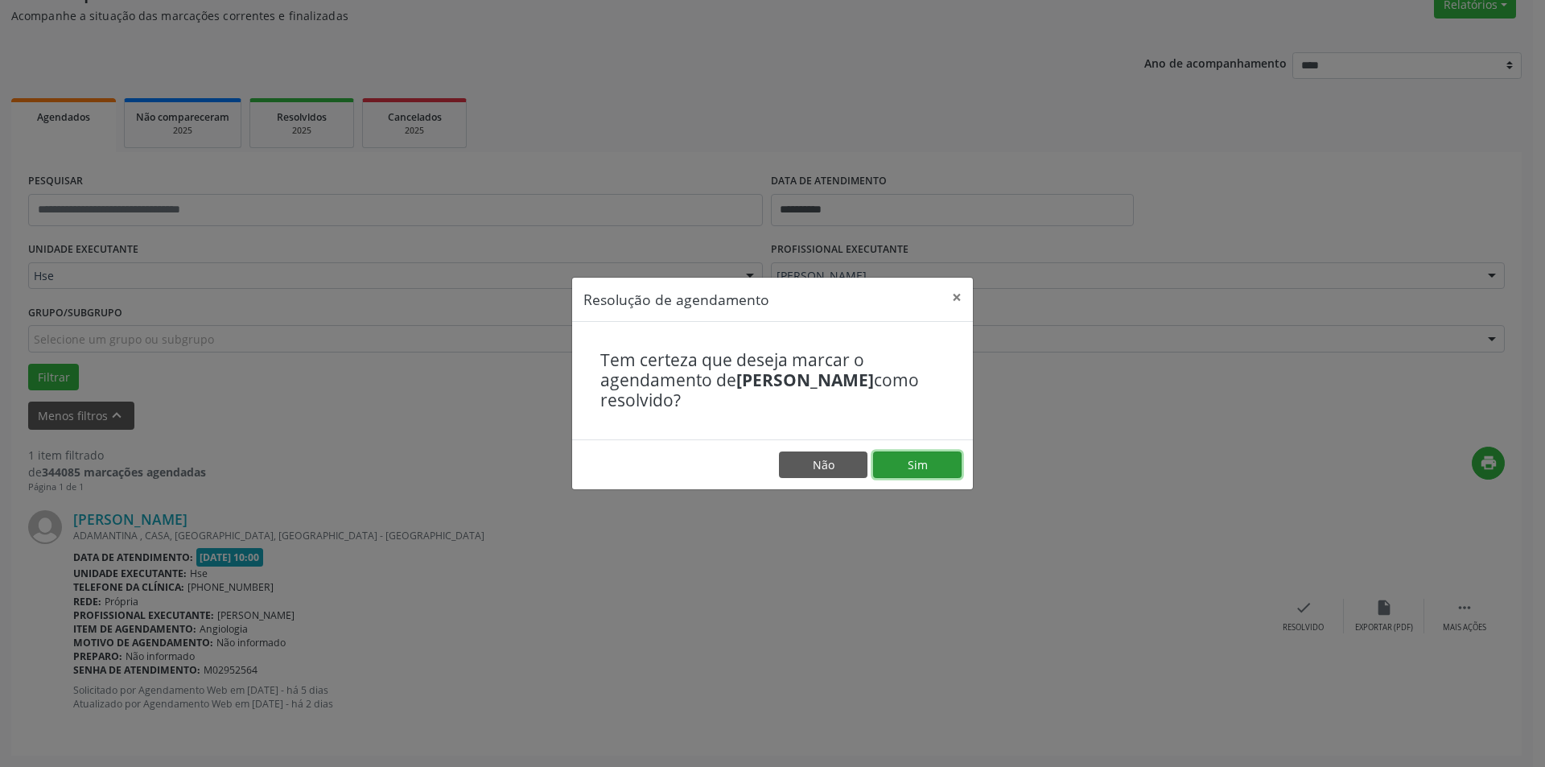
click at [913, 466] on button "Sim" at bounding box center [917, 464] width 89 height 27
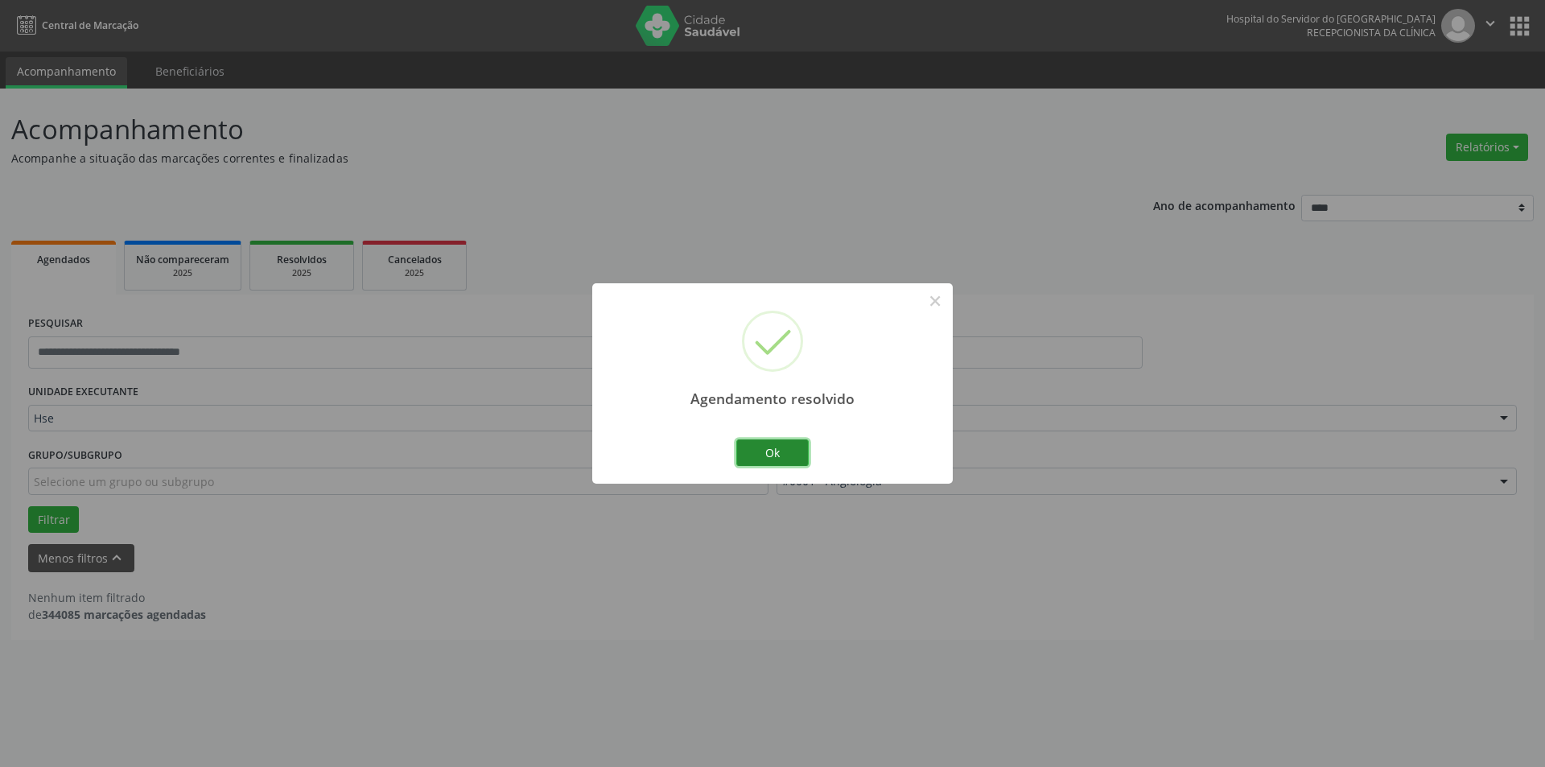
click at [788, 453] on button "Ok" at bounding box center [772, 452] width 72 height 27
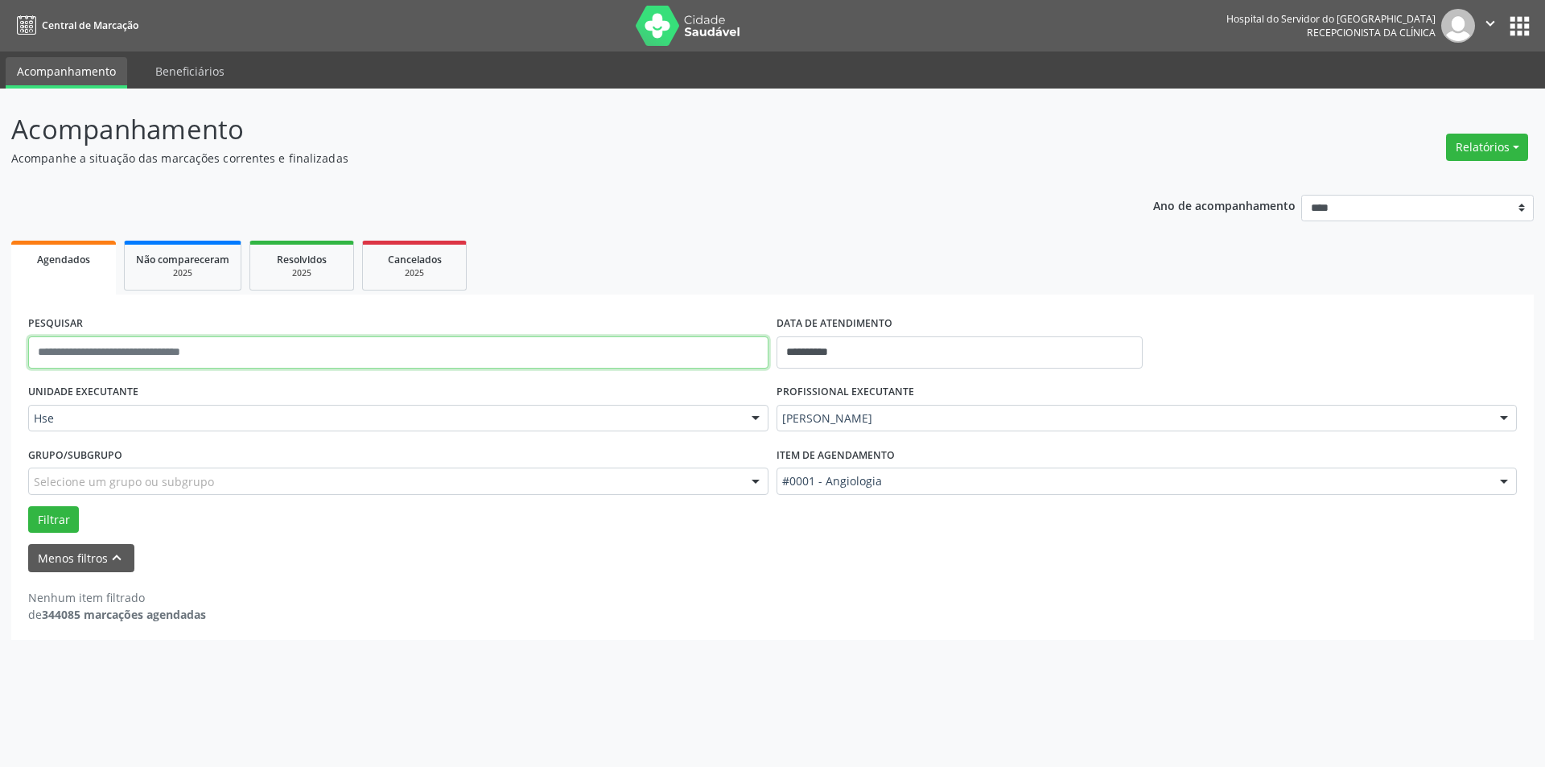
click at [187, 352] on input "text" at bounding box center [398, 352] width 740 height 32
drag, startPoint x: 868, startPoint y: 349, endPoint x: 765, endPoint y: 354, distance: 103.1
click at [765, 354] on div "**********" at bounding box center [772, 345] width 1497 height 68
drag, startPoint x: 273, startPoint y: 357, endPoint x: 270, endPoint y: 349, distance: 8.7
click at [273, 357] on input "text" at bounding box center [398, 352] width 740 height 32
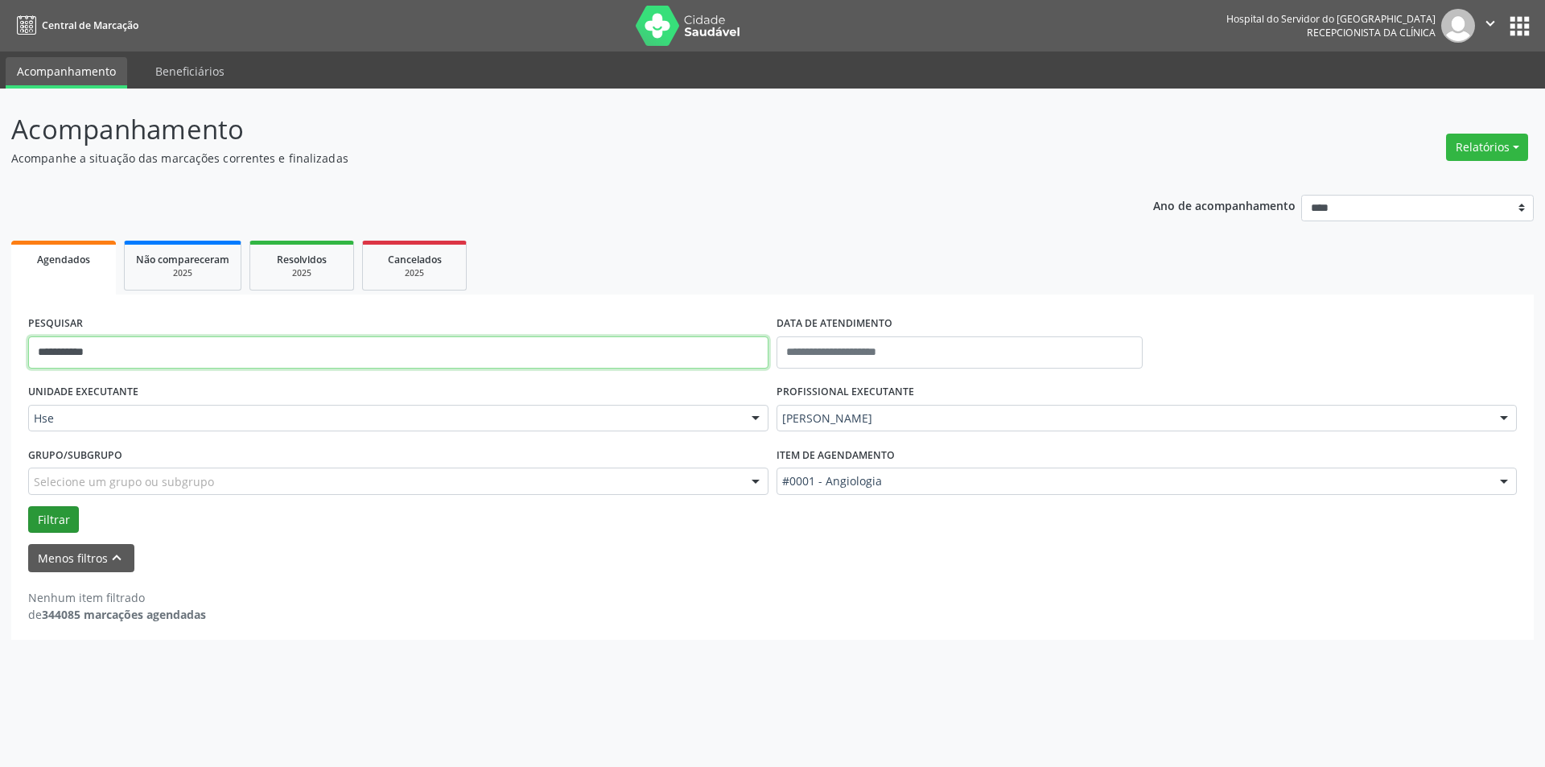
type input "**********"
click at [51, 517] on button "Filtrar" at bounding box center [53, 519] width 51 height 27
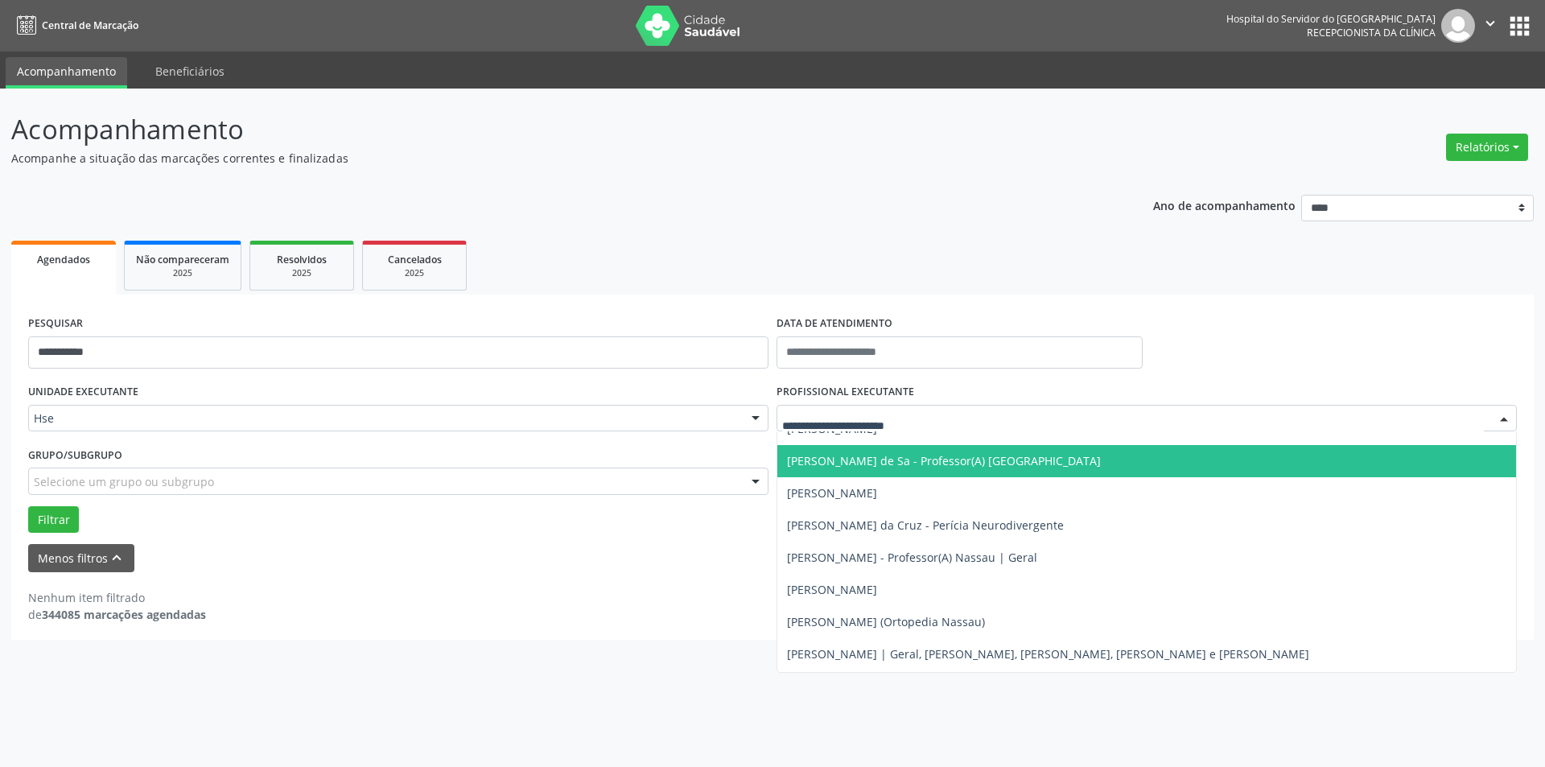
drag, startPoint x: 948, startPoint y: 417, endPoint x: 765, endPoint y: 472, distance: 190.9
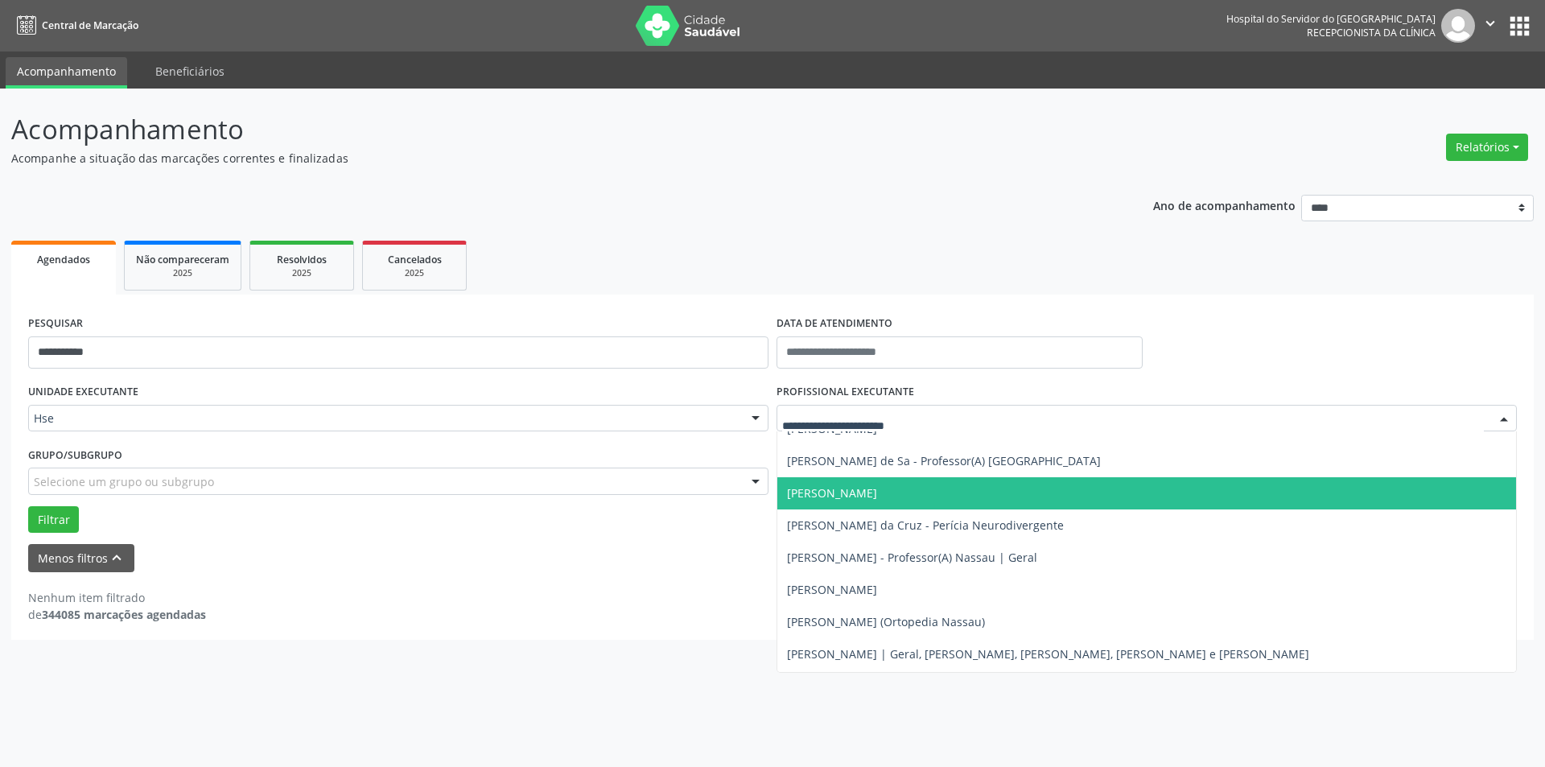
drag, startPoint x: 629, startPoint y: 646, endPoint x: 638, endPoint y: 618, distance: 29.5
click at [629, 645] on div "**********" at bounding box center [772, 428] width 1545 height 678
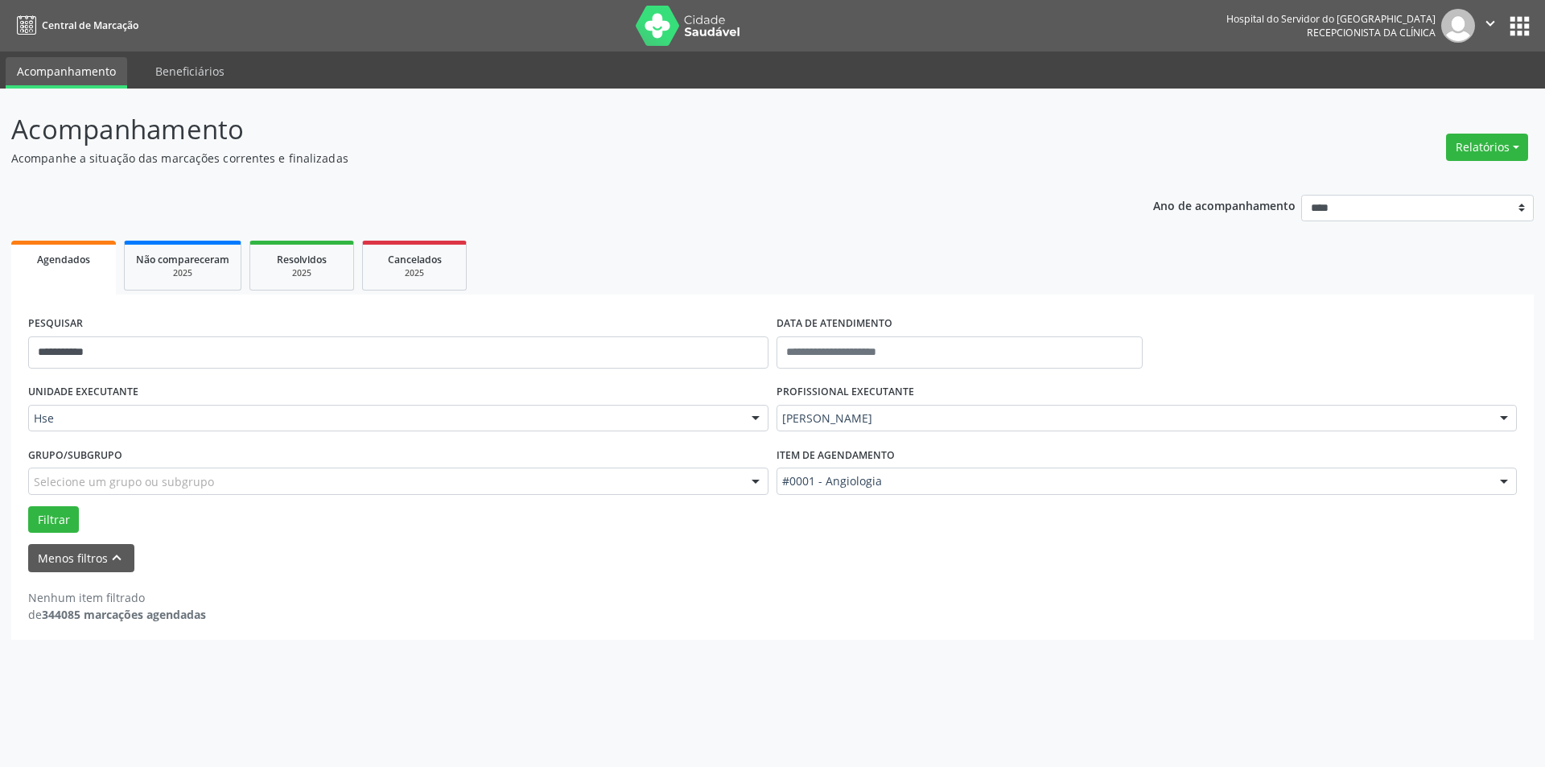
click at [698, 539] on form "**********" at bounding box center [772, 441] width 1489 height 261
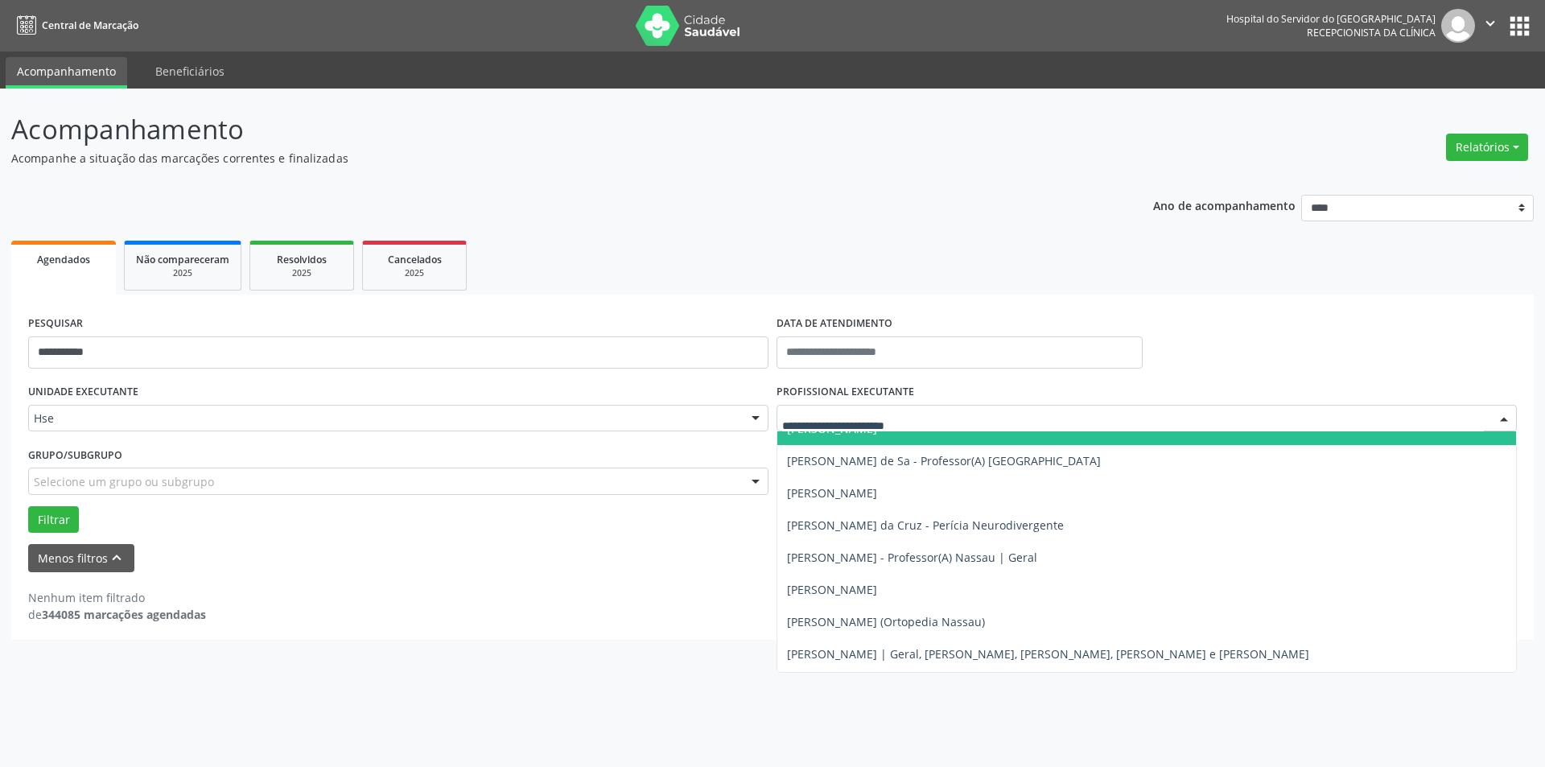
drag, startPoint x: 922, startPoint y: 423, endPoint x: 741, endPoint y: 424, distance: 181.1
click at [741, 424] on div "UNIDADE EXECUTANTE Hse Todos as unidades Hse Nenhum resultado encontrado para: …" at bounding box center [772, 456] width 1497 height 153
click at [571, 725] on div "**********" at bounding box center [772, 428] width 1545 height 678
